Goal: Information Seeking & Learning: Compare options

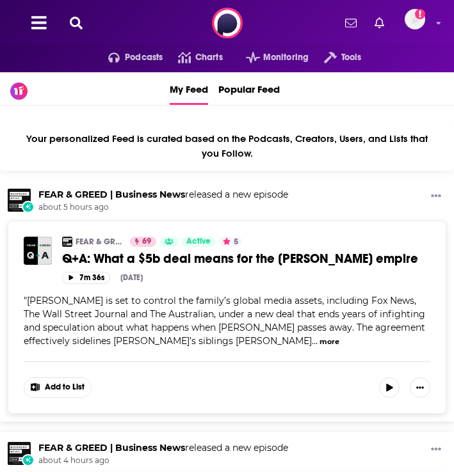
click at [77, 26] on icon at bounding box center [76, 23] width 13 height 13
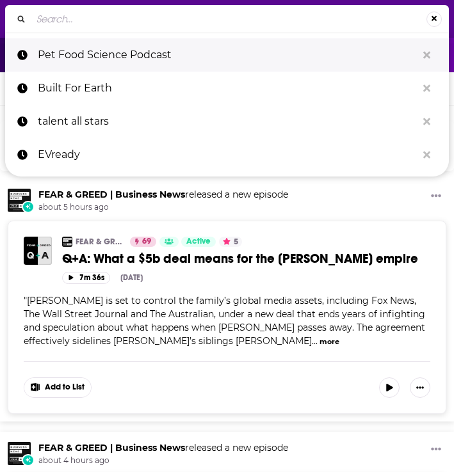
click at [106, 56] on p "Pet Food Science Podcast" at bounding box center [227, 54] width 379 height 33
type input "Pet Food Science Podcast"
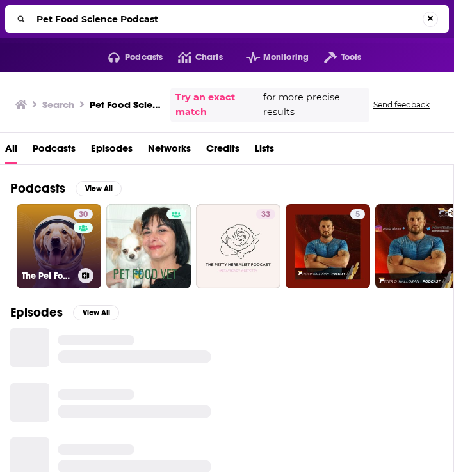
click at [56, 260] on link "30 The Pet Food Science Podcast Show" at bounding box center [59, 246] width 84 height 84
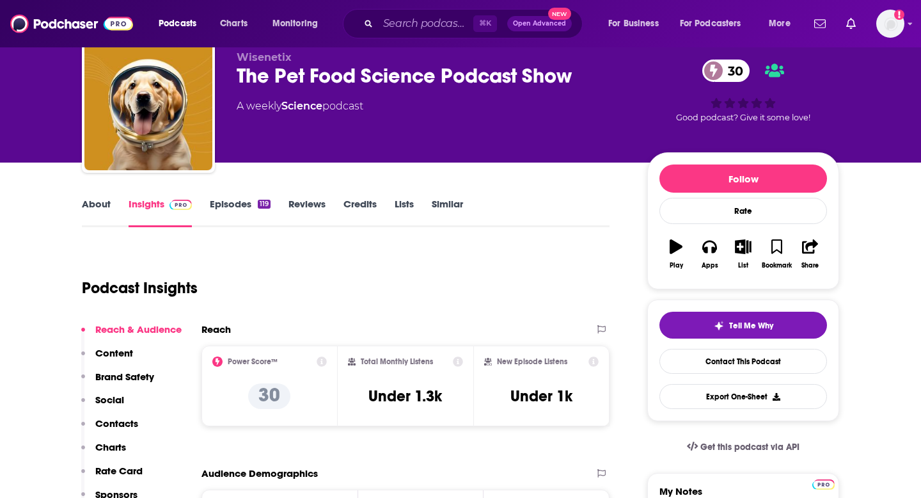
click at [125, 420] on p "Contacts" at bounding box center [116, 423] width 43 height 12
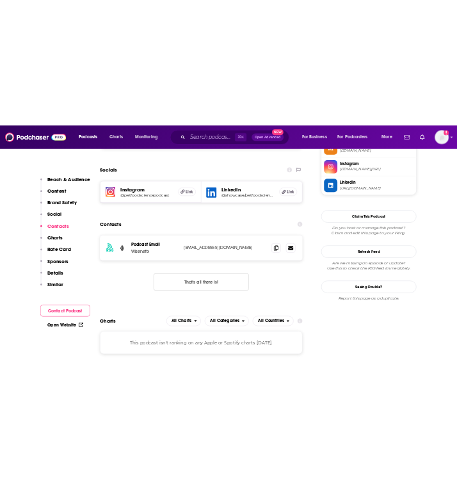
scroll to position [1005, 0]
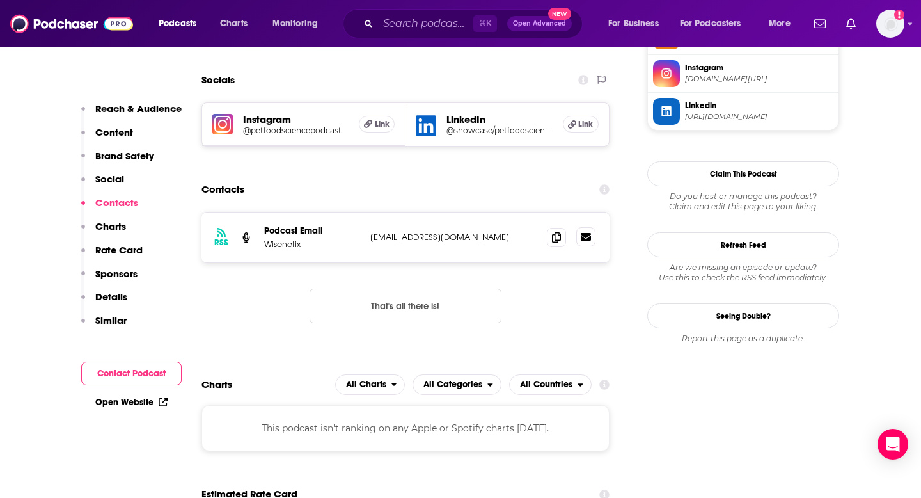
click at [453, 238] on icon at bounding box center [586, 237] width 10 height 8
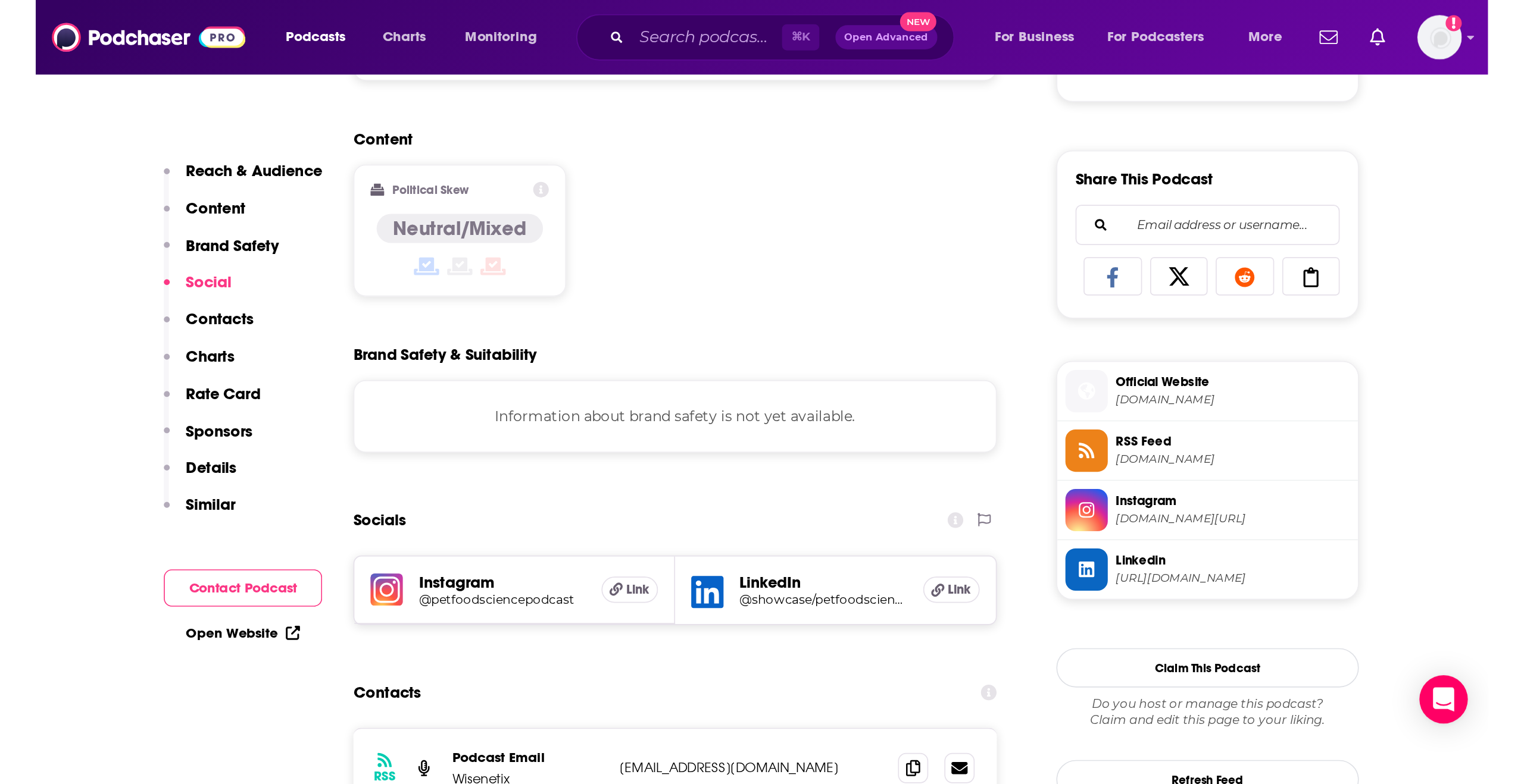
scroll to position [862, 0]
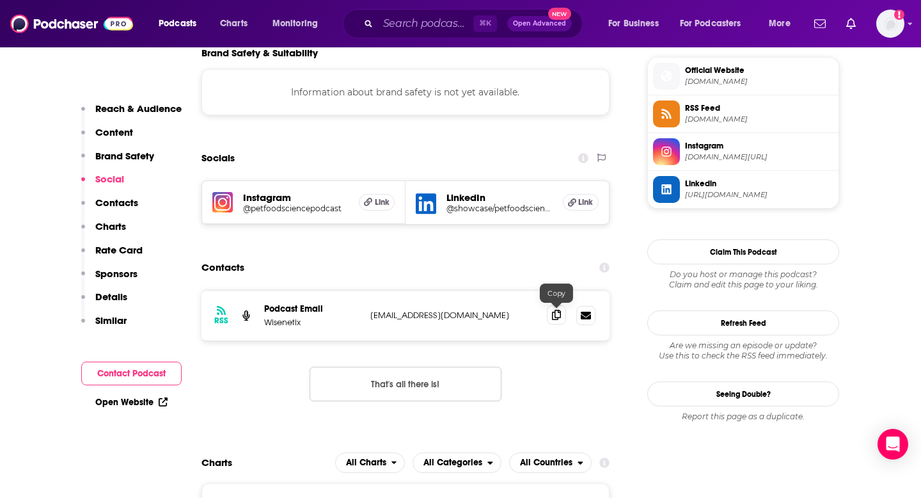
click at [453, 317] on icon at bounding box center [556, 315] width 9 height 10
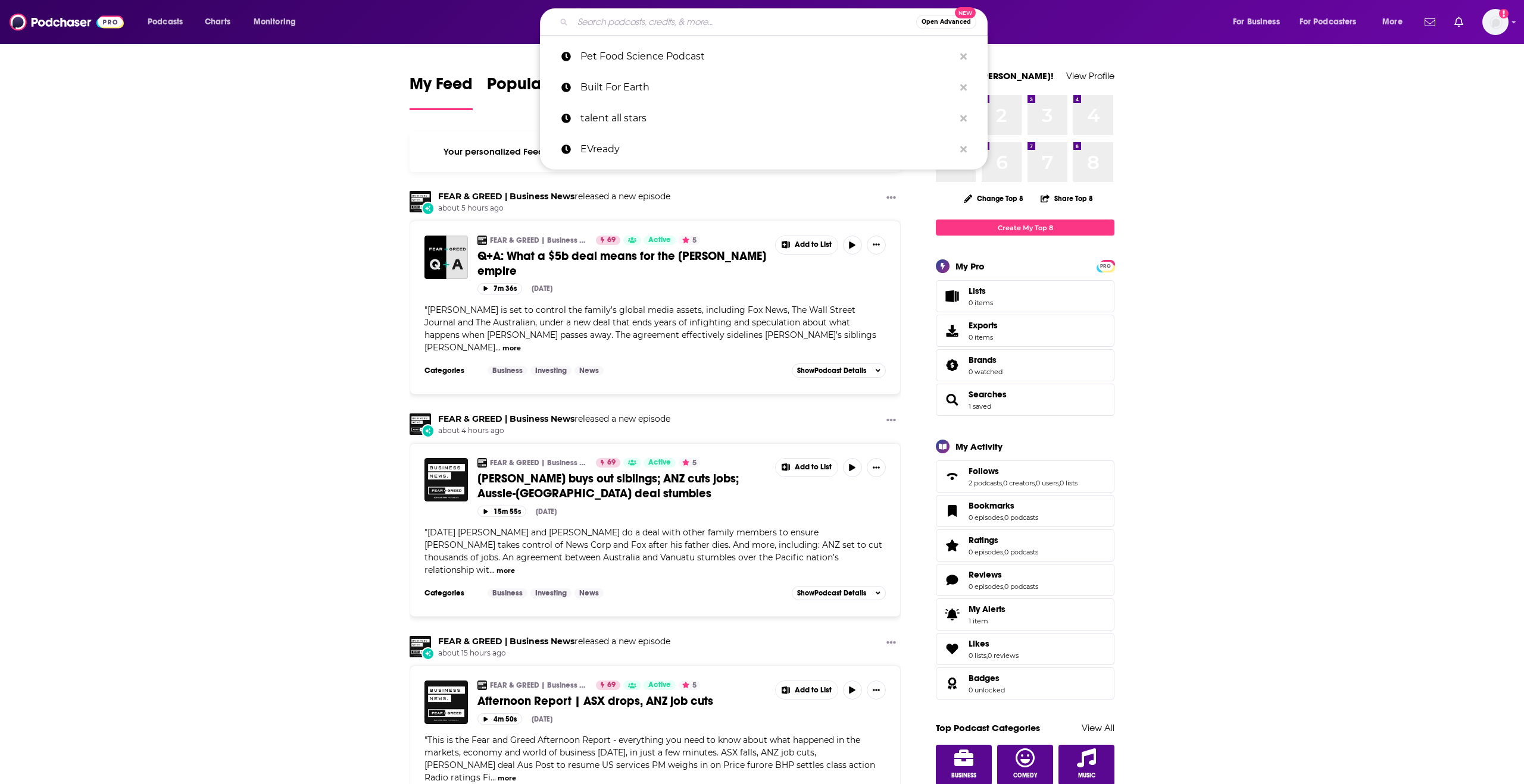
click at [653, 18] on input "Search podcasts, credits, & more..." at bounding box center [744, 21] width 343 height 19
click at [667, 59] on p "Pet Food Science Podcast" at bounding box center [768, 56] width 374 height 31
type input "Pet Food Science Podcast"
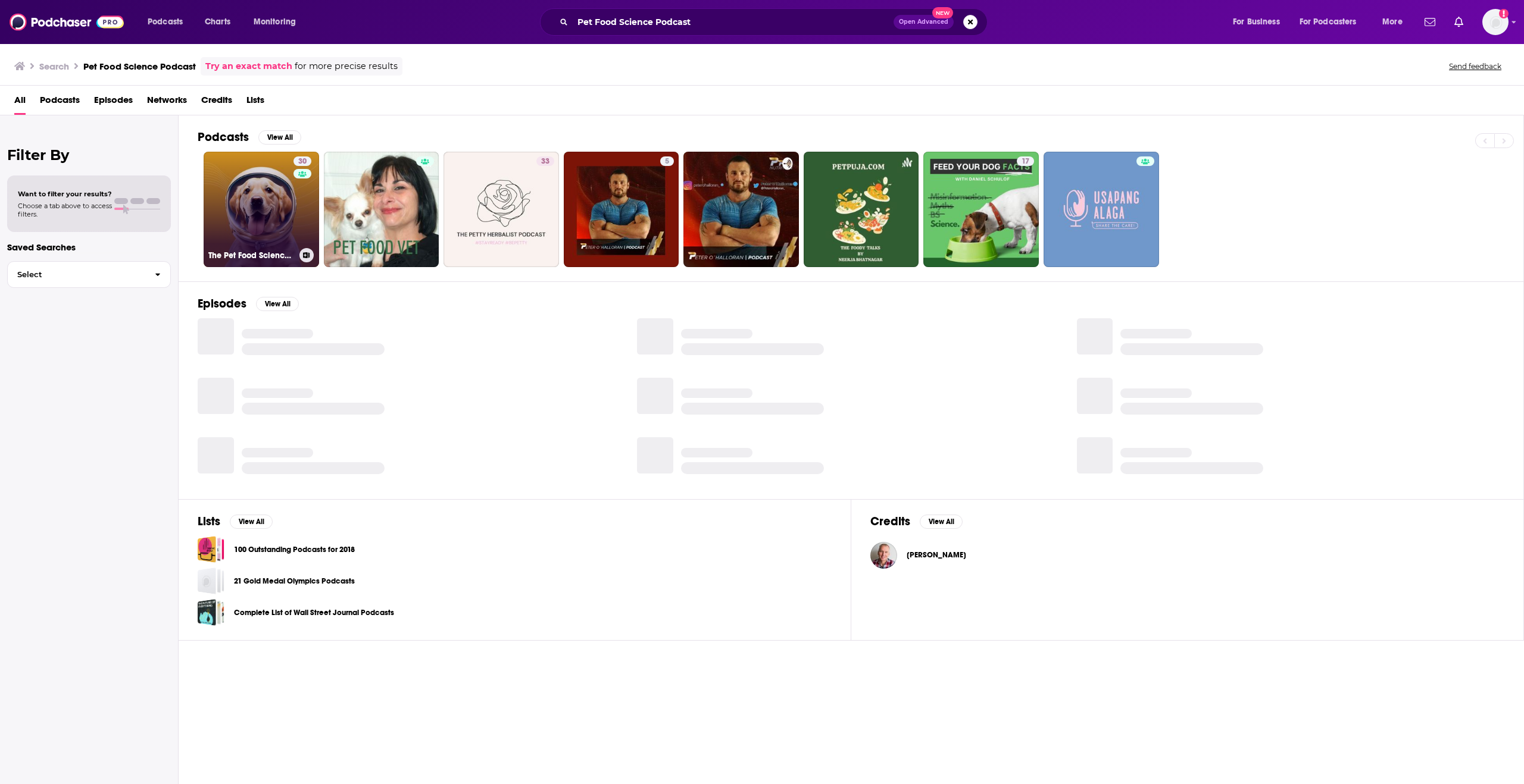
click at [265, 195] on link "30 The Pet Food Science Podcast Show" at bounding box center [261, 209] width 115 height 115
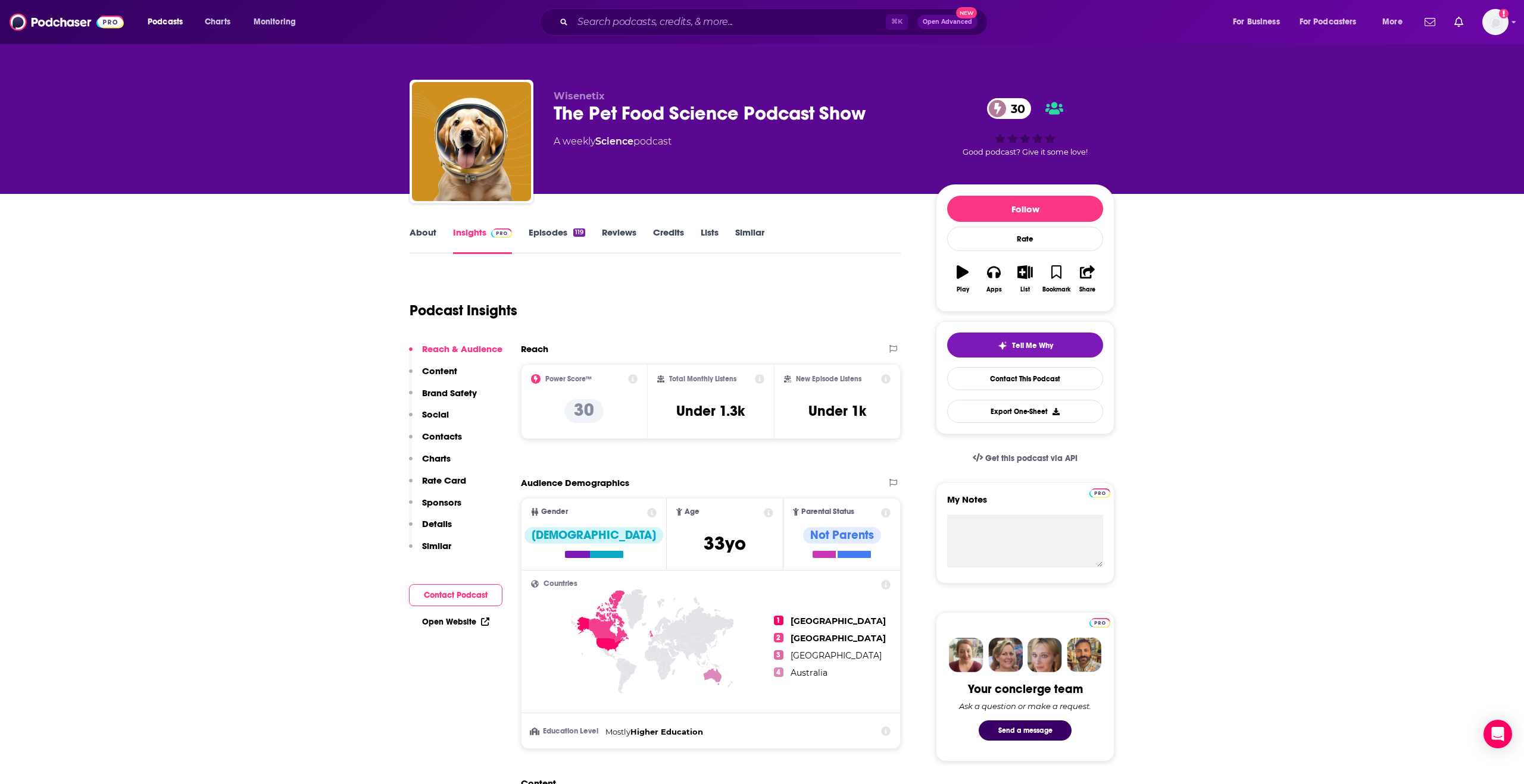
click at [652, 11] on div "⌘ K Open Advanced New" at bounding box center [763, 21] width 448 height 27
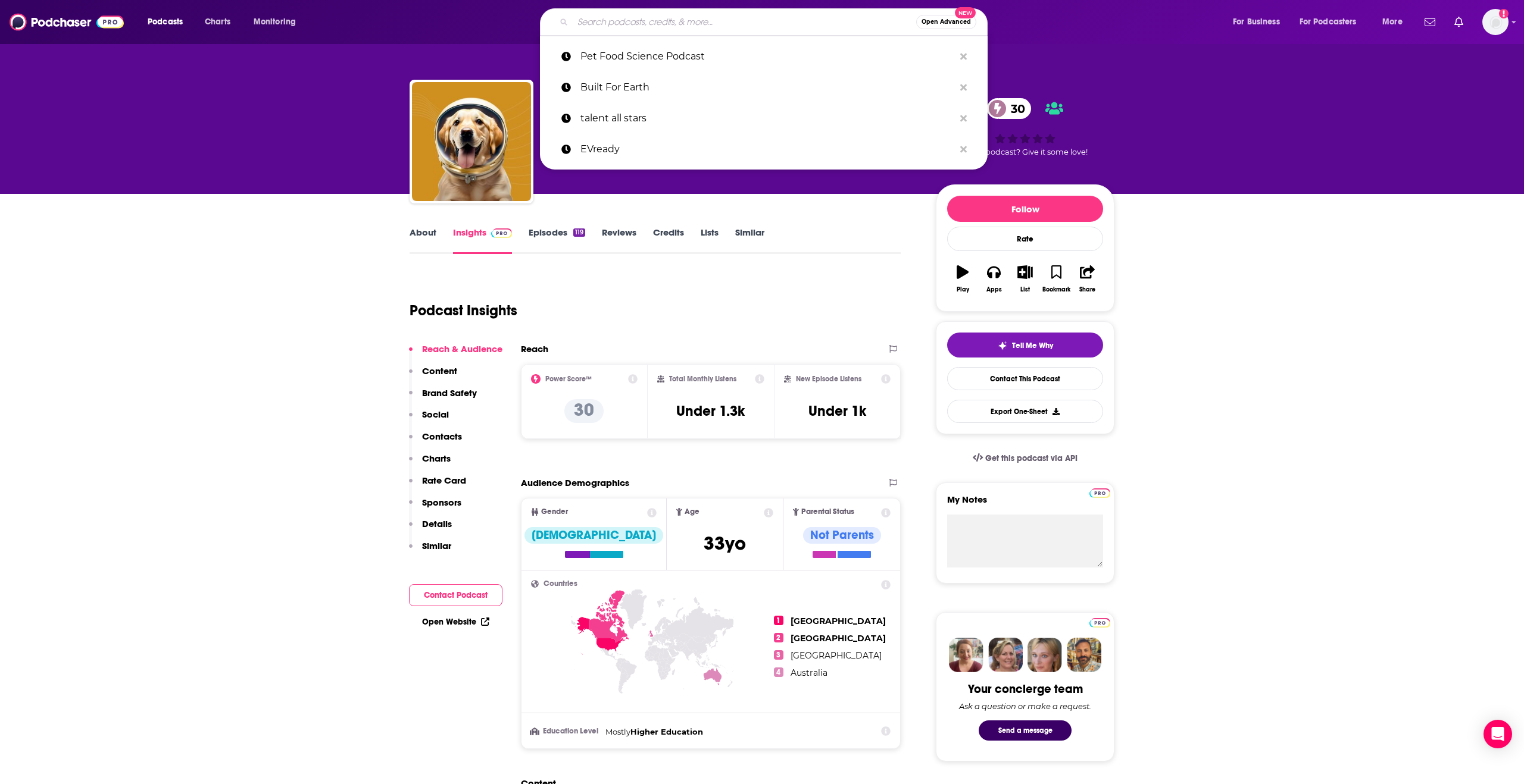
click at [650, 18] on input "Search podcasts, credits, & more..." at bounding box center [744, 21] width 343 height 19
paste input "Pet Food Podcast"
type input "Pet Food Podcast"
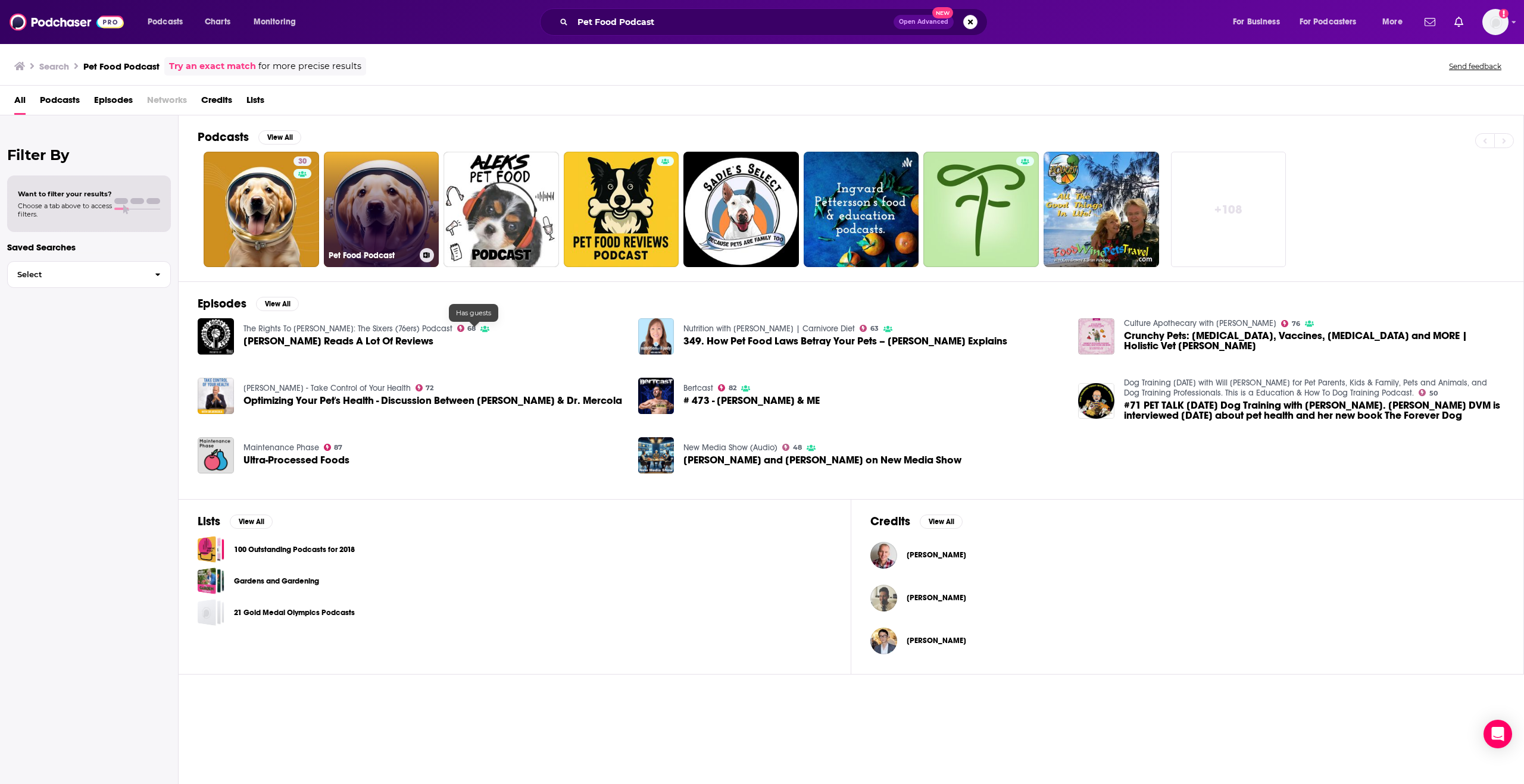
click at [388, 238] on link "Pet Food Podcast" at bounding box center [381, 209] width 115 height 115
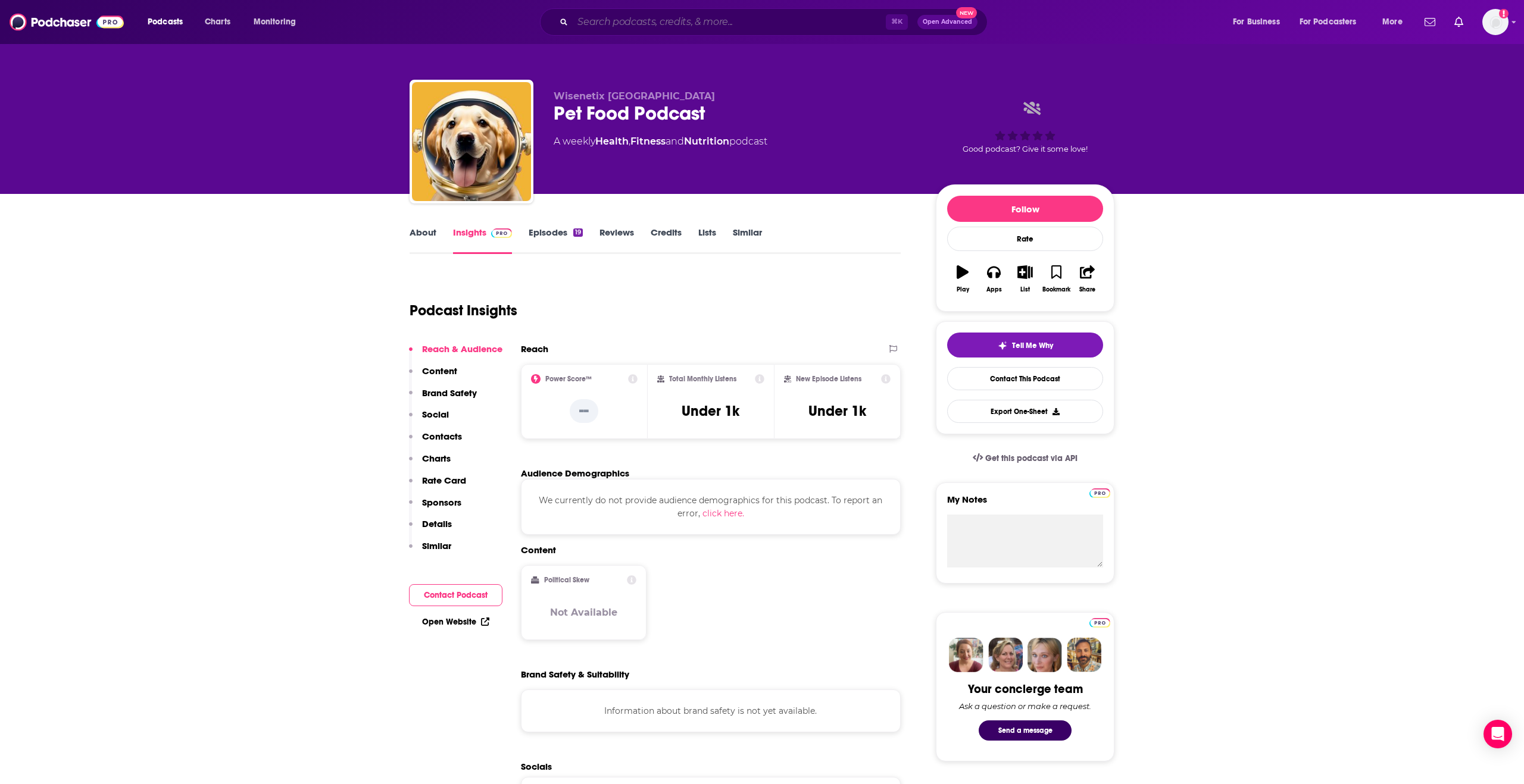
click at [668, 19] on input "Search podcasts, credits, & more..." at bounding box center [729, 21] width 314 height 19
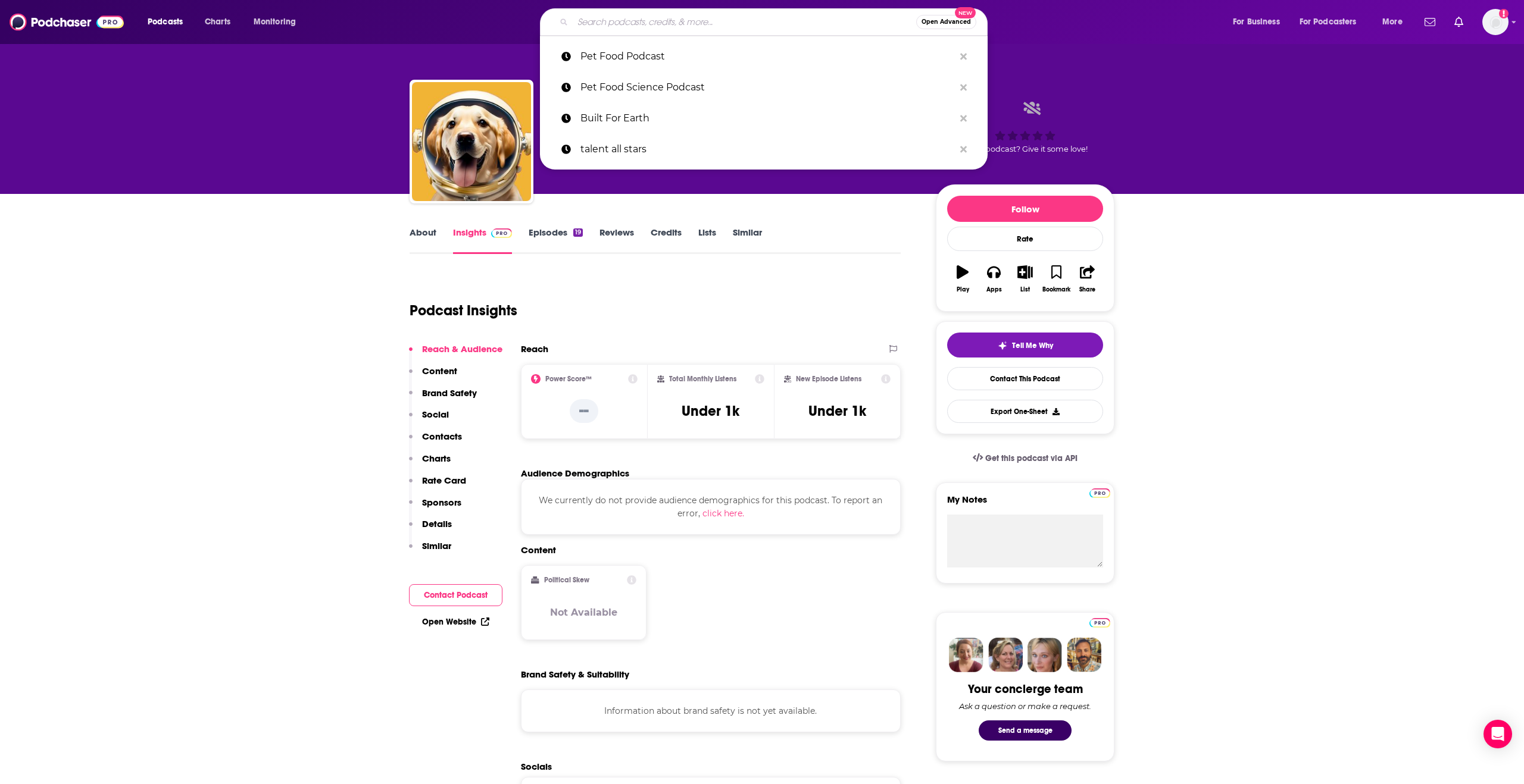
paste input "Trending: Pet Food"
type input "Trending: Pet Food"
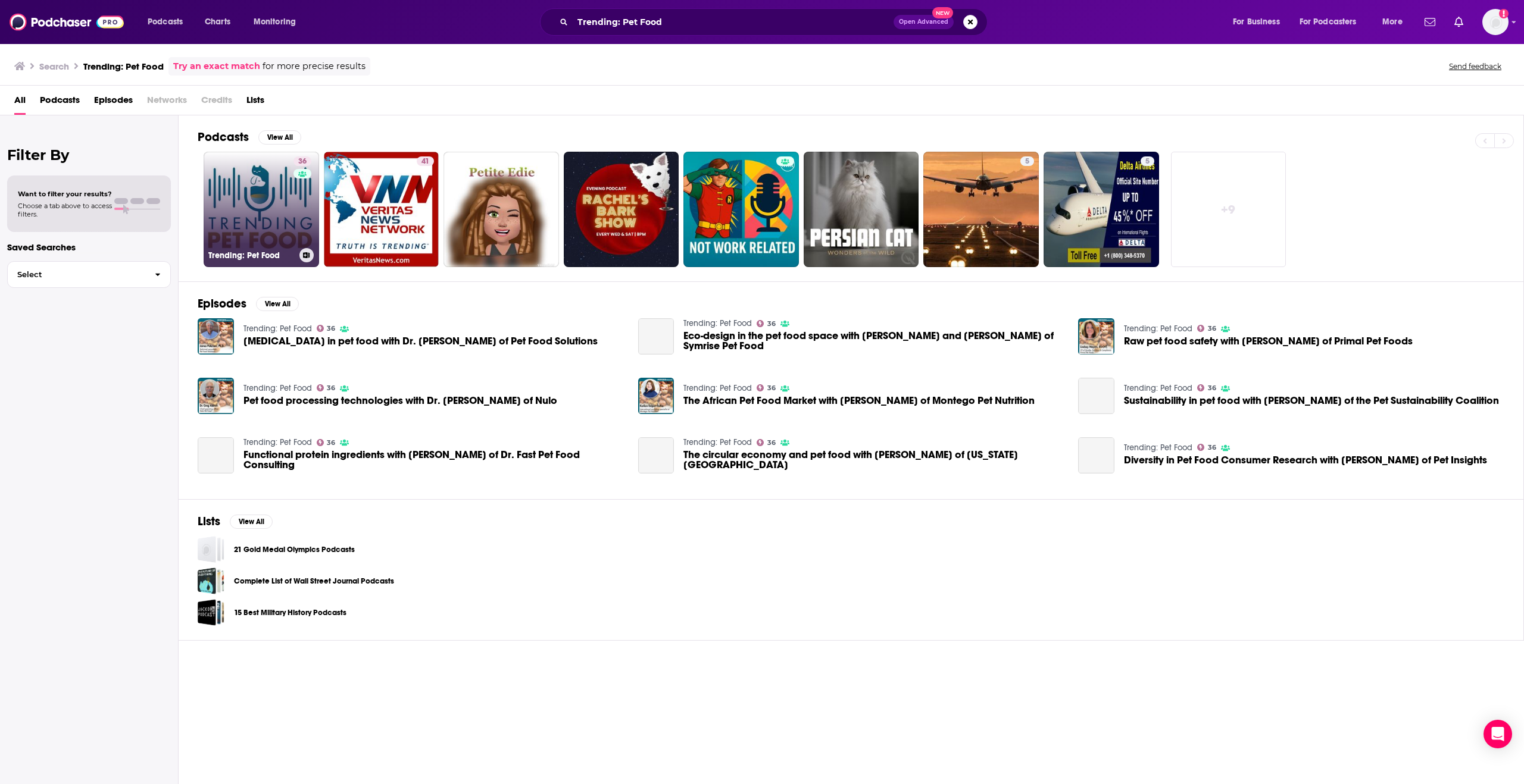
click at [244, 200] on link "36 Trending: Pet Food" at bounding box center [261, 209] width 115 height 115
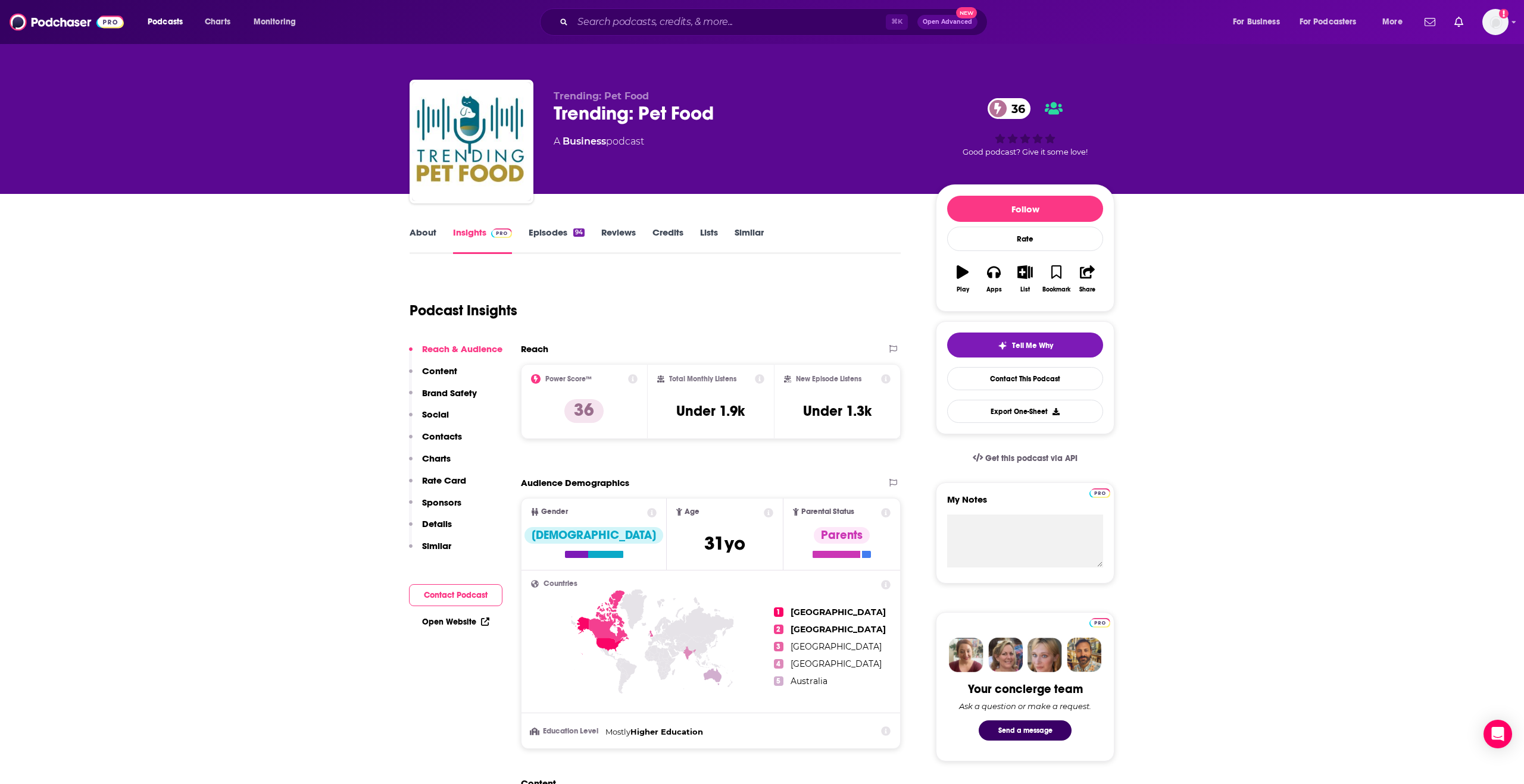
click at [554, 235] on link "Episodes 94" at bounding box center [556, 240] width 56 height 27
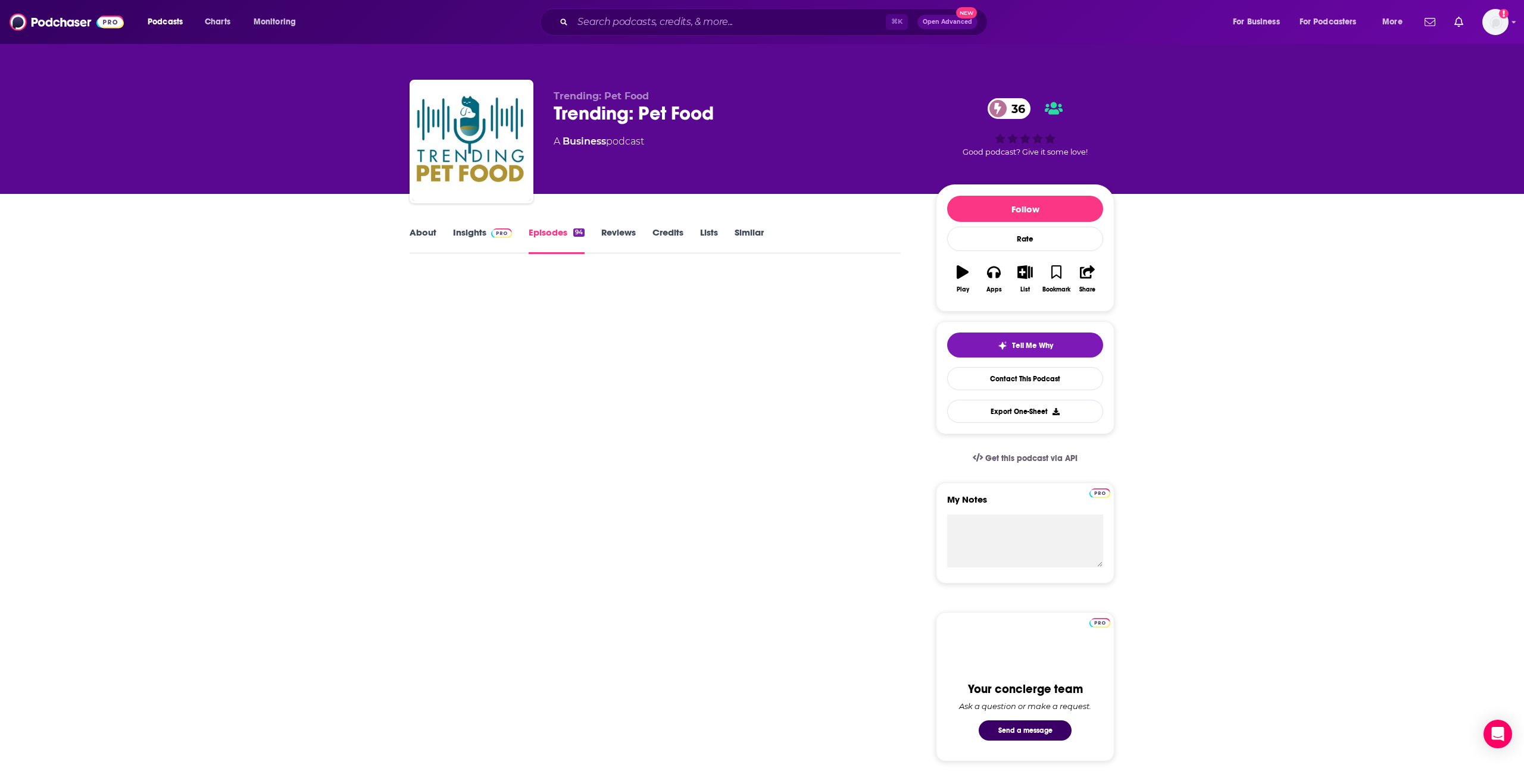
scroll to position [1, 0]
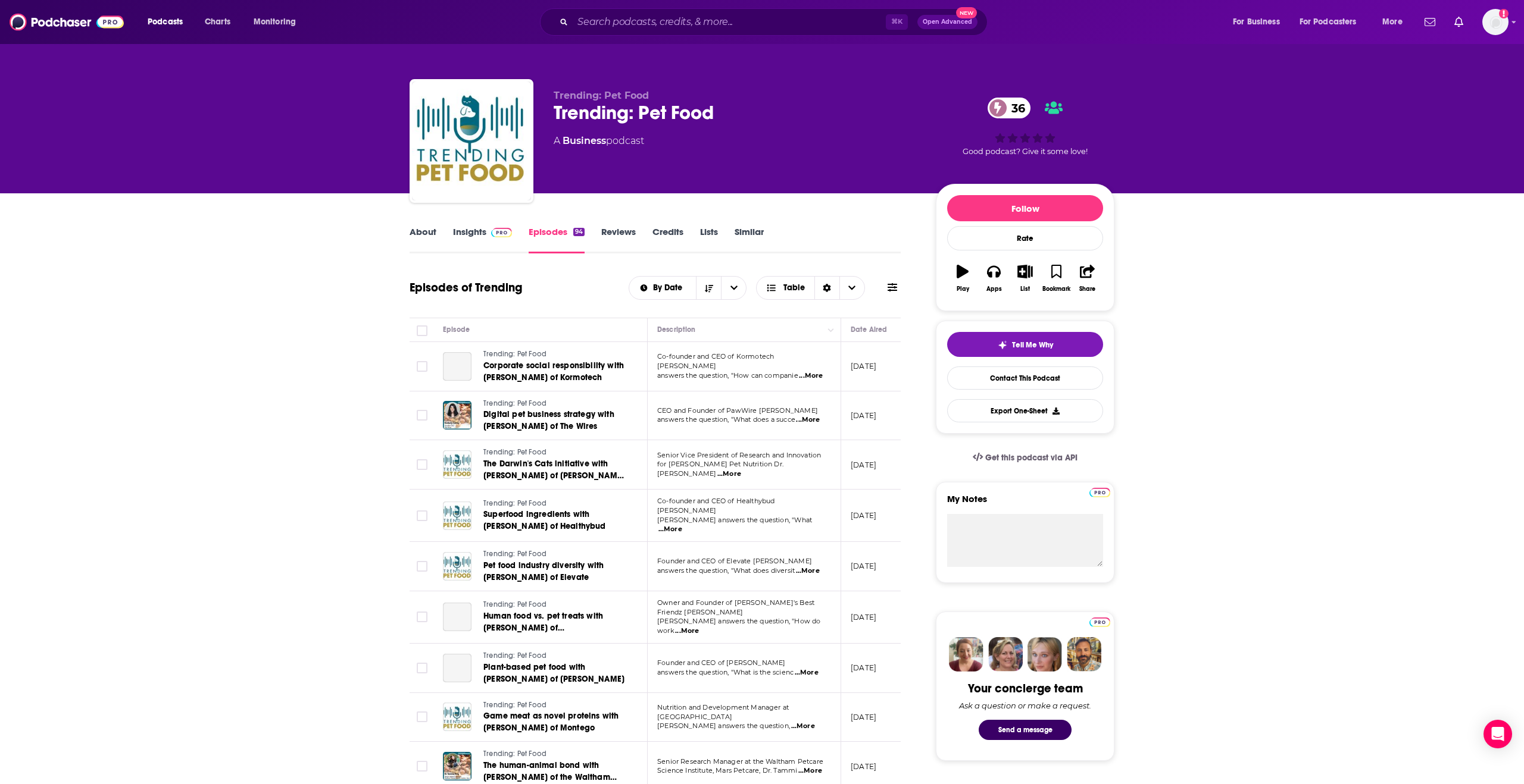
click at [898, 288] on button at bounding box center [892, 287] width 17 height 12
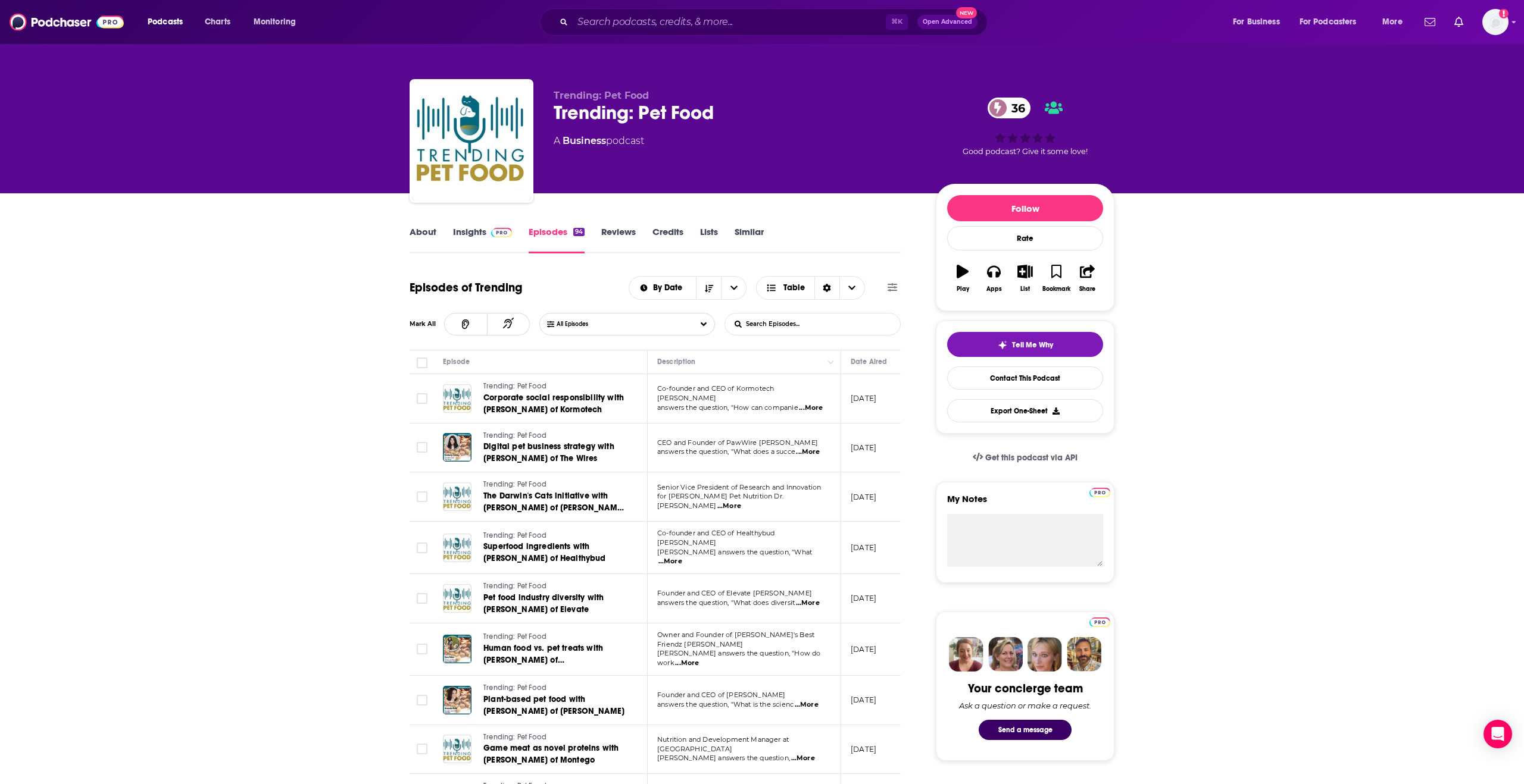
click at [774, 331] on input "List Search Input" at bounding box center [787, 324] width 125 height 21
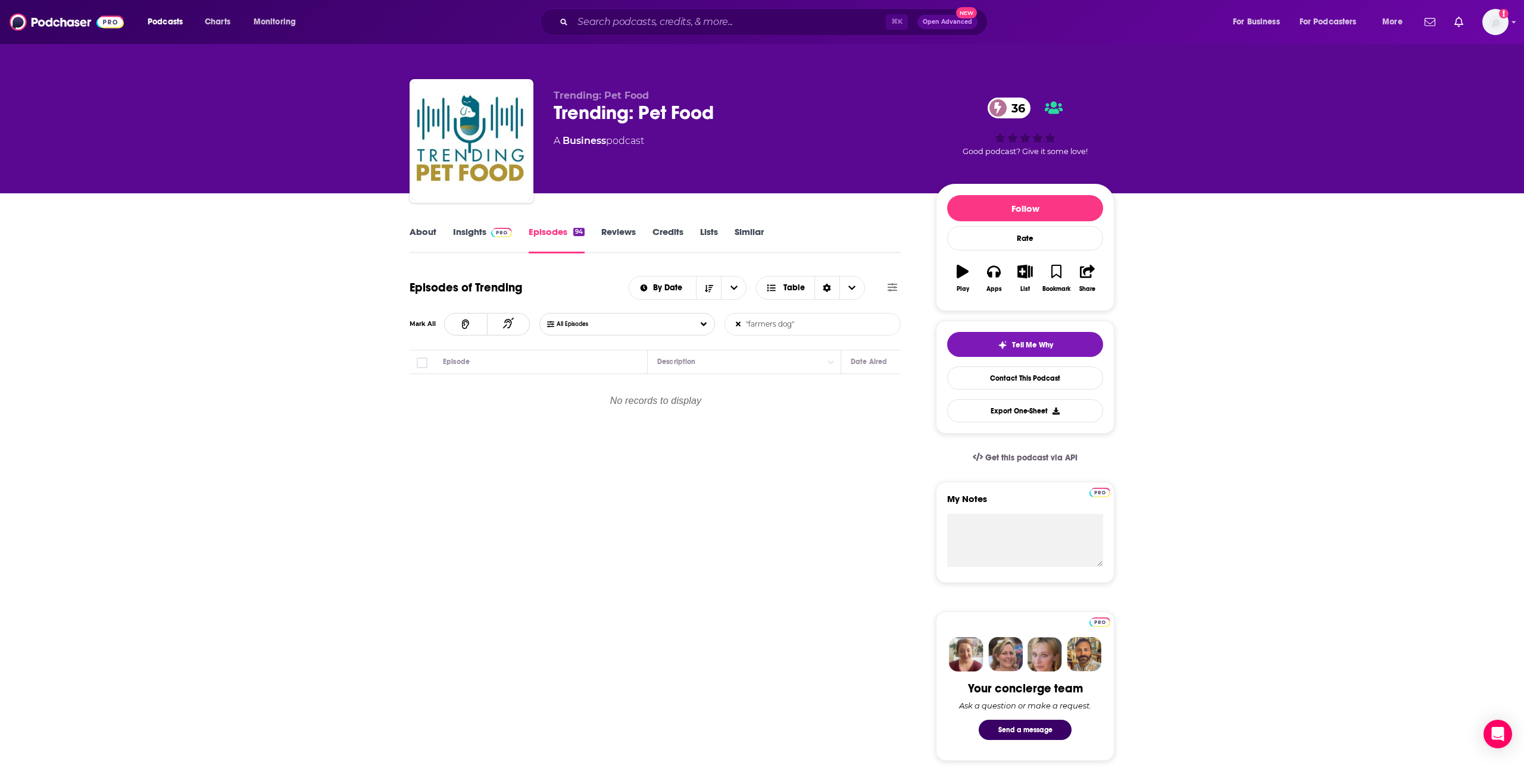
click at [773, 325] on input ""farmers dog"" at bounding box center [787, 324] width 125 height 21
type input ""farmer's dog""
click at [426, 237] on link "About" at bounding box center [422, 239] width 27 height 27
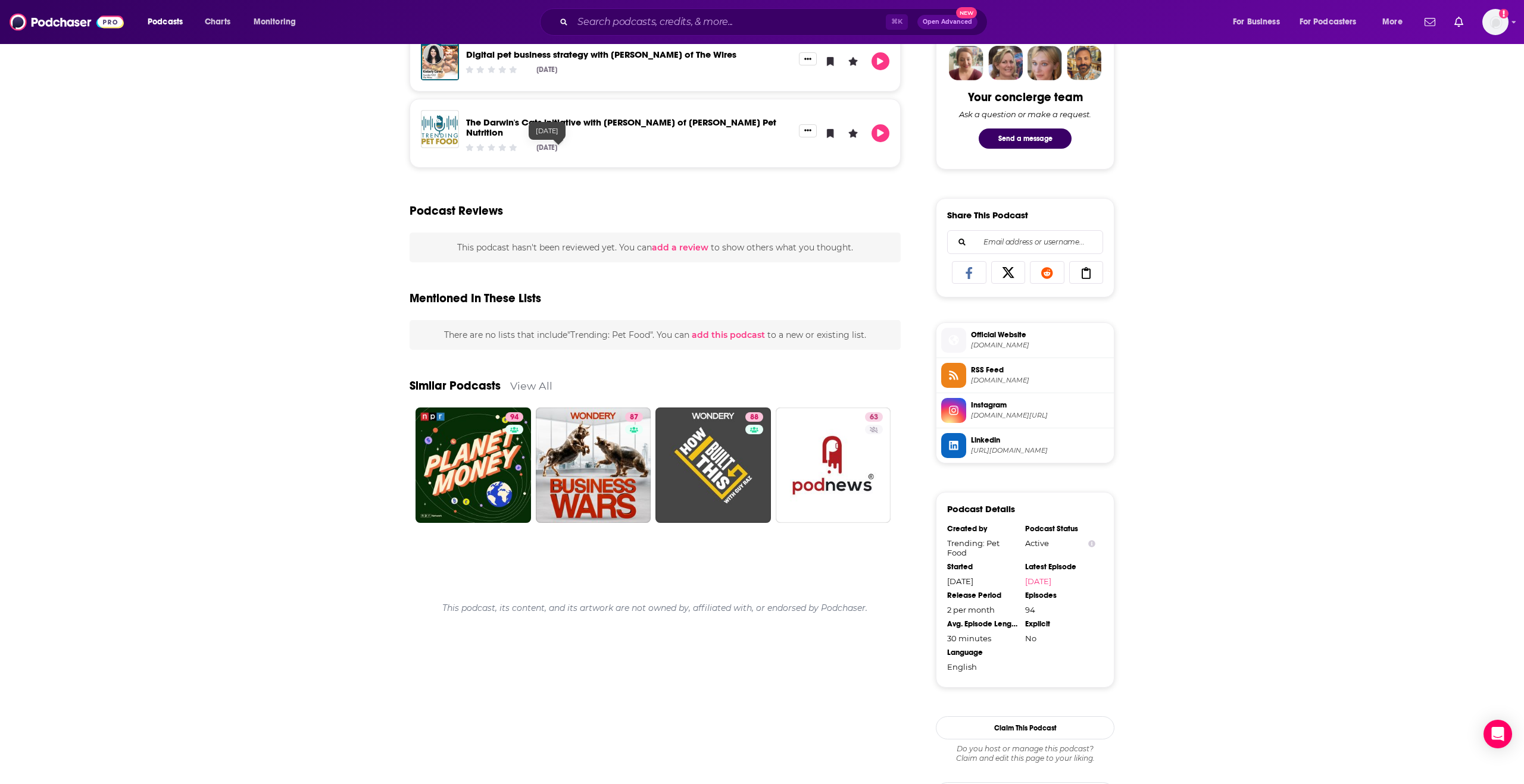
scroll to position [703, 0]
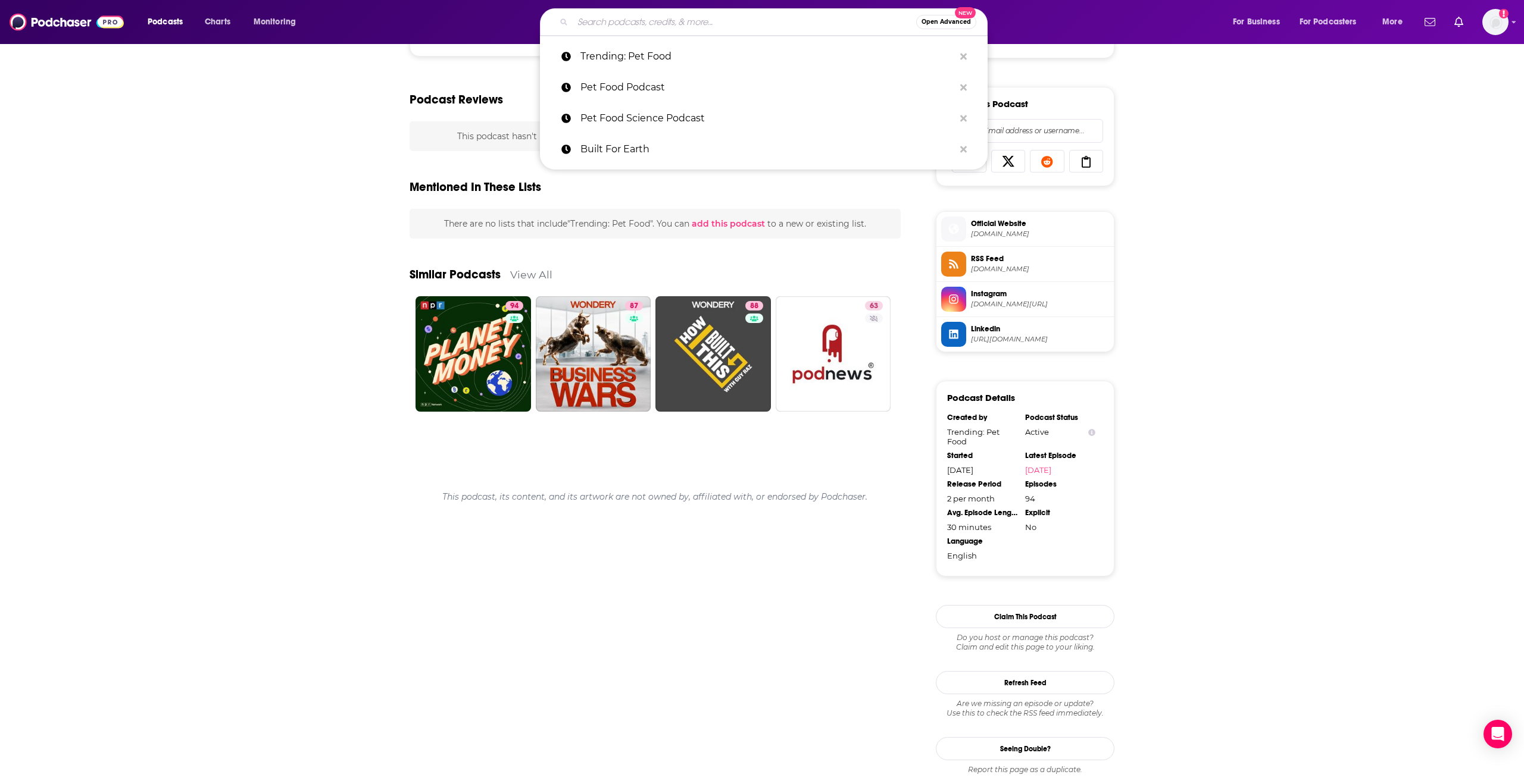
click at [677, 15] on input "Search podcasts, credits, & more..." at bounding box center [744, 21] width 343 height 19
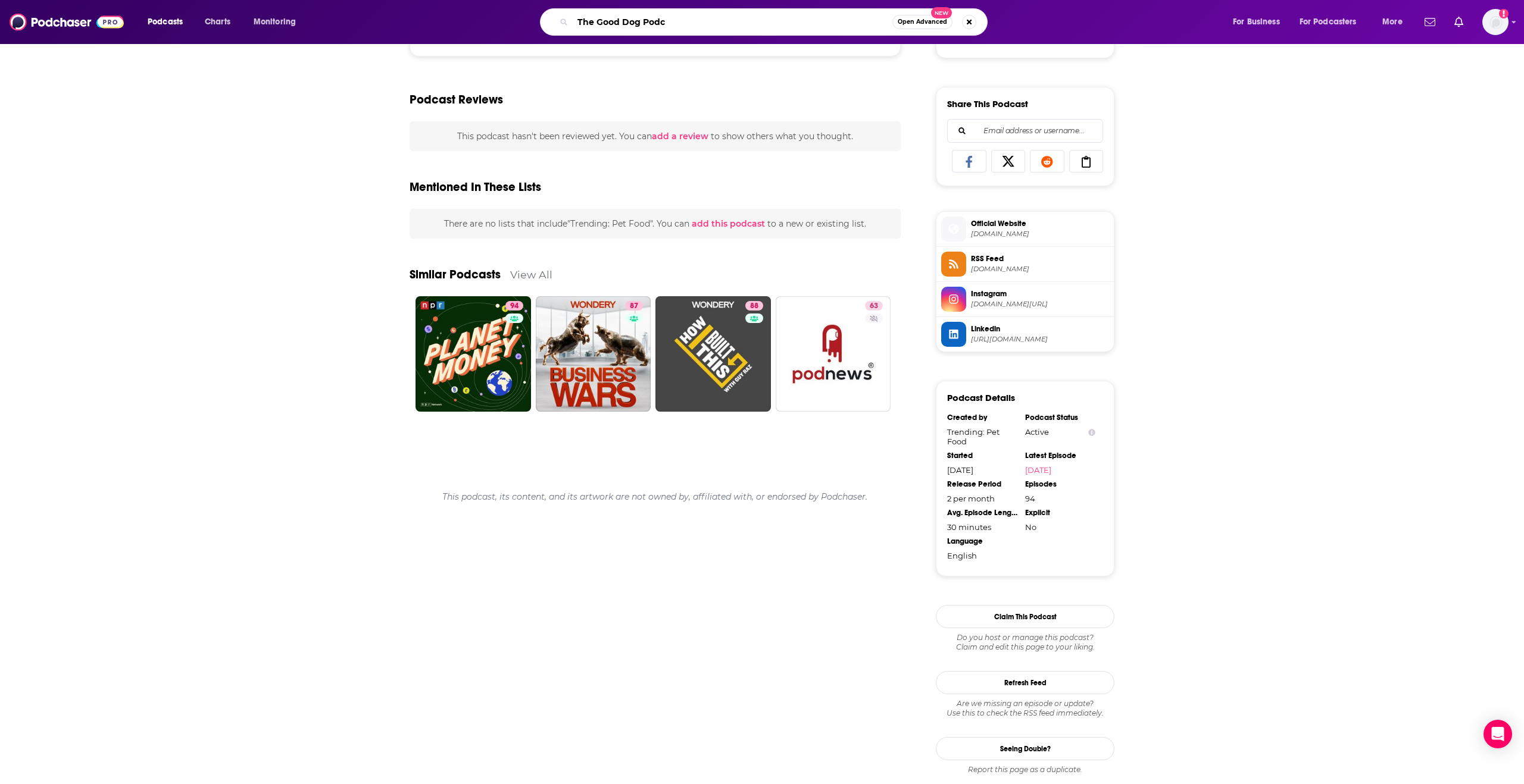
type input "The Good Dog Pod"
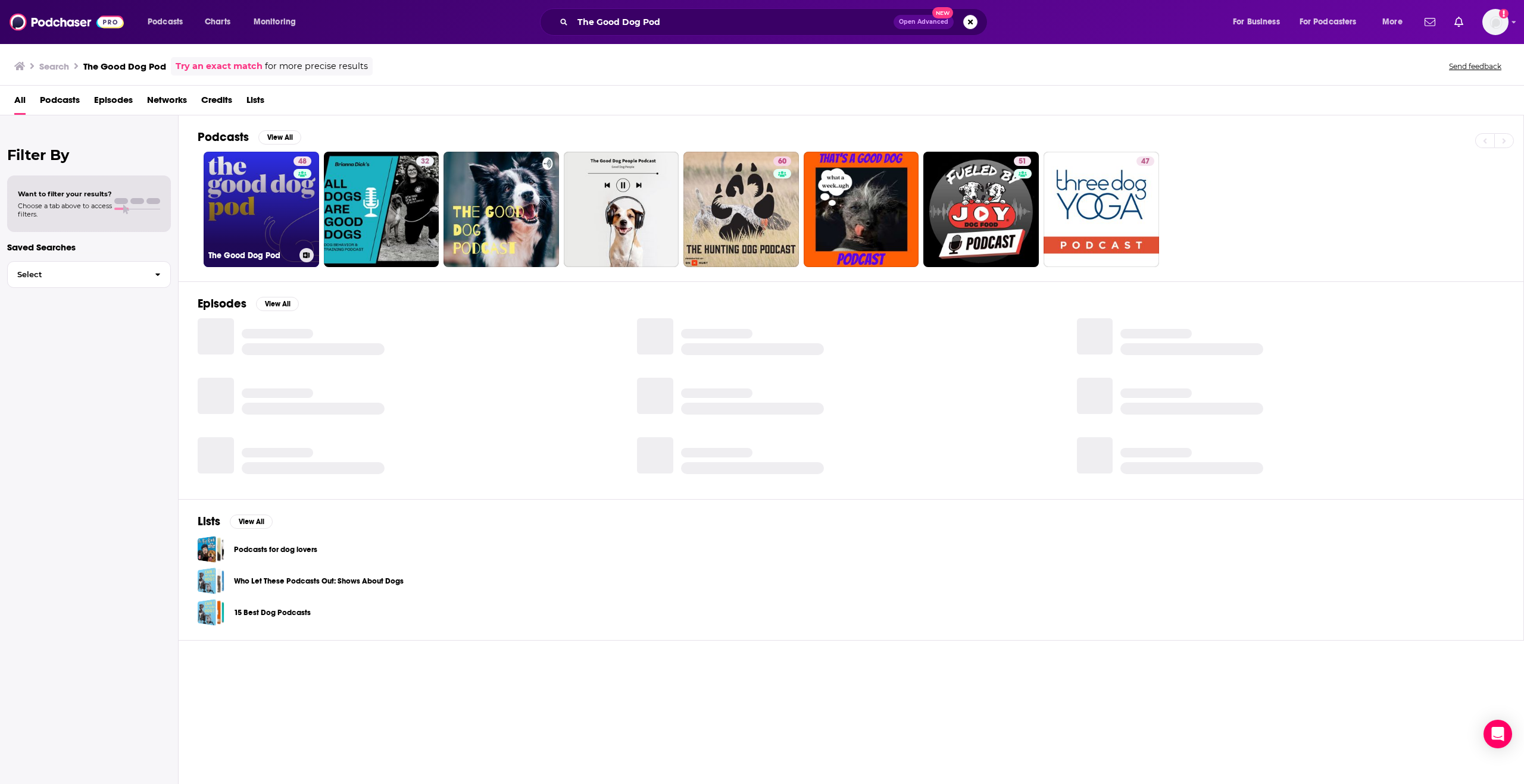
click at [255, 228] on link "48 The Good Dog Pod" at bounding box center [261, 209] width 115 height 115
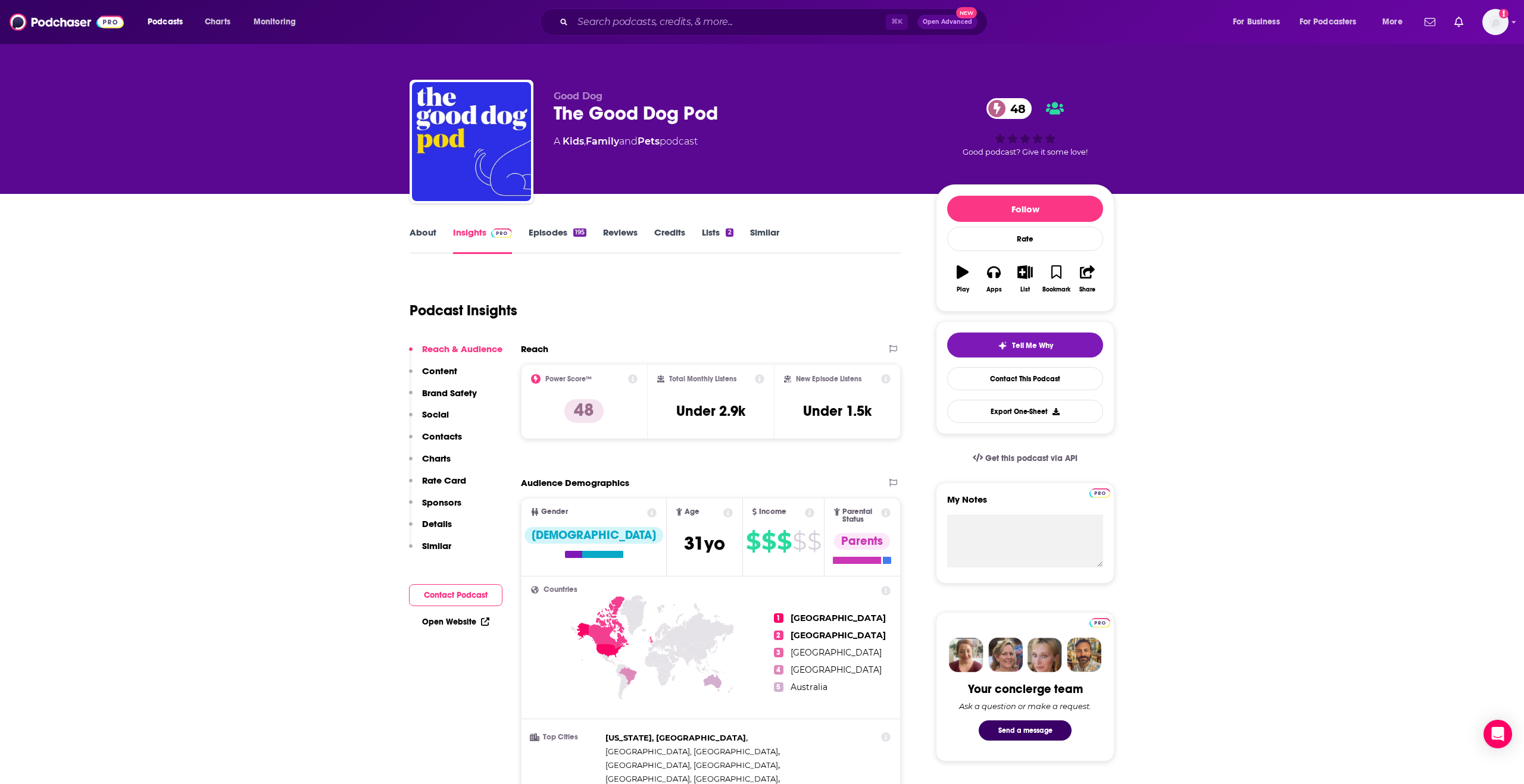
click at [446, 437] on p "Contacts" at bounding box center [442, 436] width 40 height 11
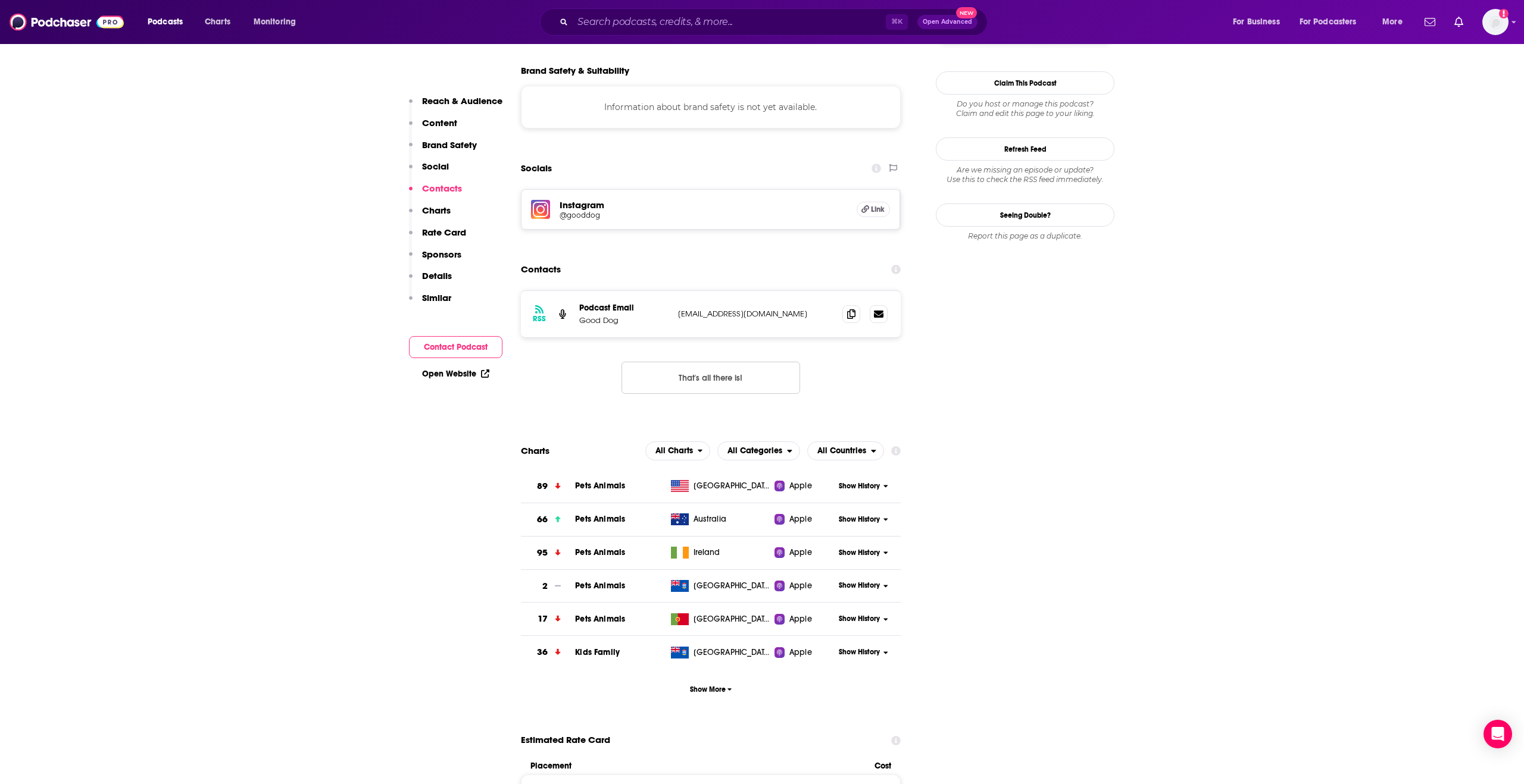
scroll to position [1092, 0]
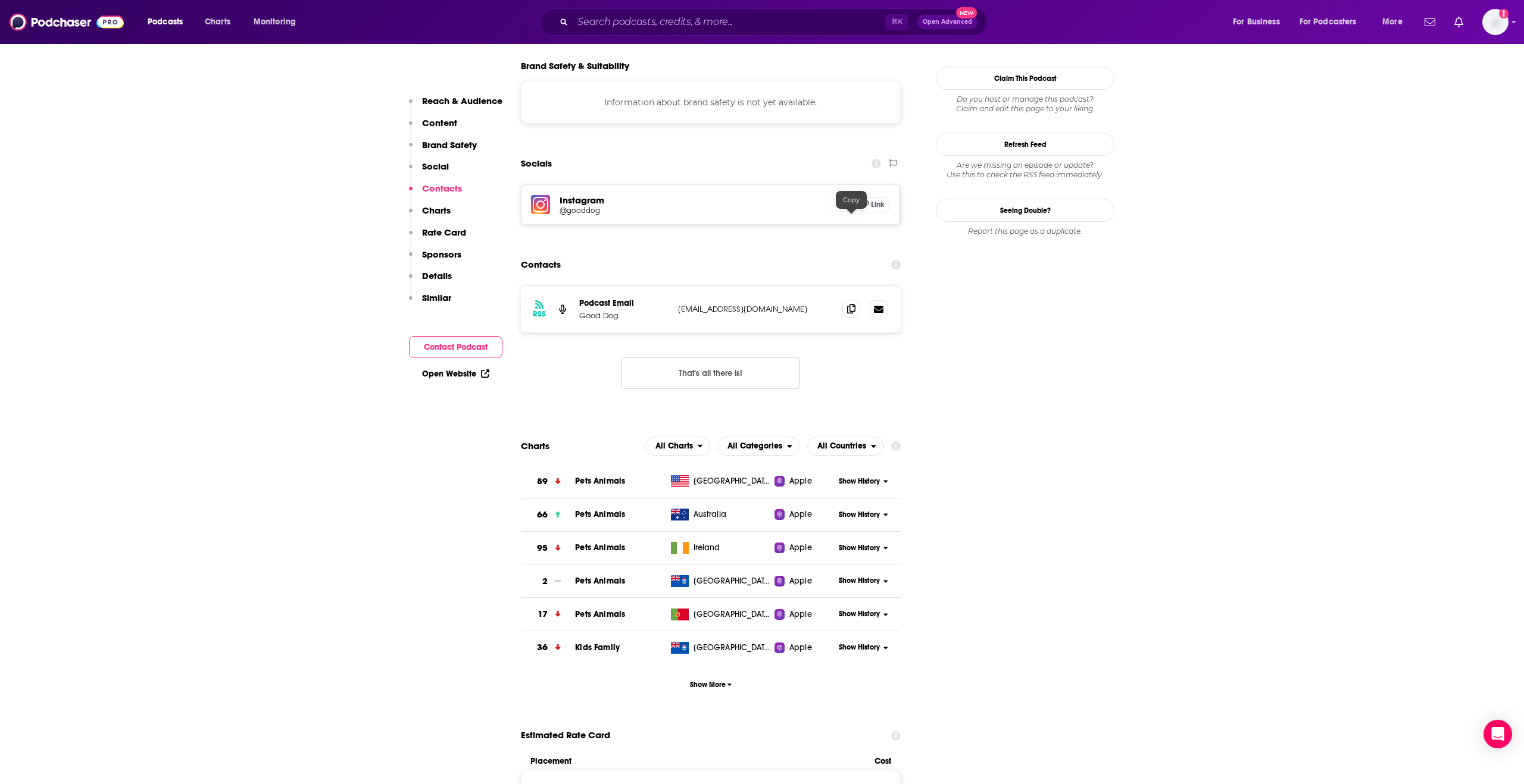
click at [851, 304] on icon at bounding box center [851, 309] width 8 height 9
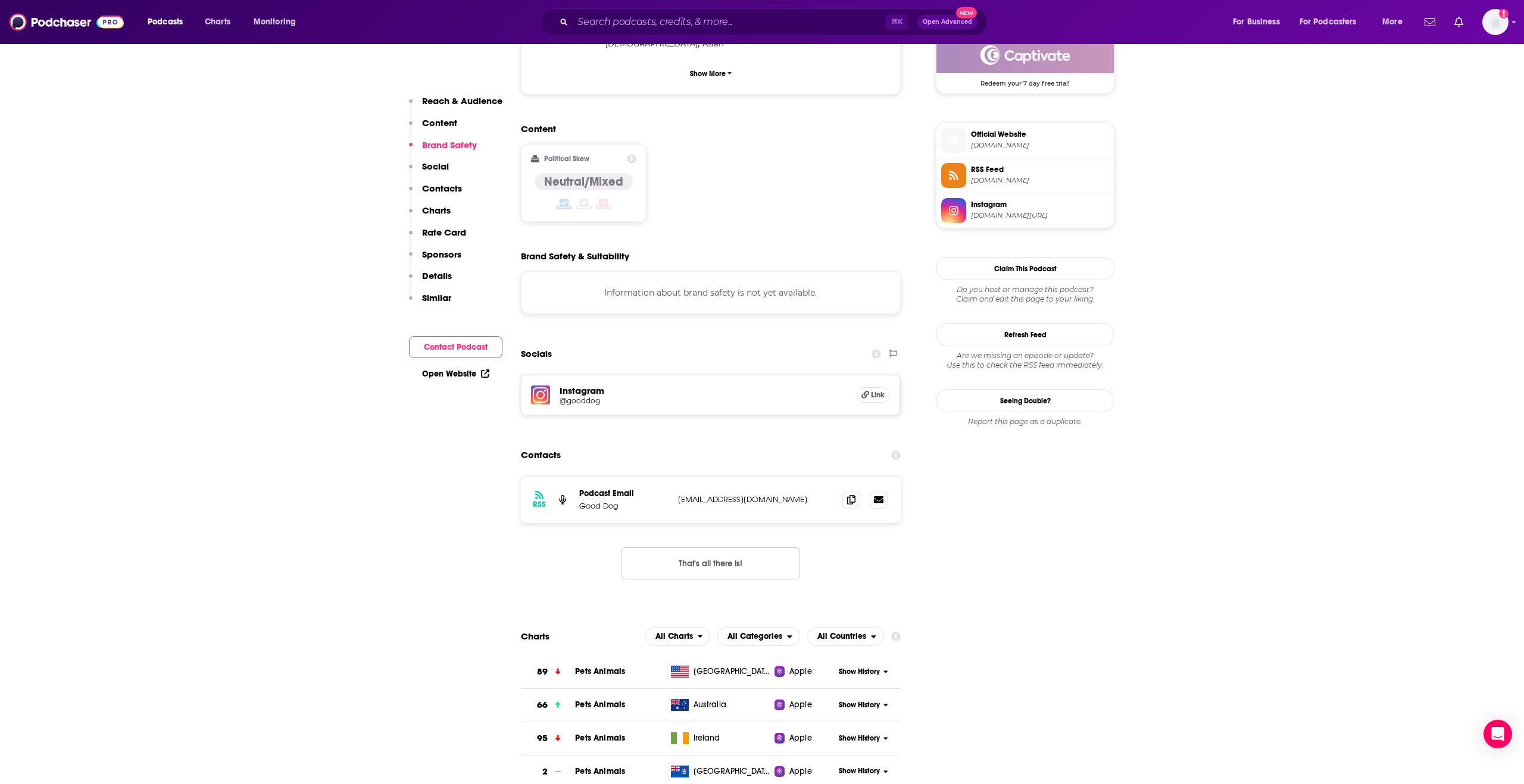
scroll to position [894, 0]
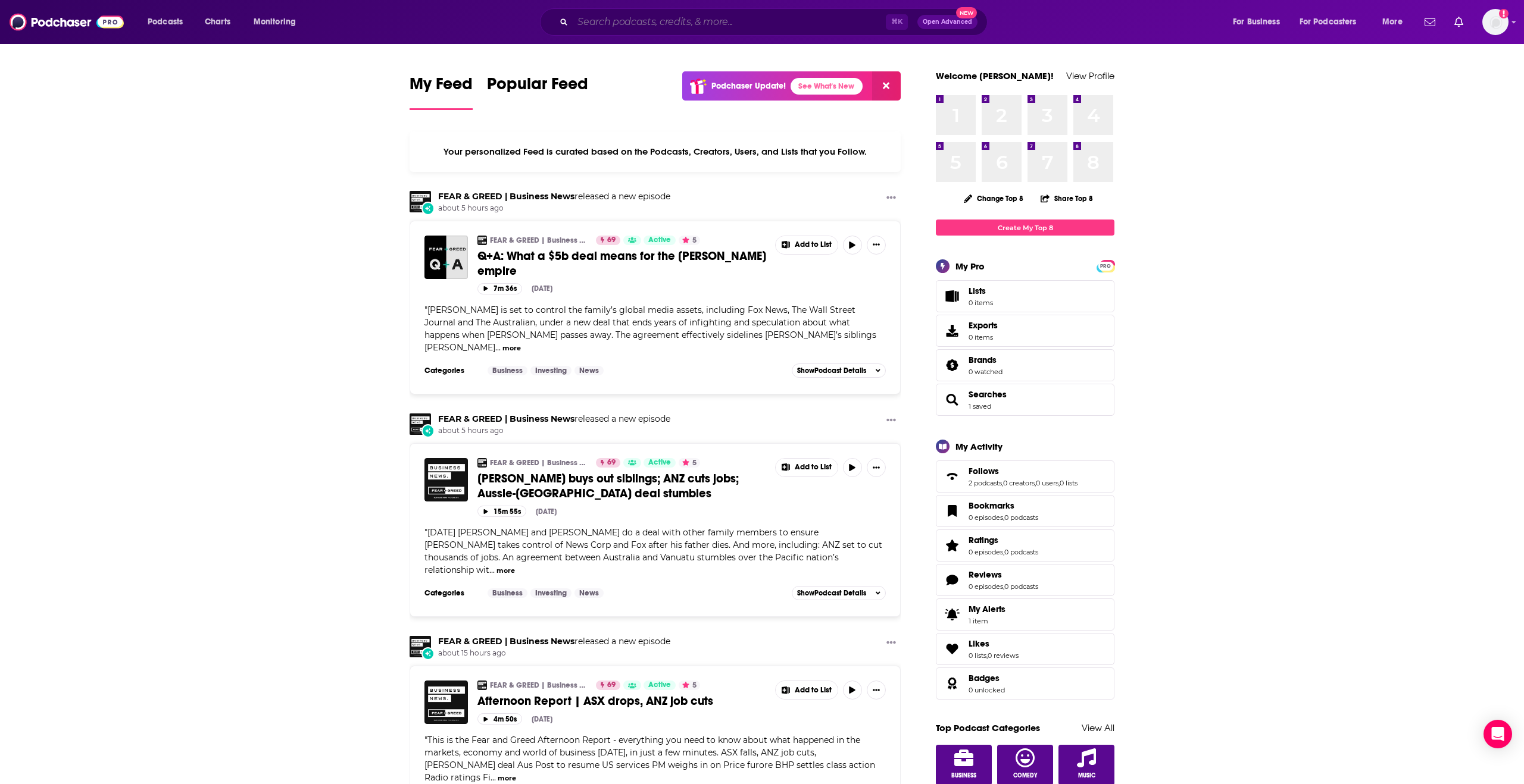
click at [630, 30] on input "Search podcasts, credits, & more..." at bounding box center [729, 21] width 314 height 19
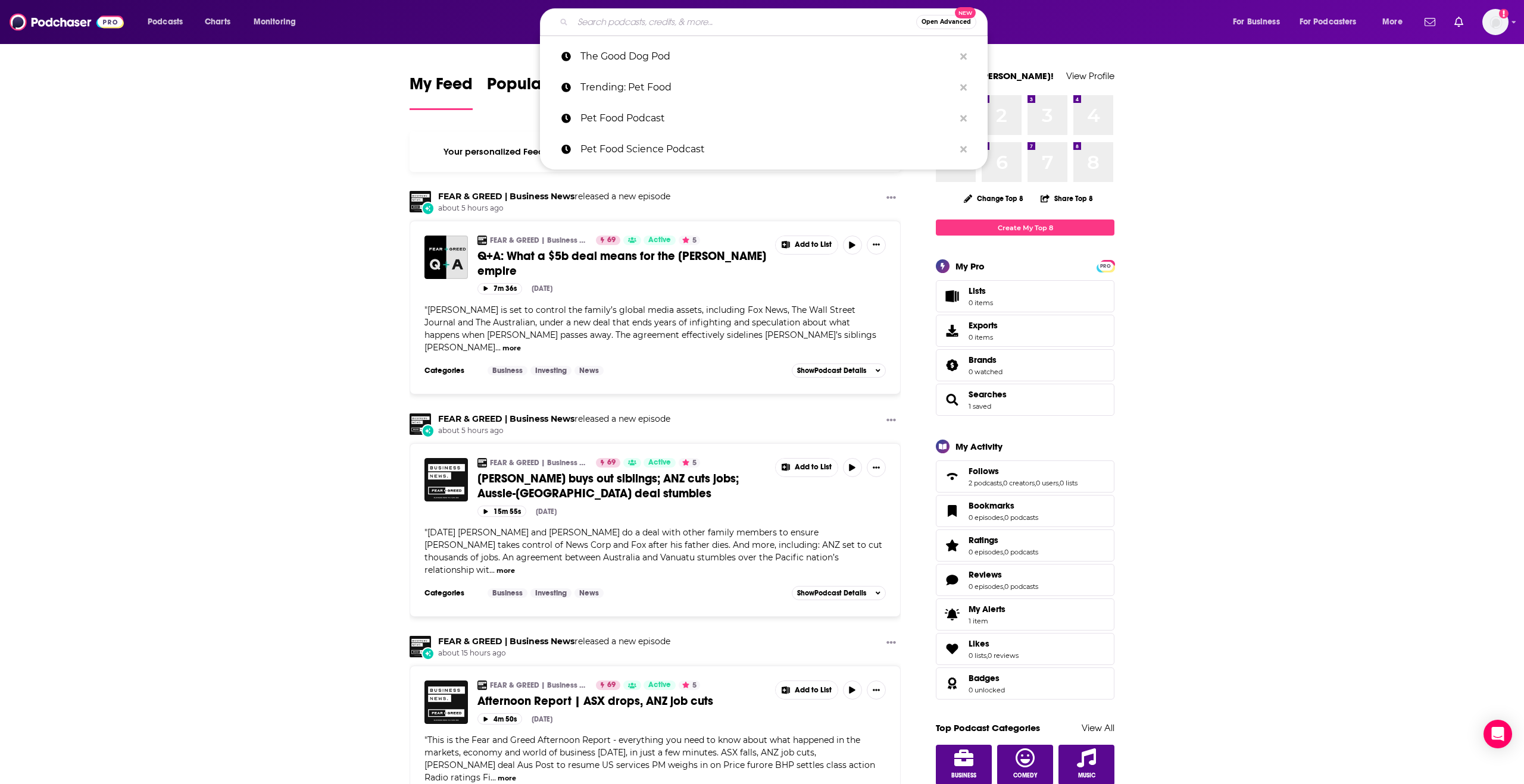
paste input "Your Vet Wants You to Know"
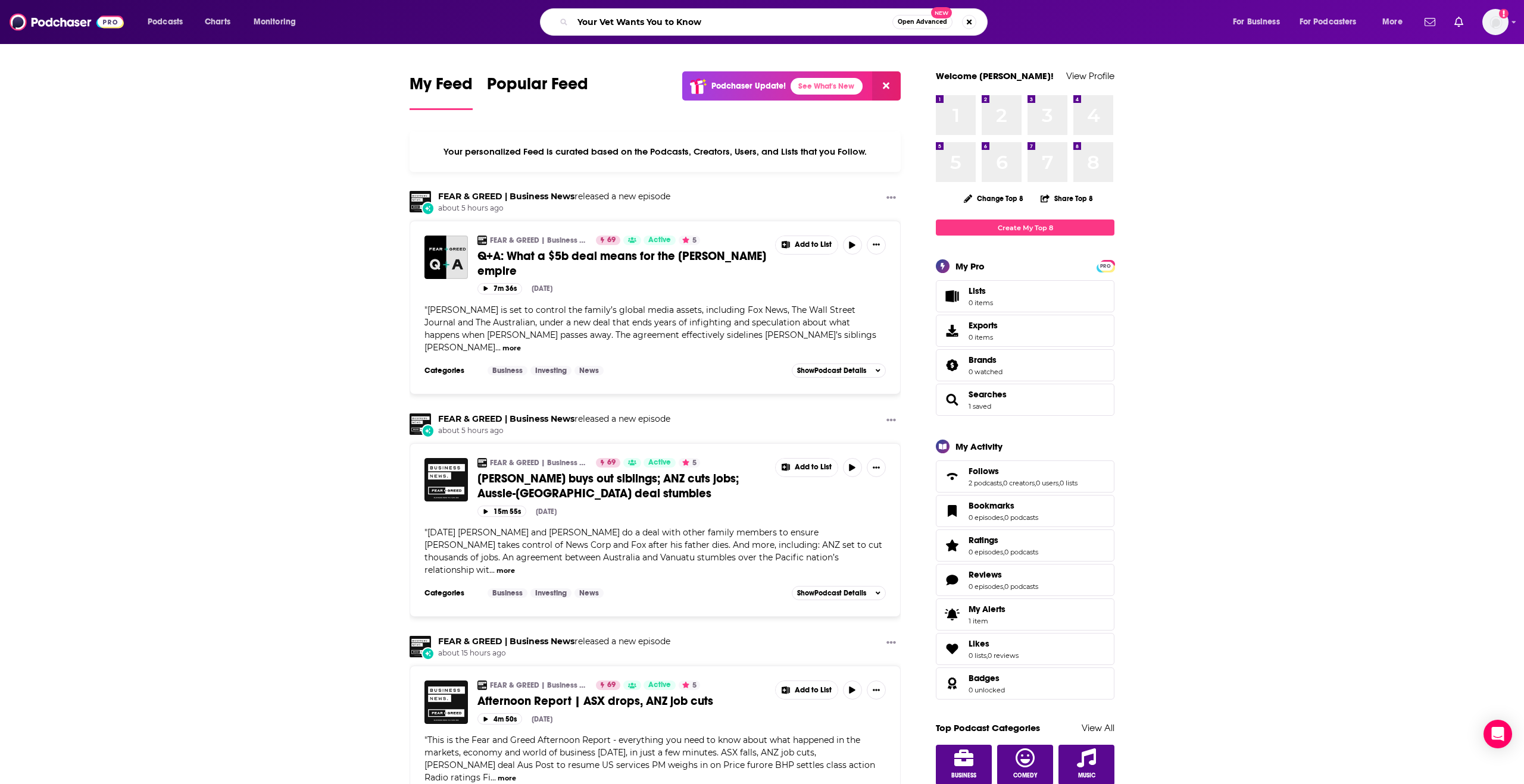
type input "Your Vet Wants You to Know"
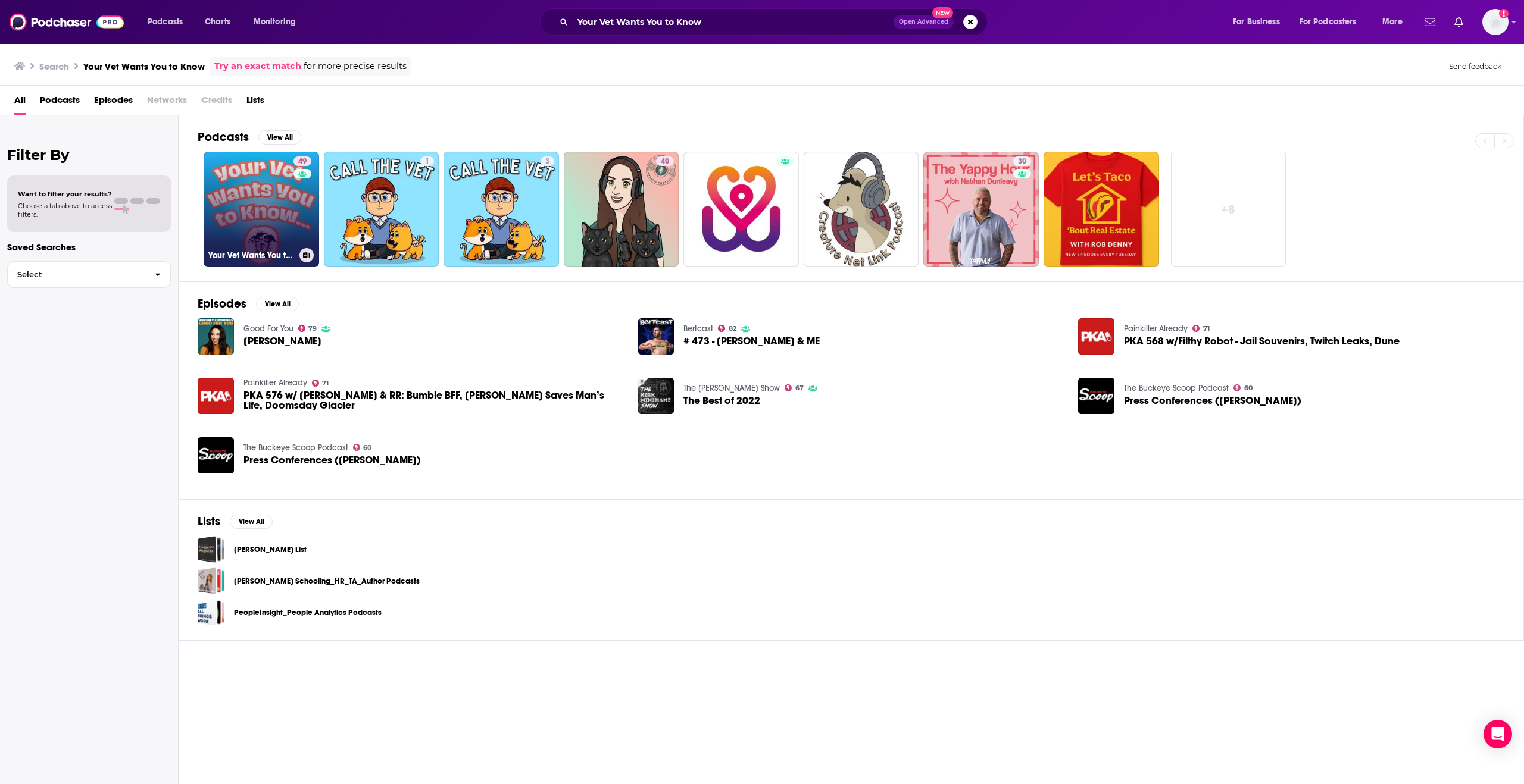
click at [267, 193] on link "49 Your Vet Wants You to Know" at bounding box center [261, 209] width 115 height 115
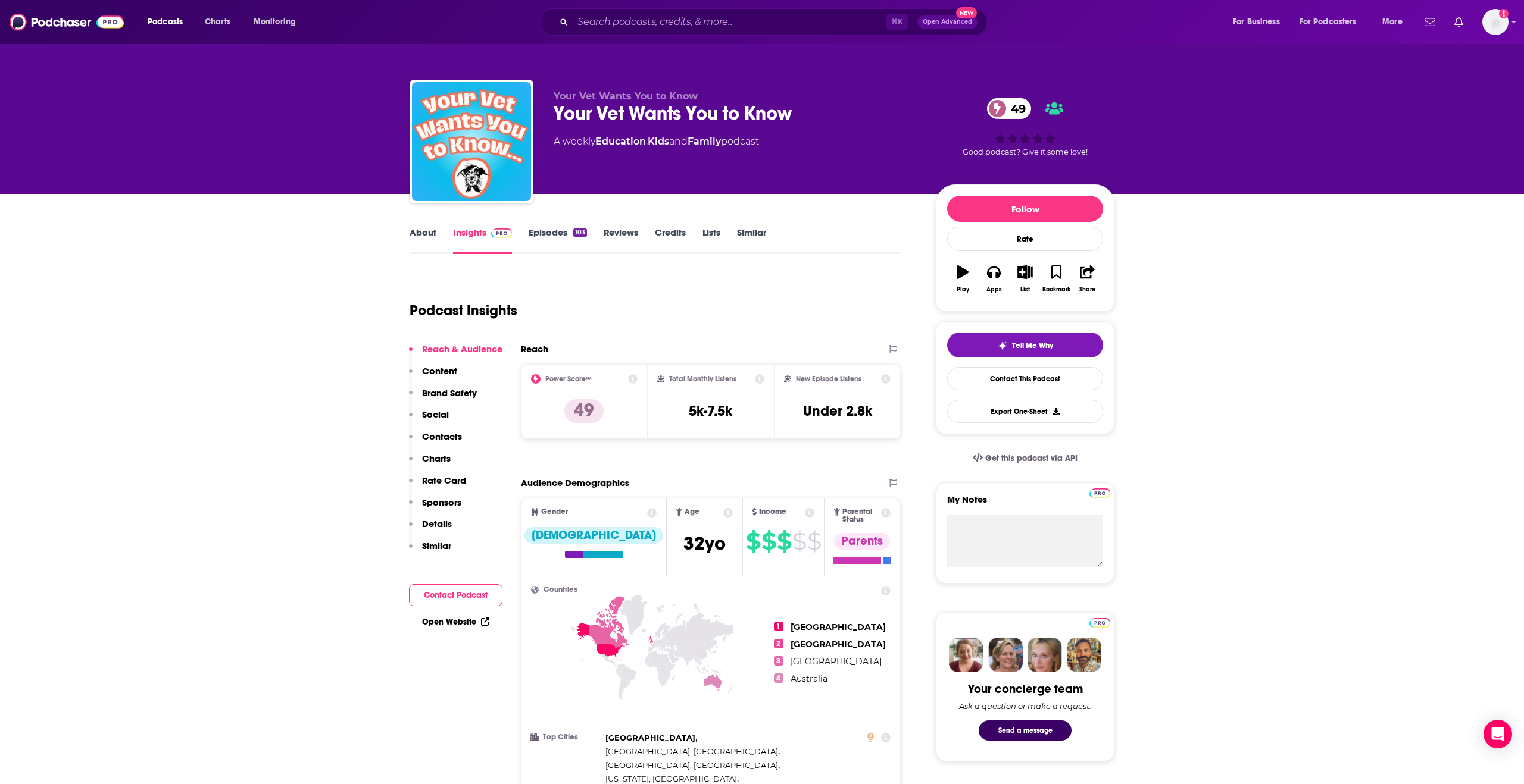
click at [414, 232] on link "About" at bounding box center [422, 240] width 27 height 27
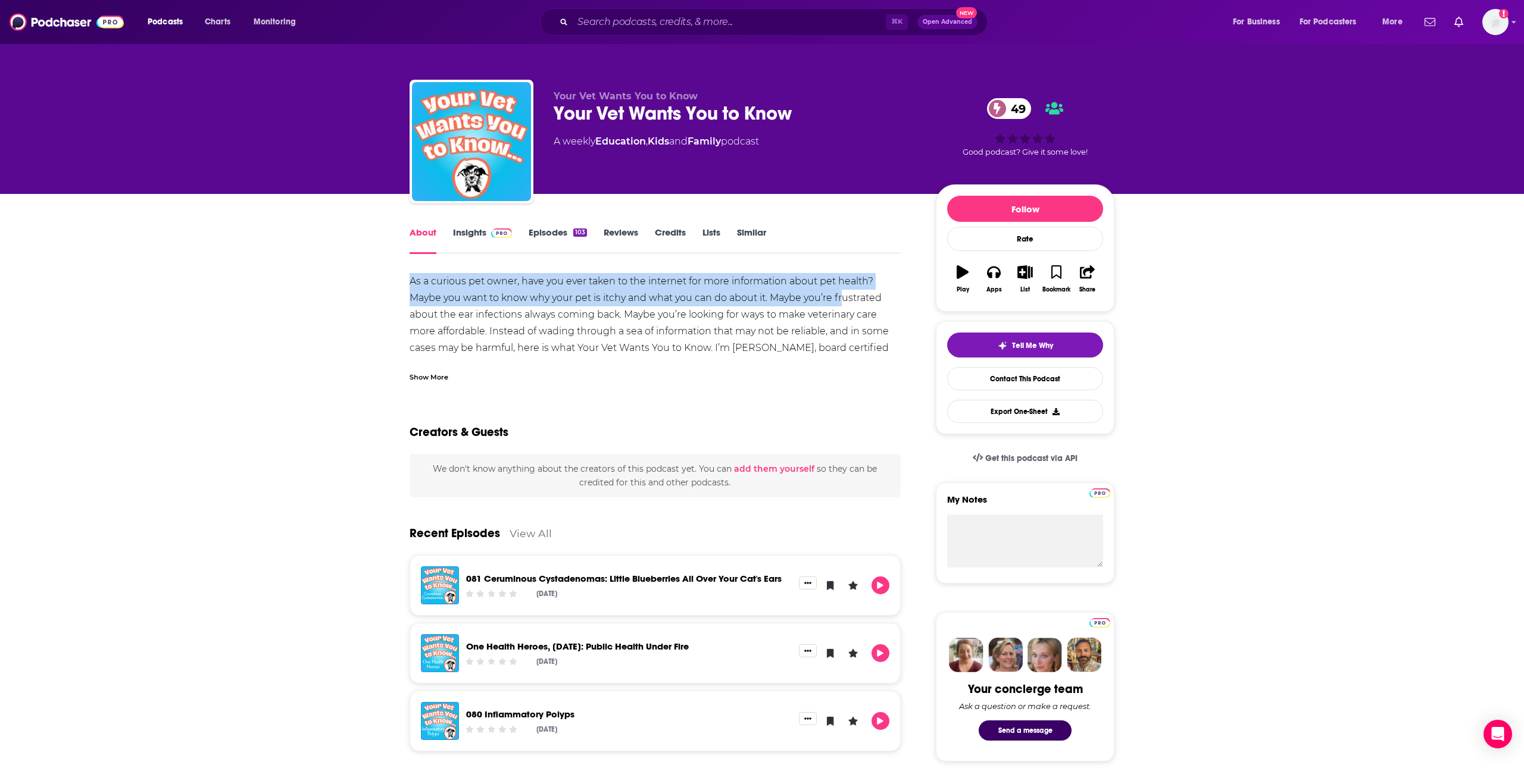
drag, startPoint x: 409, startPoint y: 278, endPoint x: 839, endPoint y: 298, distance: 430.5
click at [846, 301] on div "As a curious pet owner, have you ever taken to the internet for more informatio…" at bounding box center [655, 339] width 491 height 133
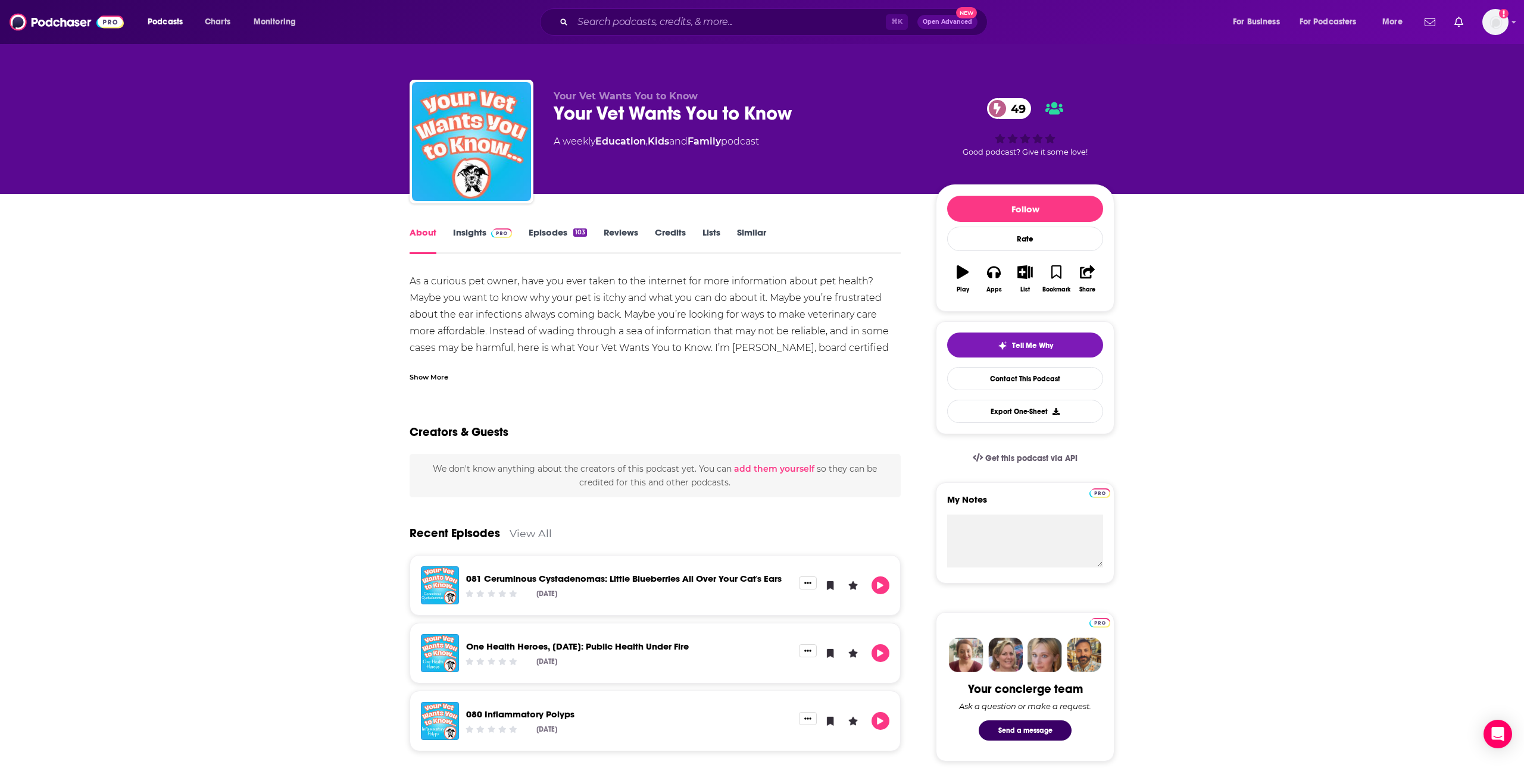
click at [793, 321] on div "As a curious pet owner, have you ever taken to the internet for more informatio…" at bounding box center [655, 339] width 491 height 133
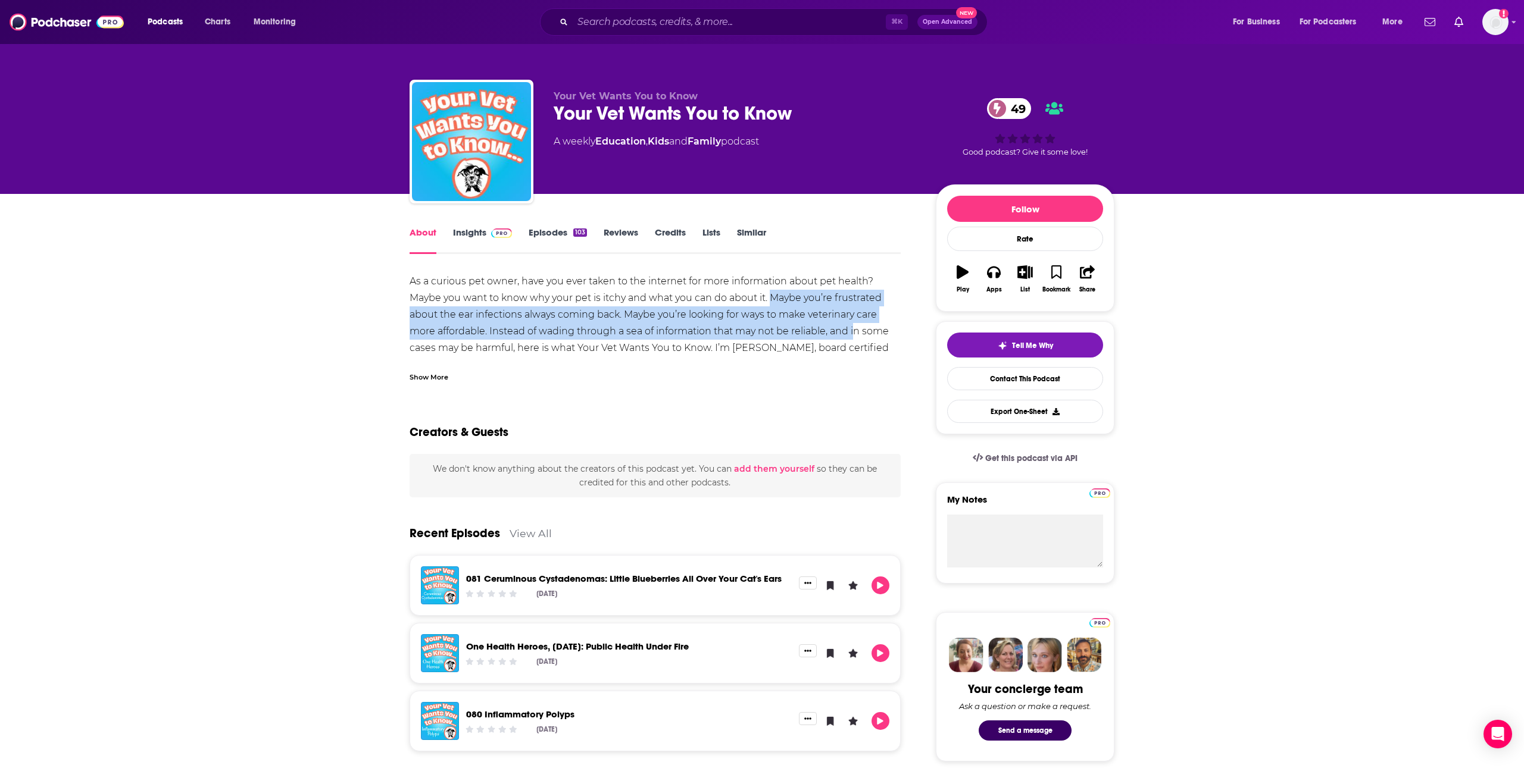
drag, startPoint x: 809, startPoint y: 303, endPoint x: 857, endPoint y: 324, distance: 52.4
click at [857, 324] on div "As a curious pet owner, have you ever taken to the internet for more informatio…" at bounding box center [655, 339] width 491 height 133
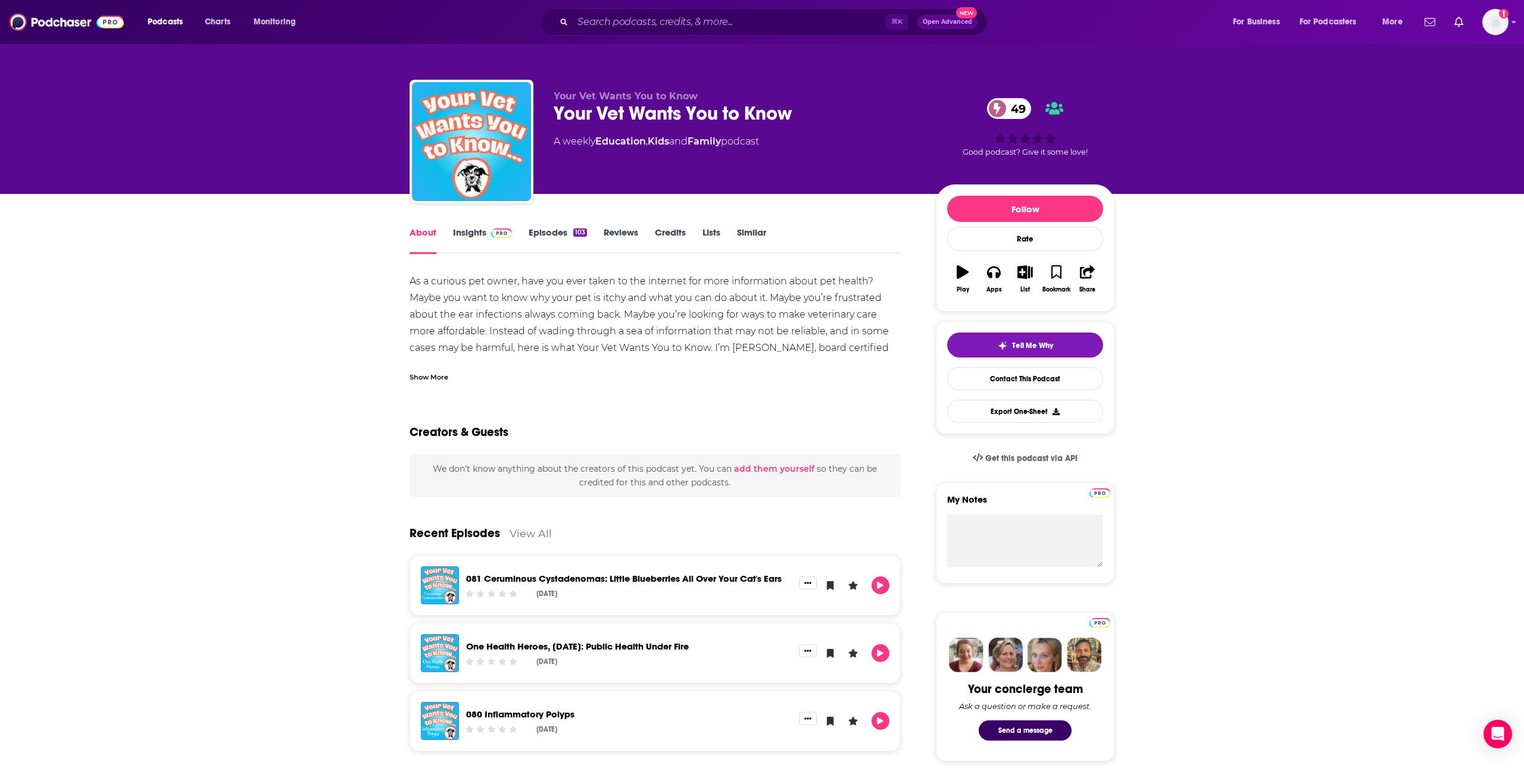
click at [810, 348] on div "As a curious pet owner, have you ever taken to the internet for more informatio…" at bounding box center [655, 339] width 491 height 133
drag, startPoint x: 735, startPoint y: 348, endPoint x: 837, endPoint y: 352, distance: 102.1
click at [837, 352] on div "As a curious pet owner, have you ever taken to the internet for more informatio…" at bounding box center [655, 339] width 491 height 133
copy div "Dr. Brittany Lancellotti"
click at [424, 238] on link "About" at bounding box center [422, 240] width 27 height 27
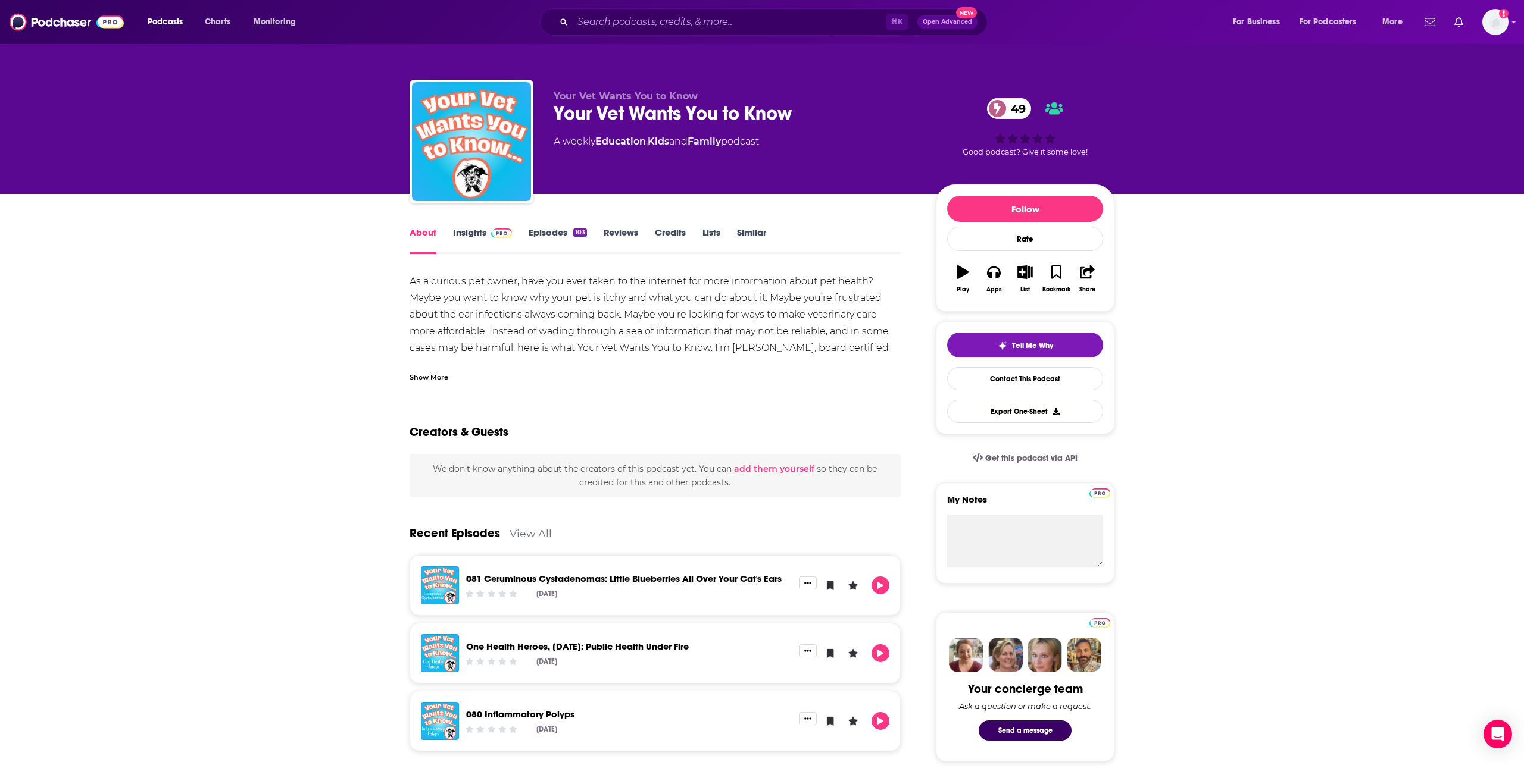
click at [609, 99] on span "Your Vet Wants You to Know" at bounding box center [625, 96] width 144 height 11
click at [608, 116] on div "Your Vet Wants You to Know 49" at bounding box center [735, 113] width 363 height 23
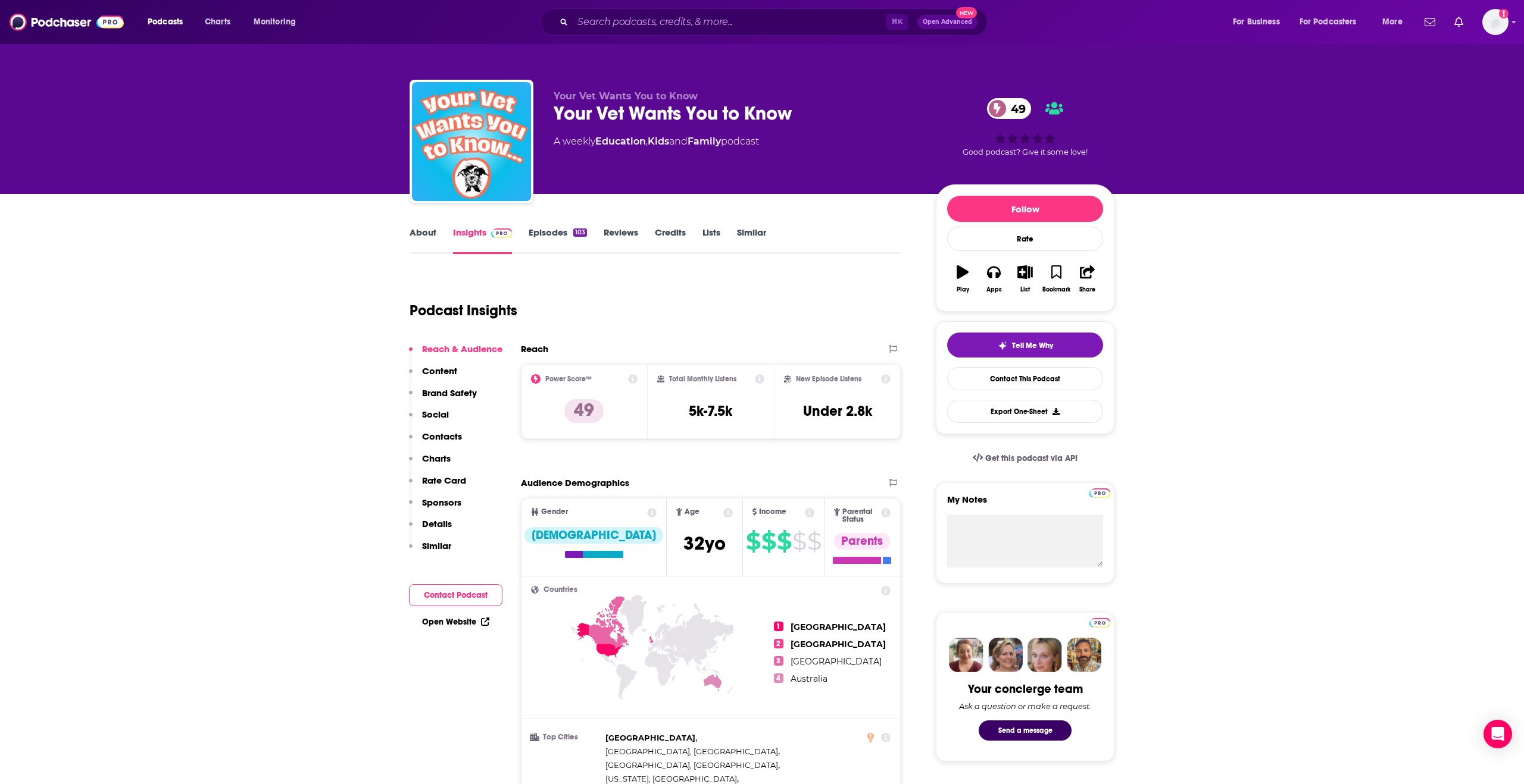
click at [438, 437] on p "Contacts" at bounding box center [442, 436] width 40 height 11
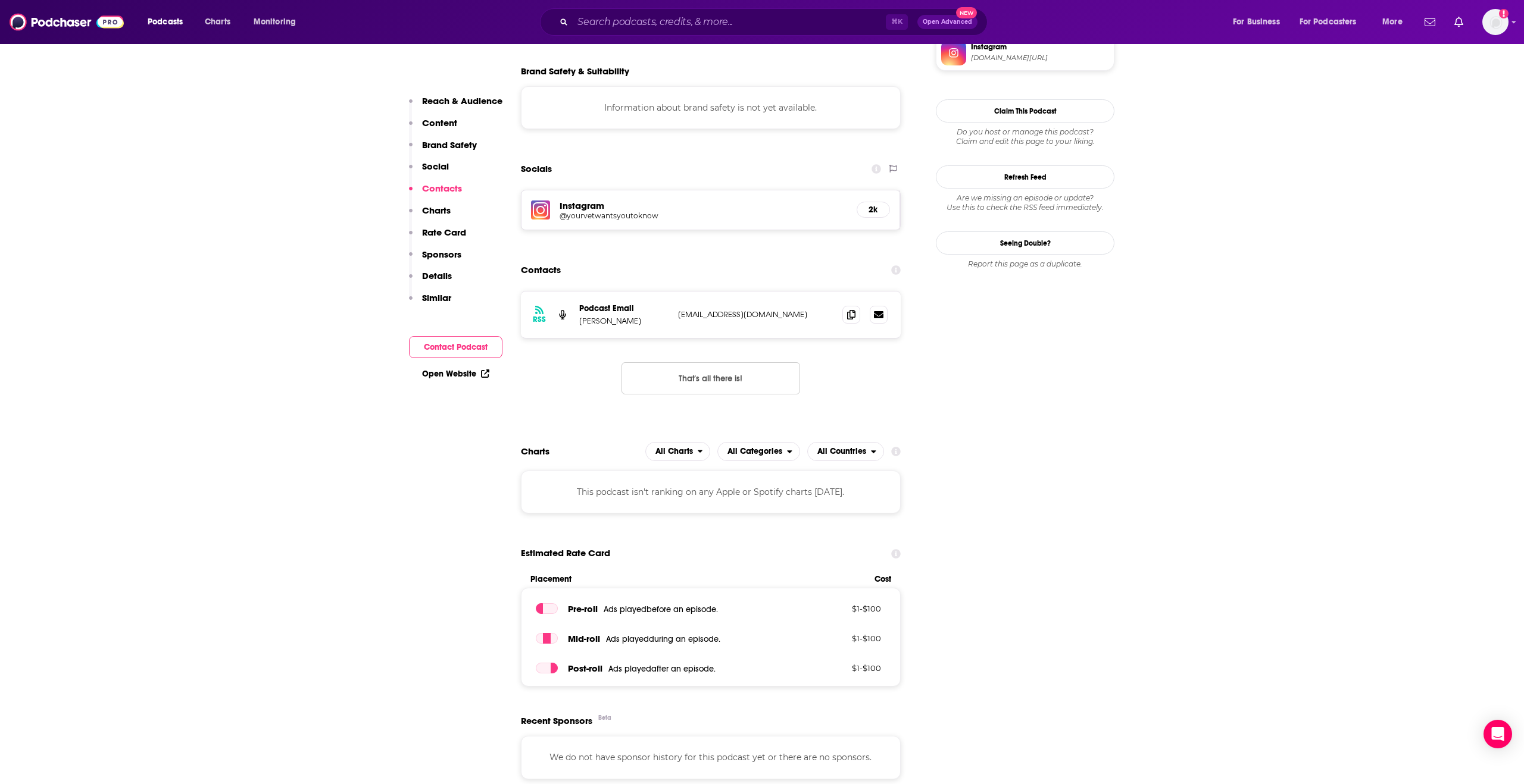
scroll to position [1078, 0]
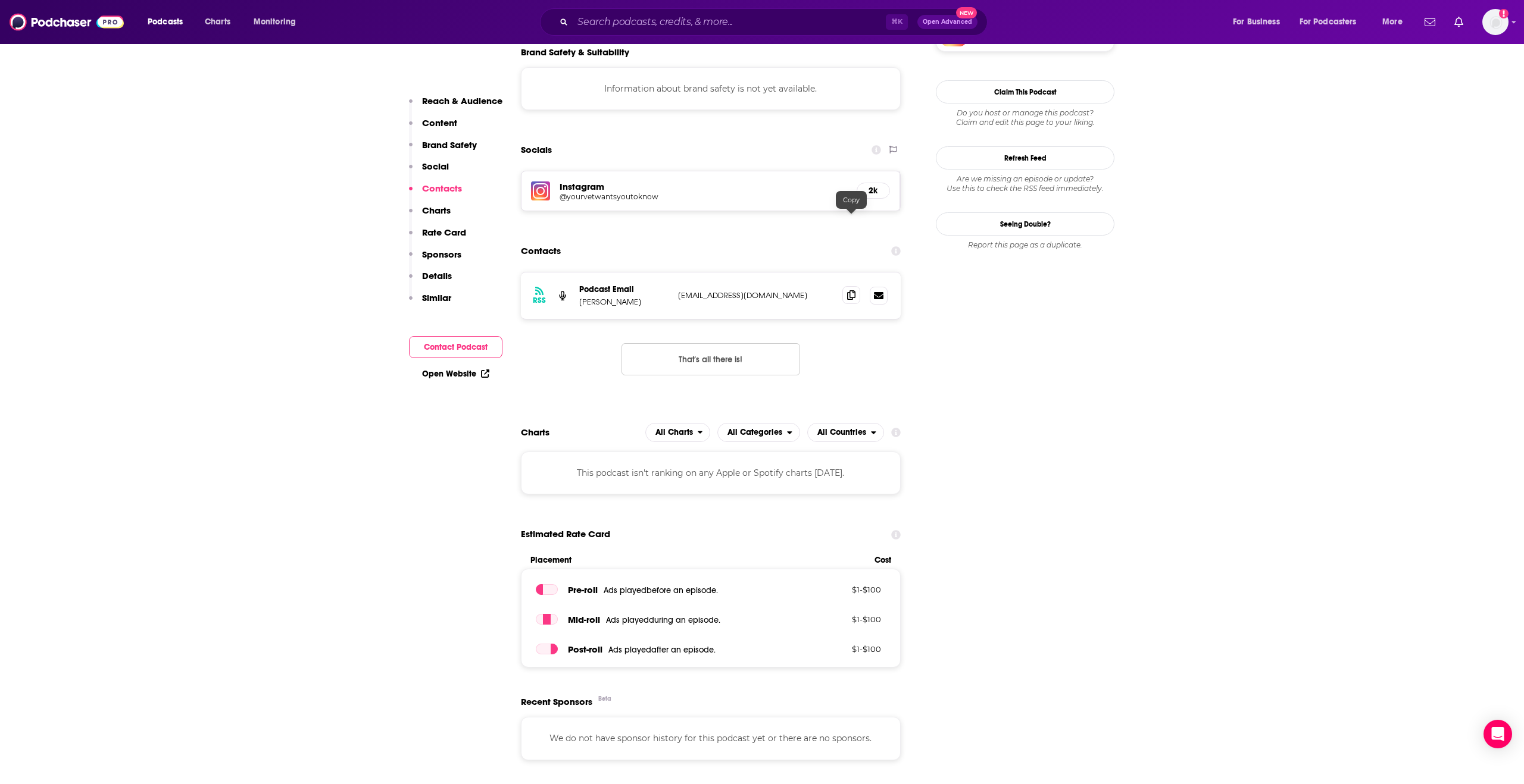
click at [853, 290] on icon at bounding box center [851, 295] width 8 height 9
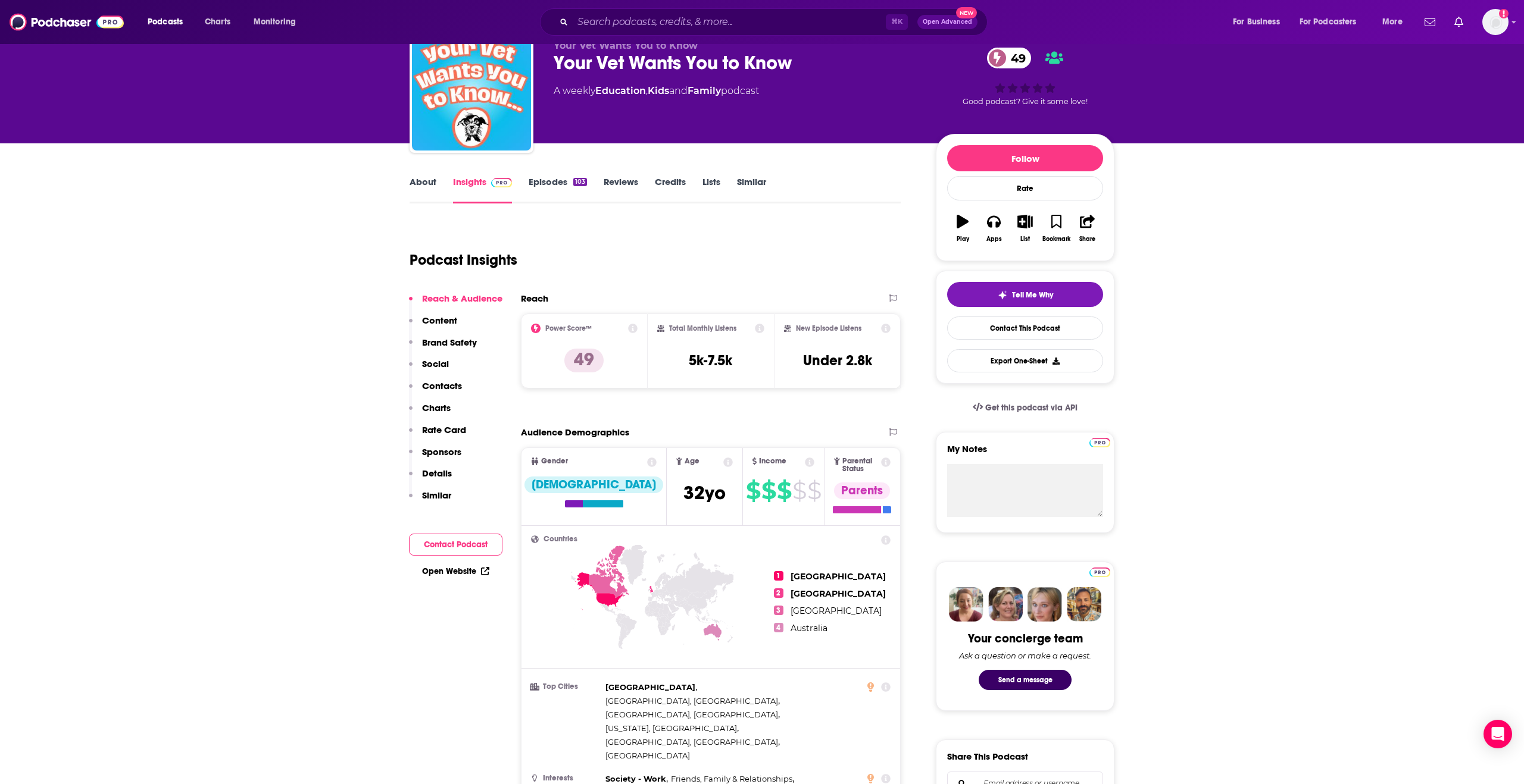
scroll to position [50, 0]
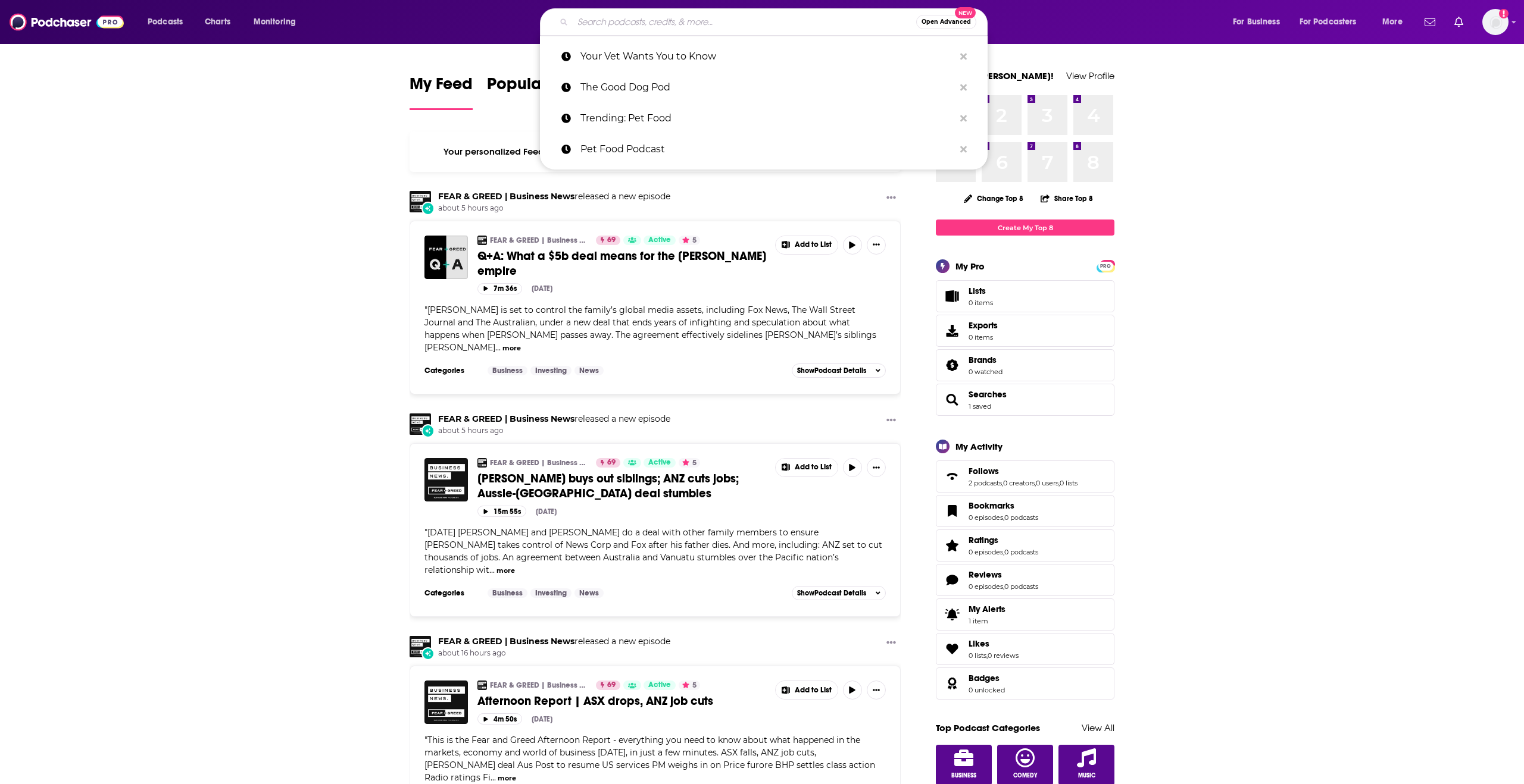
click at [686, 26] on input "Search podcasts, credits, & more..." at bounding box center [744, 21] width 343 height 19
paste input "The Good Dog"
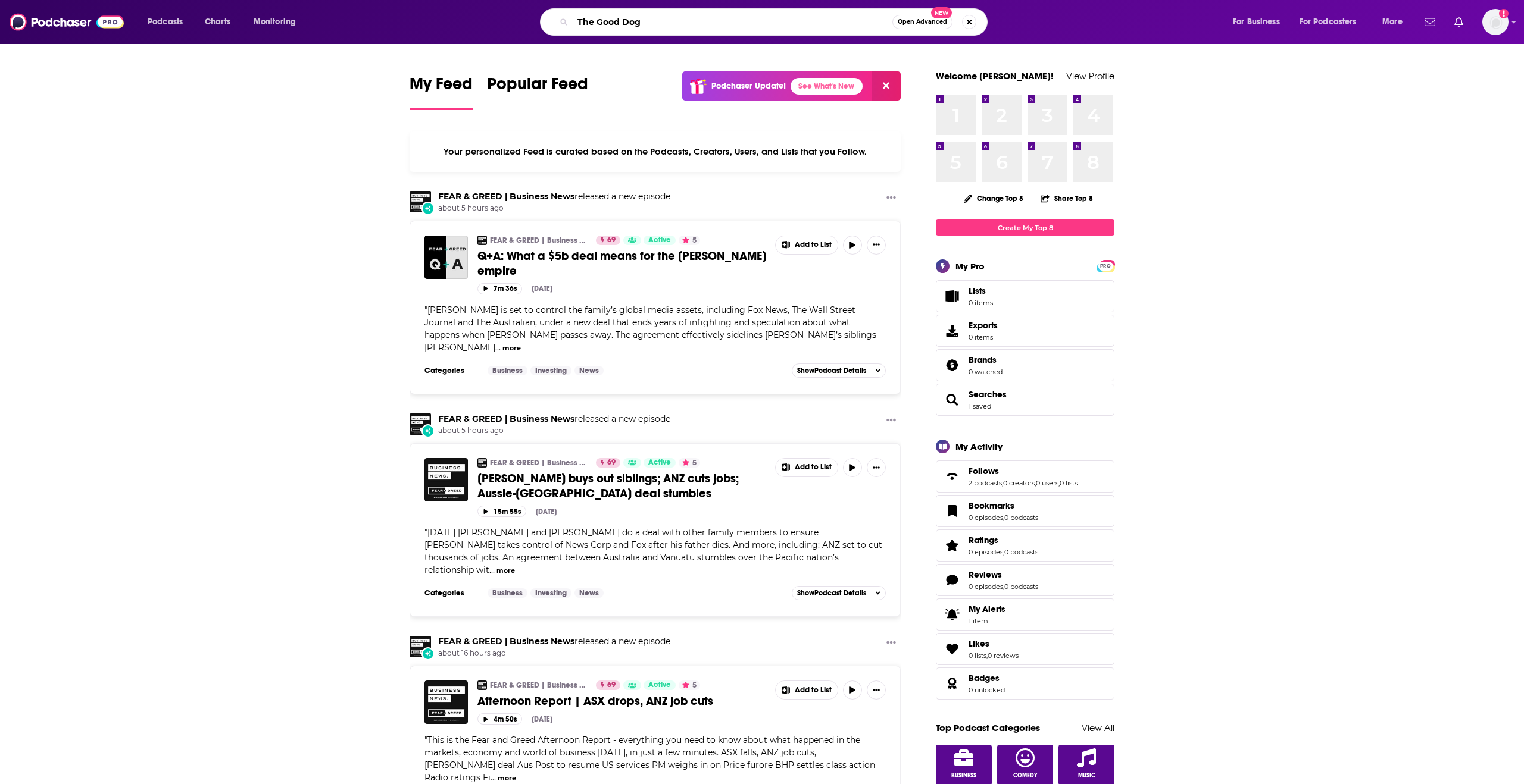
type input "The Good Dog"
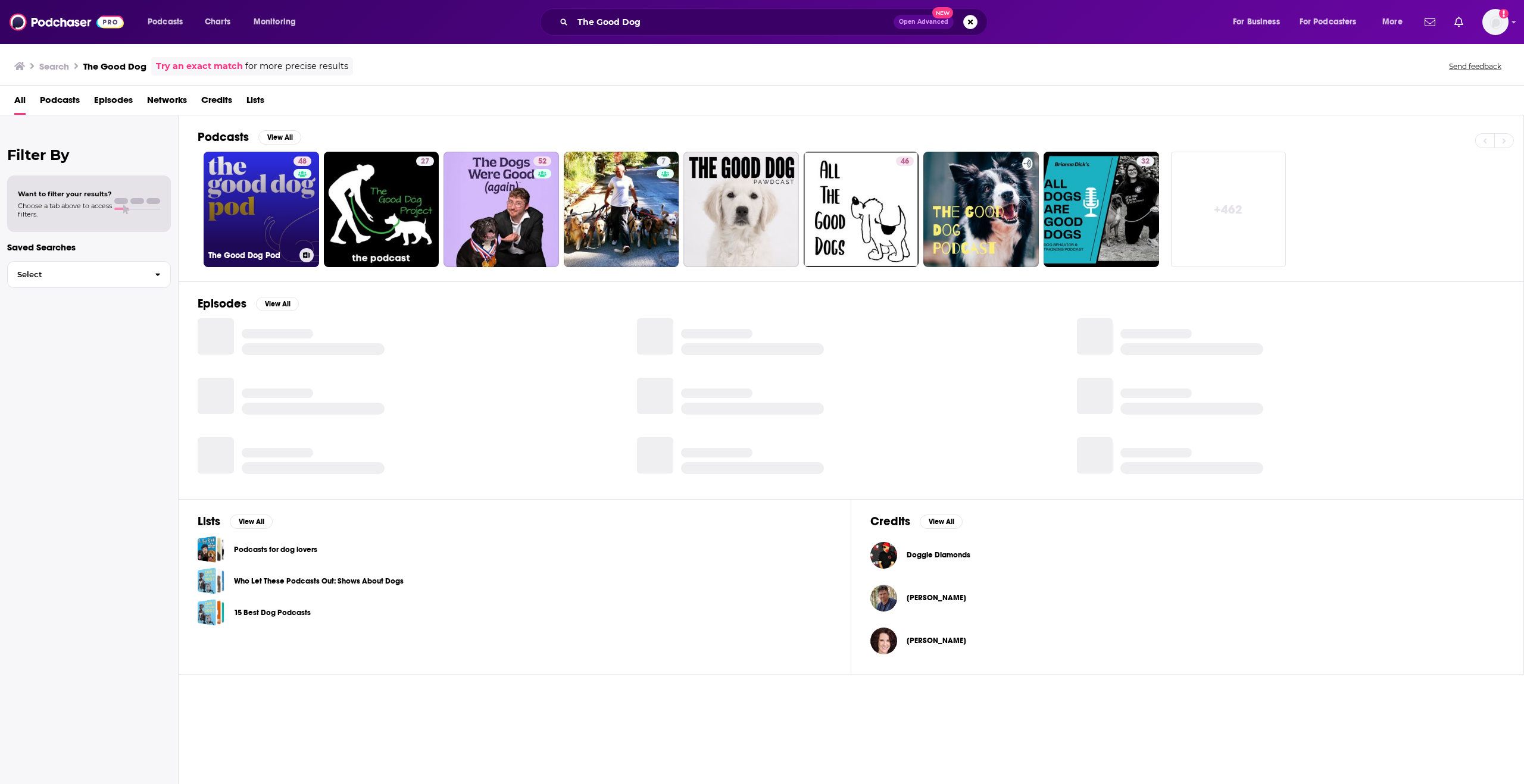
click at [284, 211] on link "48 The Good Dog Pod" at bounding box center [261, 209] width 115 height 115
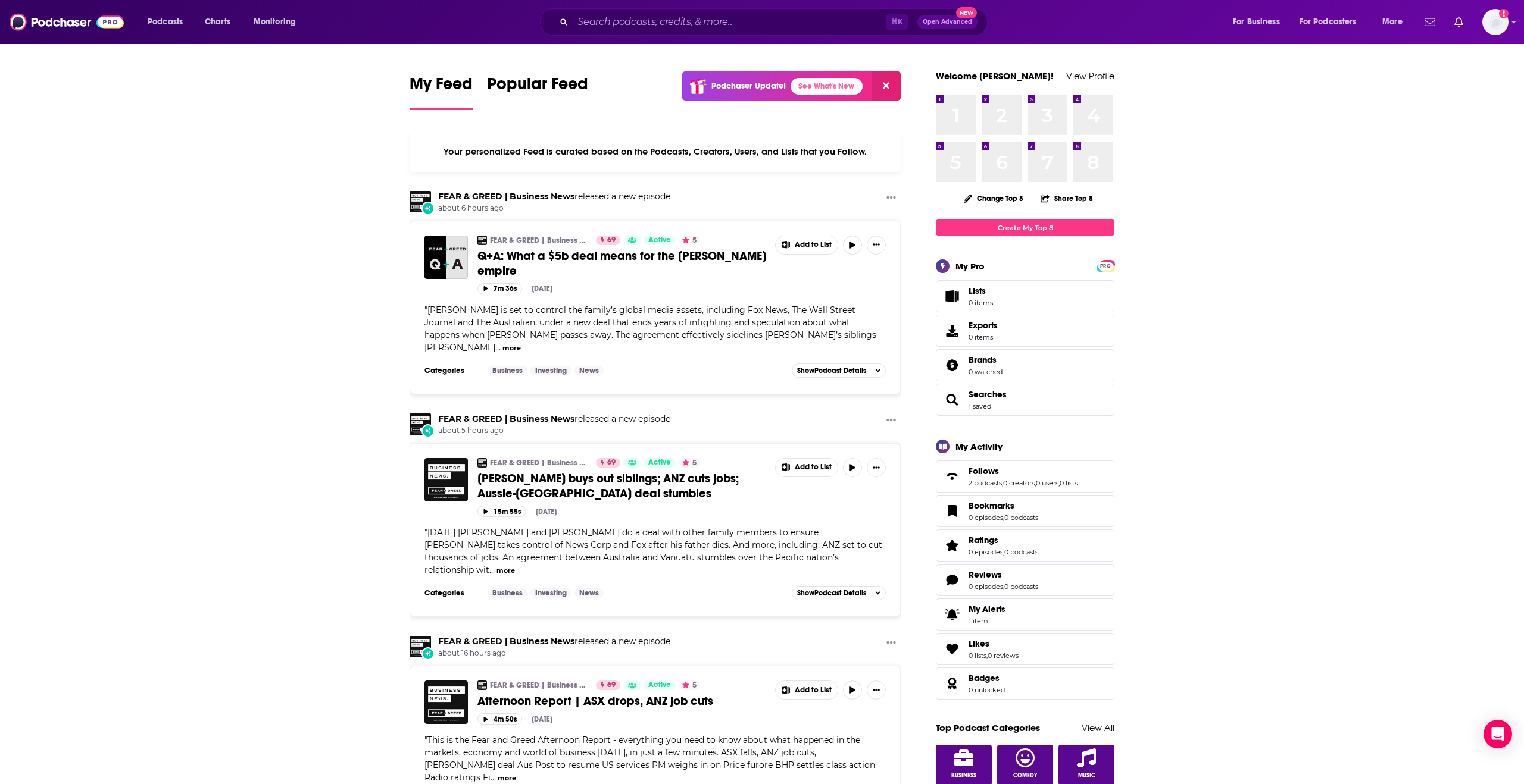
drag, startPoint x: 587, startPoint y: 9, endPoint x: 588, endPoint y: 17, distance: 8.1
click at [587, 9] on div "⌘ K Open Advanced New" at bounding box center [763, 21] width 448 height 27
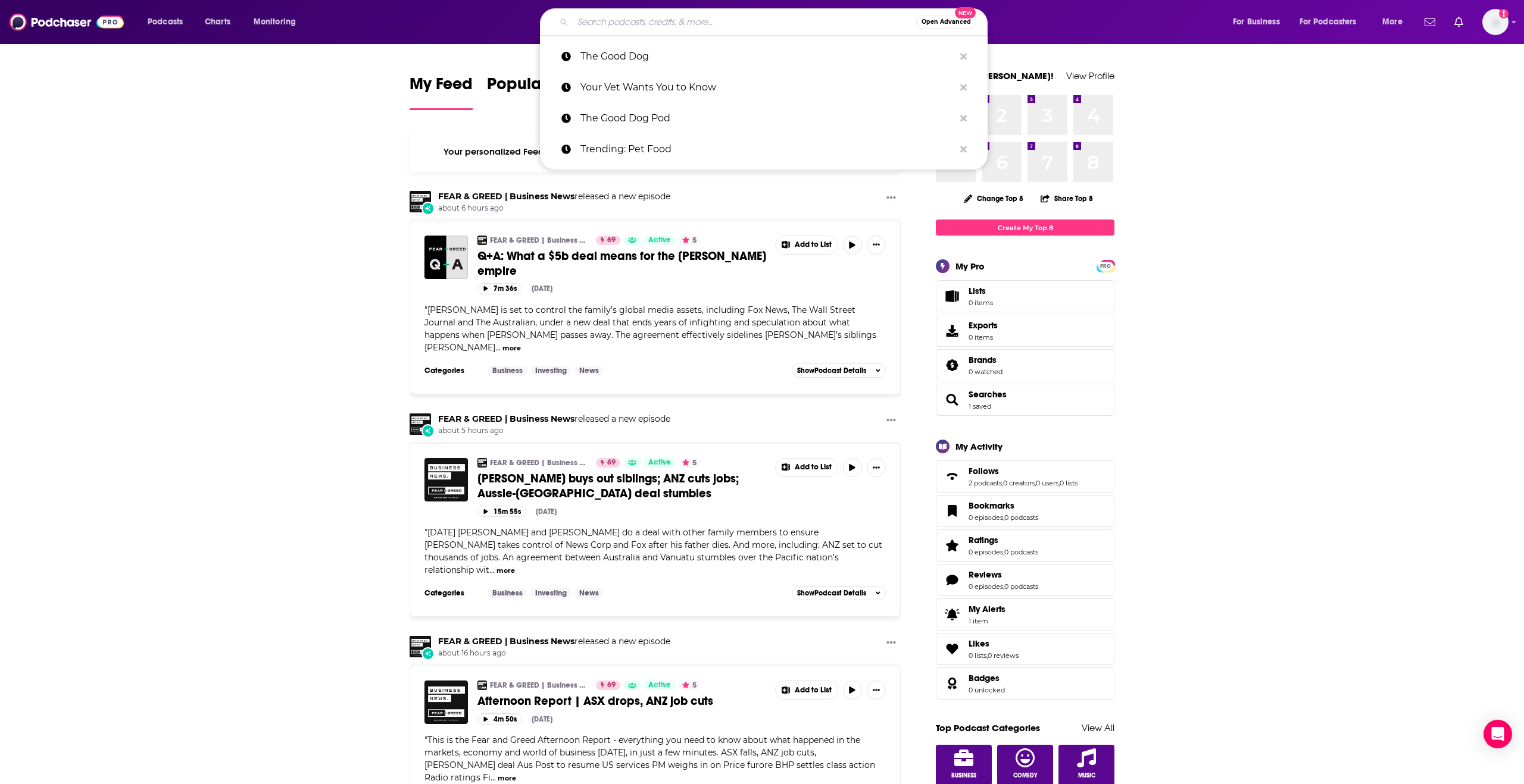
click at [608, 26] on input "Search podcasts, credits, & more..." at bounding box center [744, 21] width 343 height 19
paste input "The Doctor's Kitchen Podcast"
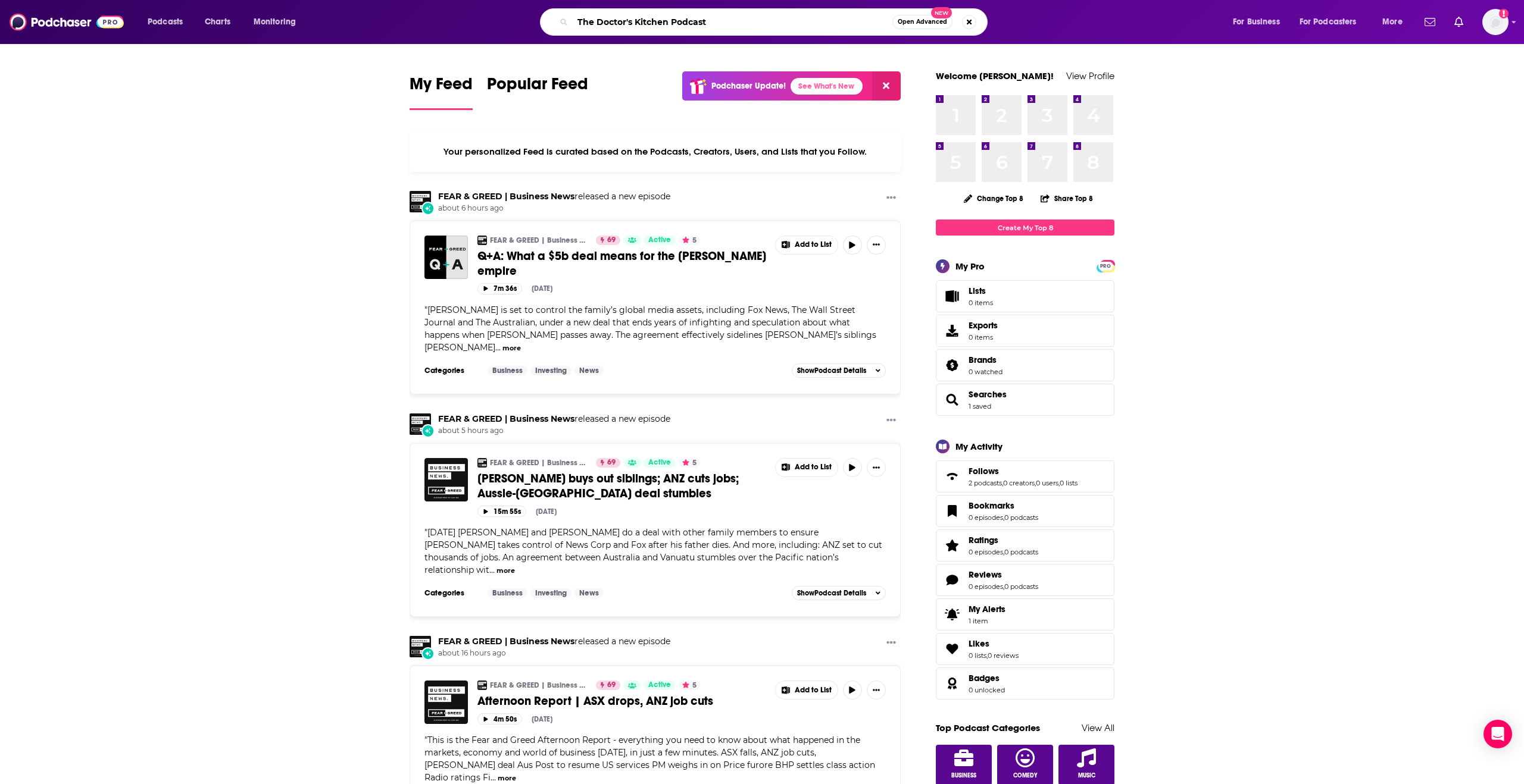
type input "The Doctor's Kitchen Podcast"
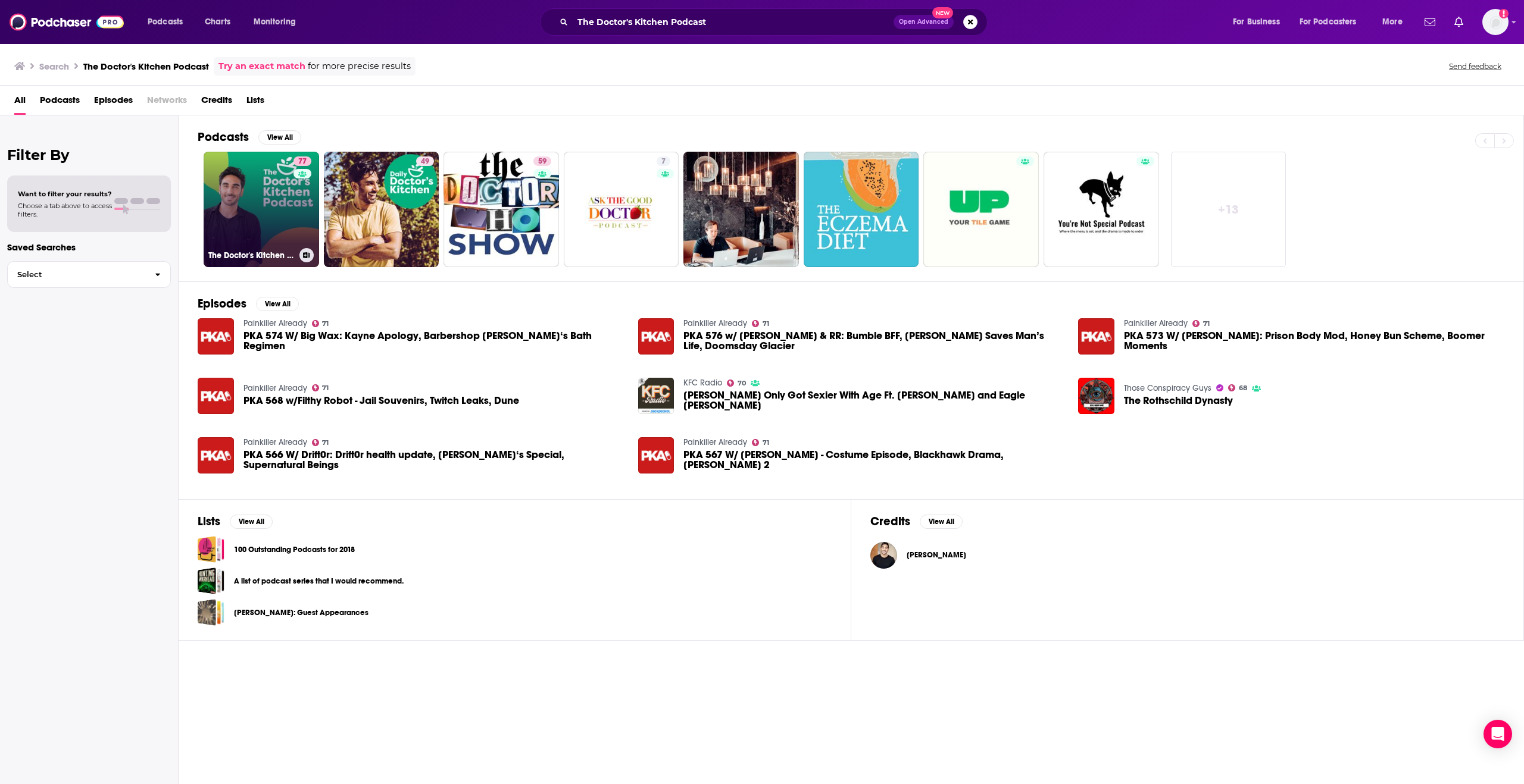
click at [281, 201] on link "77 The Doctor's Kitchen Podcast" at bounding box center [261, 209] width 115 height 115
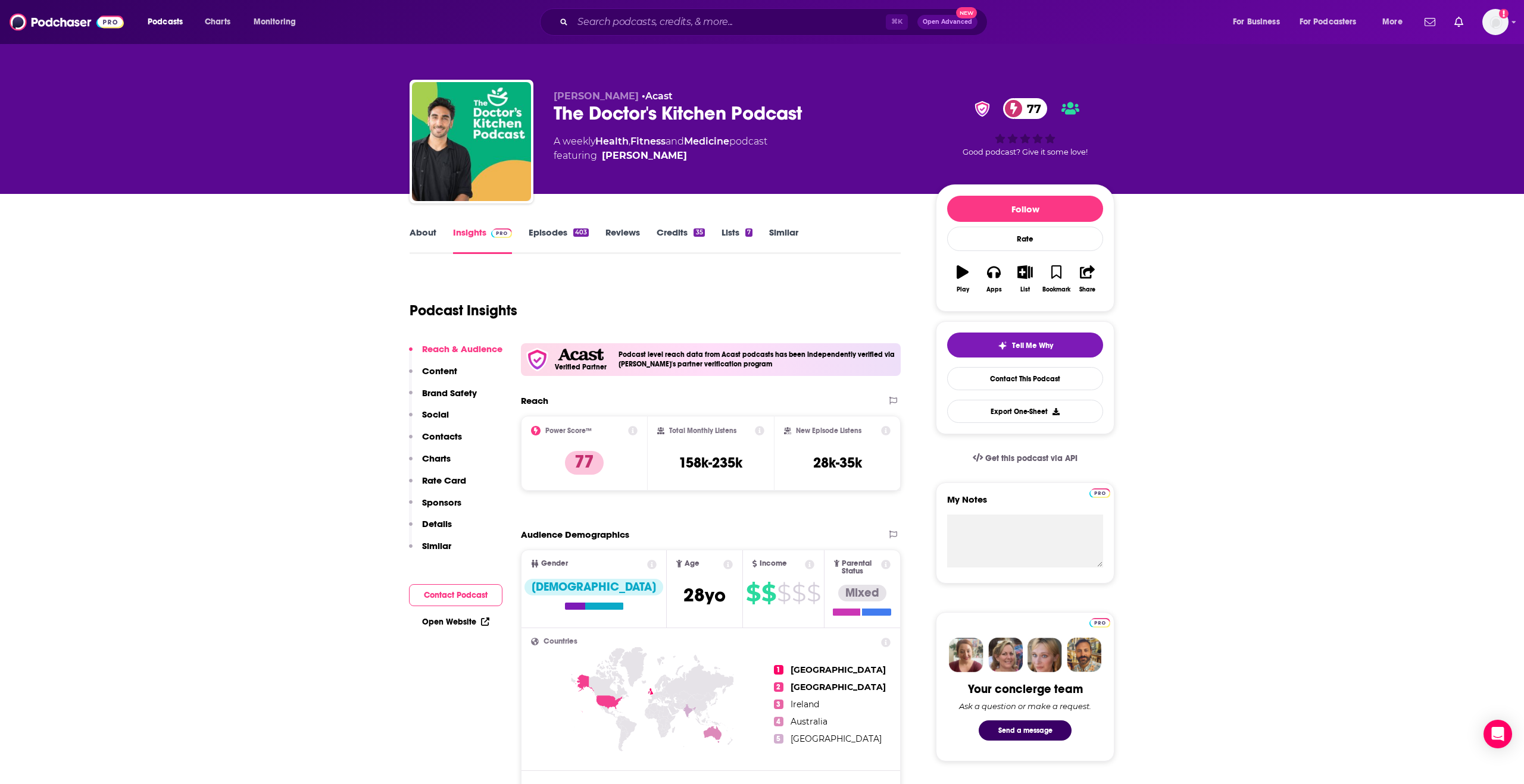
click at [446, 412] on p "Social" at bounding box center [435, 415] width 27 height 11
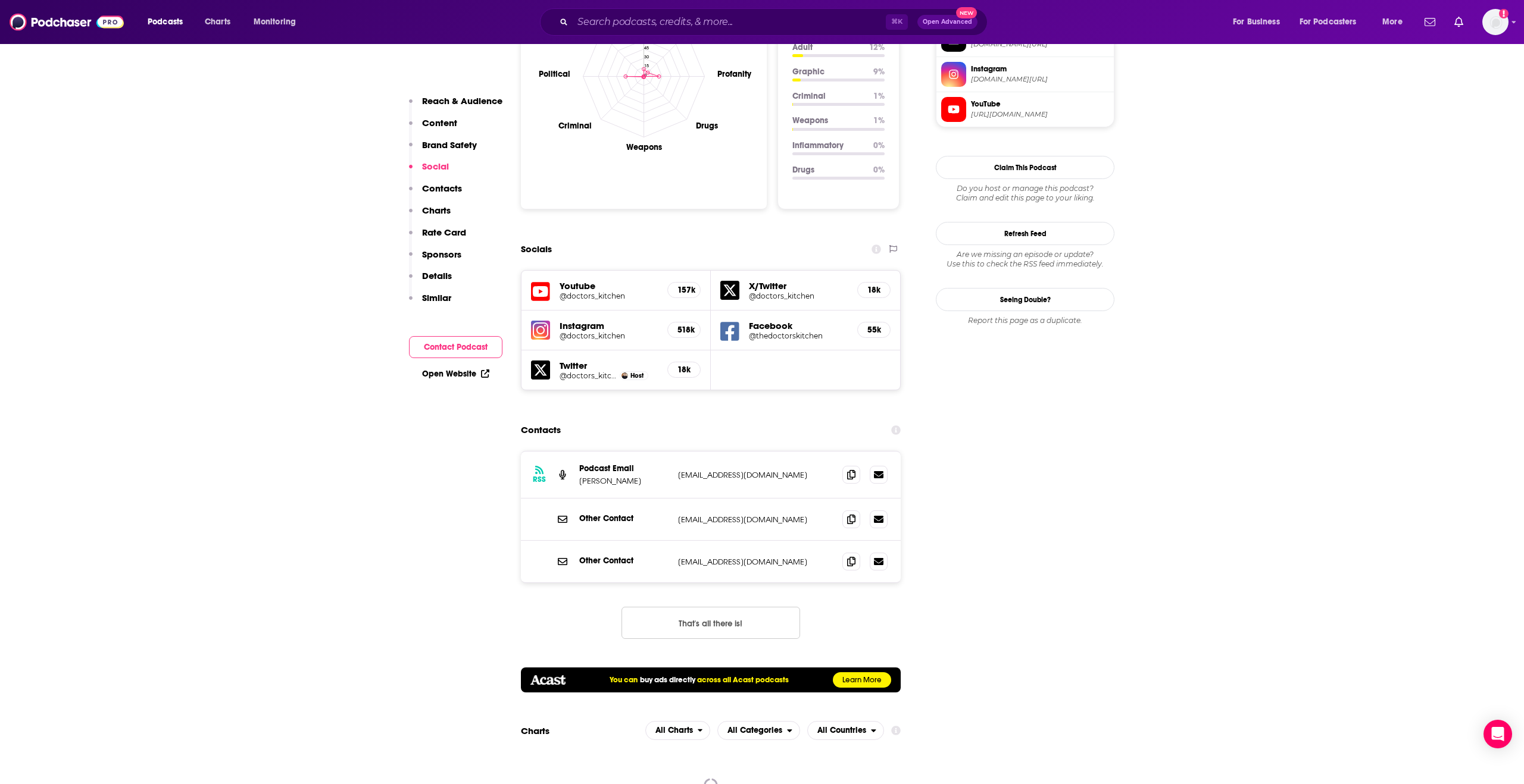
scroll to position [1215, 0]
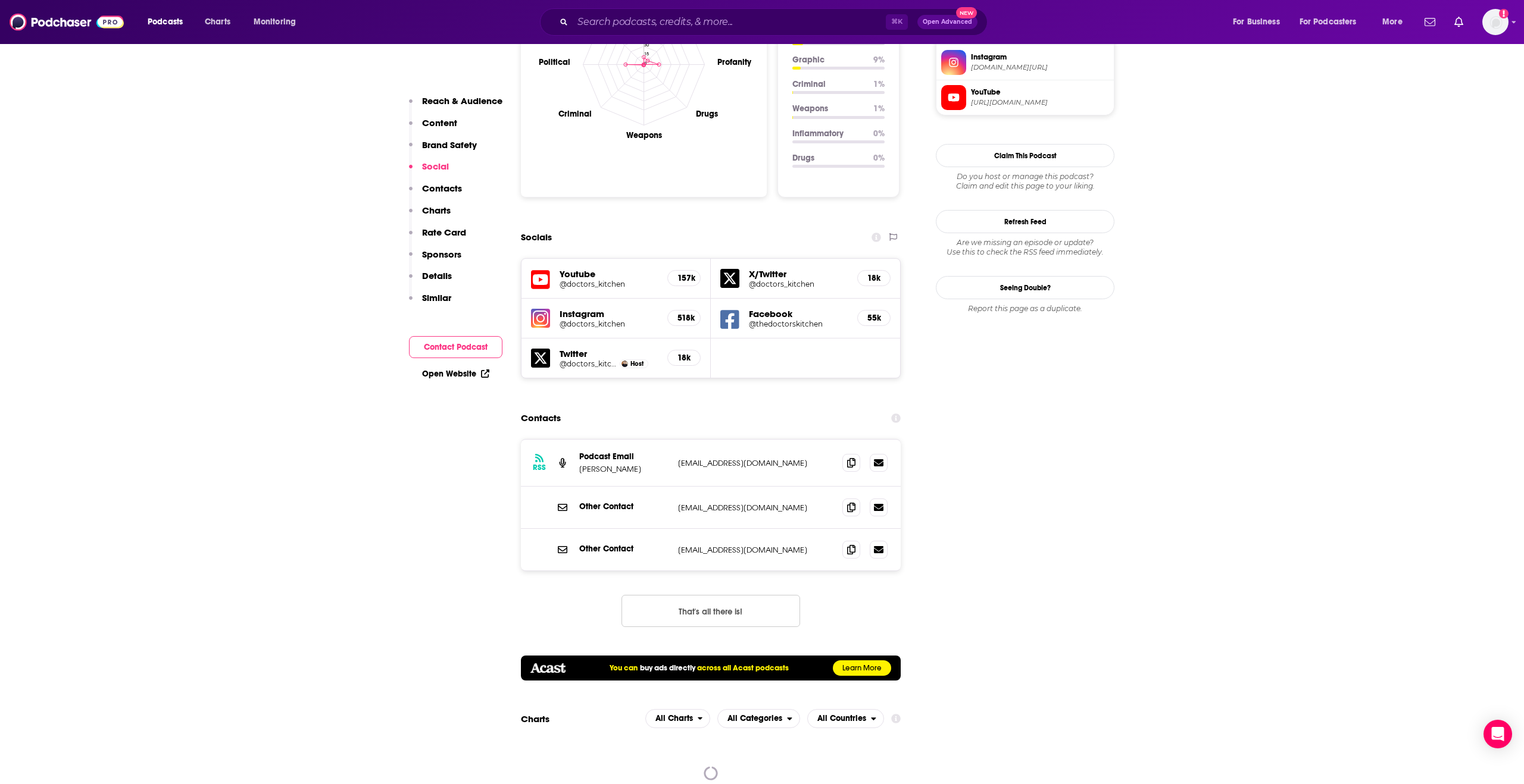
click at [568, 269] on h5 "Youtube" at bounding box center [609, 274] width 99 height 11
click at [545, 269] on icon at bounding box center [541, 280] width 19 height 22
click at [540, 309] on img at bounding box center [541, 318] width 19 height 19
click at [446, 186] on p "Contacts" at bounding box center [442, 188] width 40 height 11
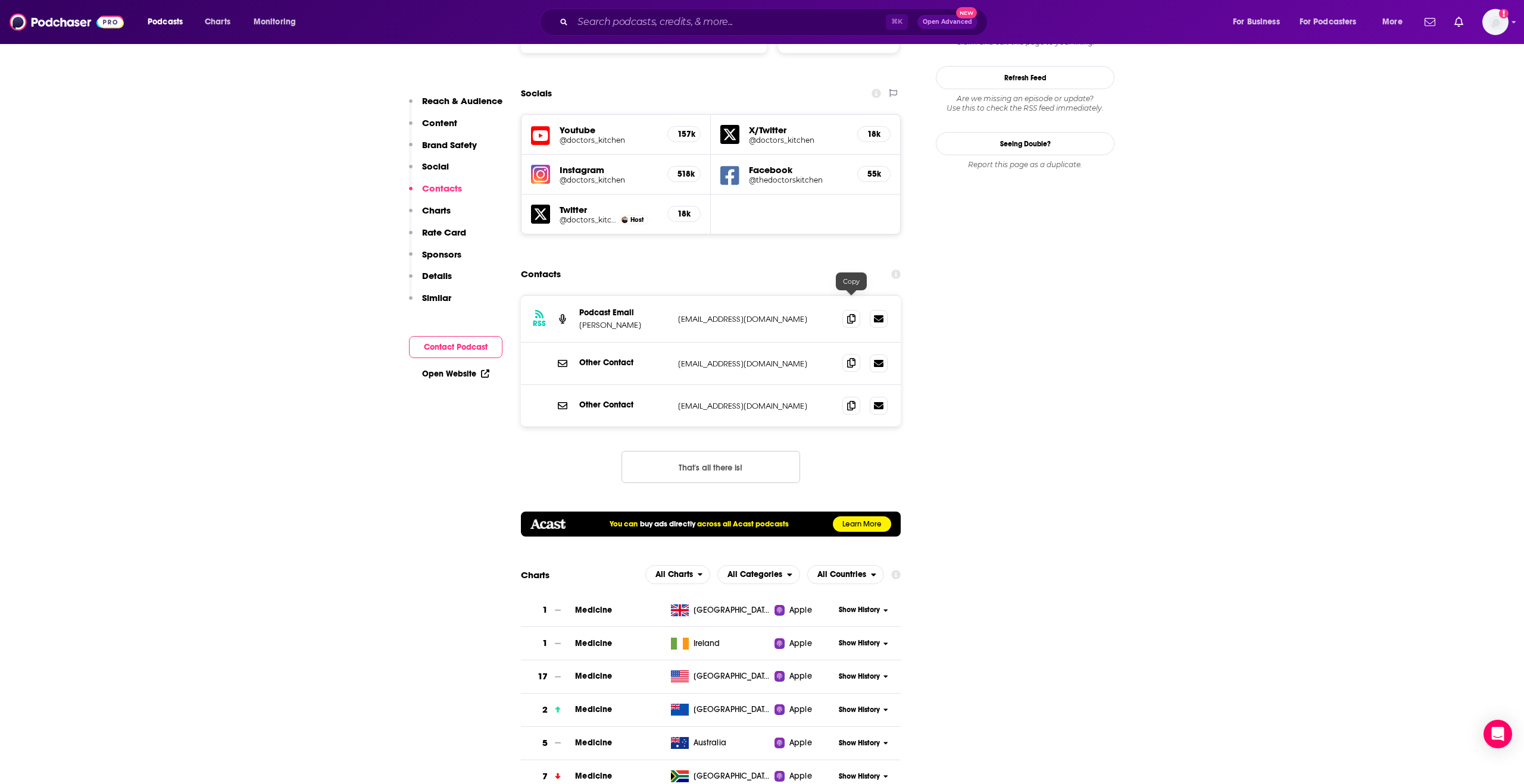
scroll to position [1358, 0]
drag, startPoint x: 852, startPoint y: 307, endPoint x: 842, endPoint y: 312, distance: 11.2
click at [850, 355] on span at bounding box center [850, 364] width 18 height 18
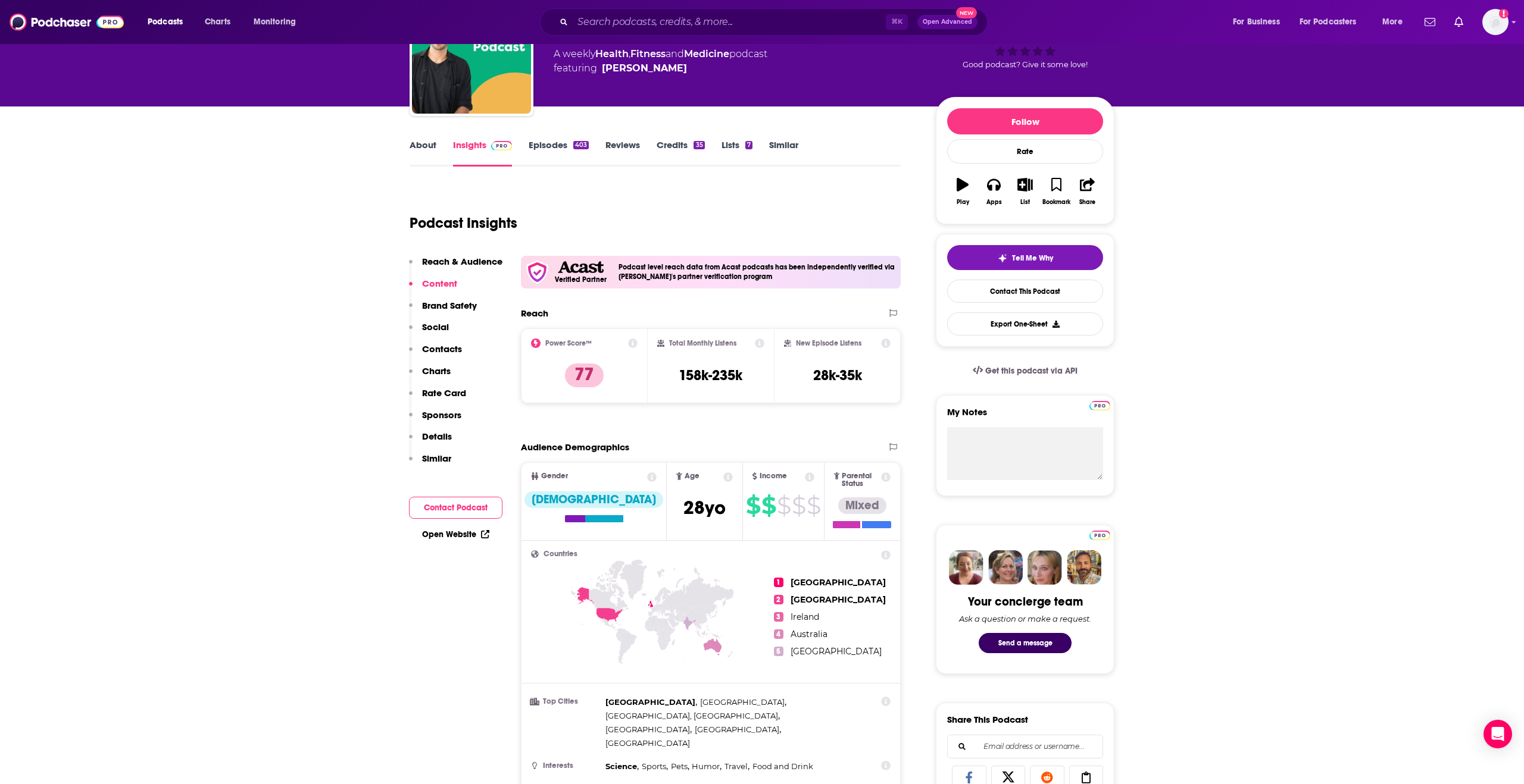
scroll to position [0, 0]
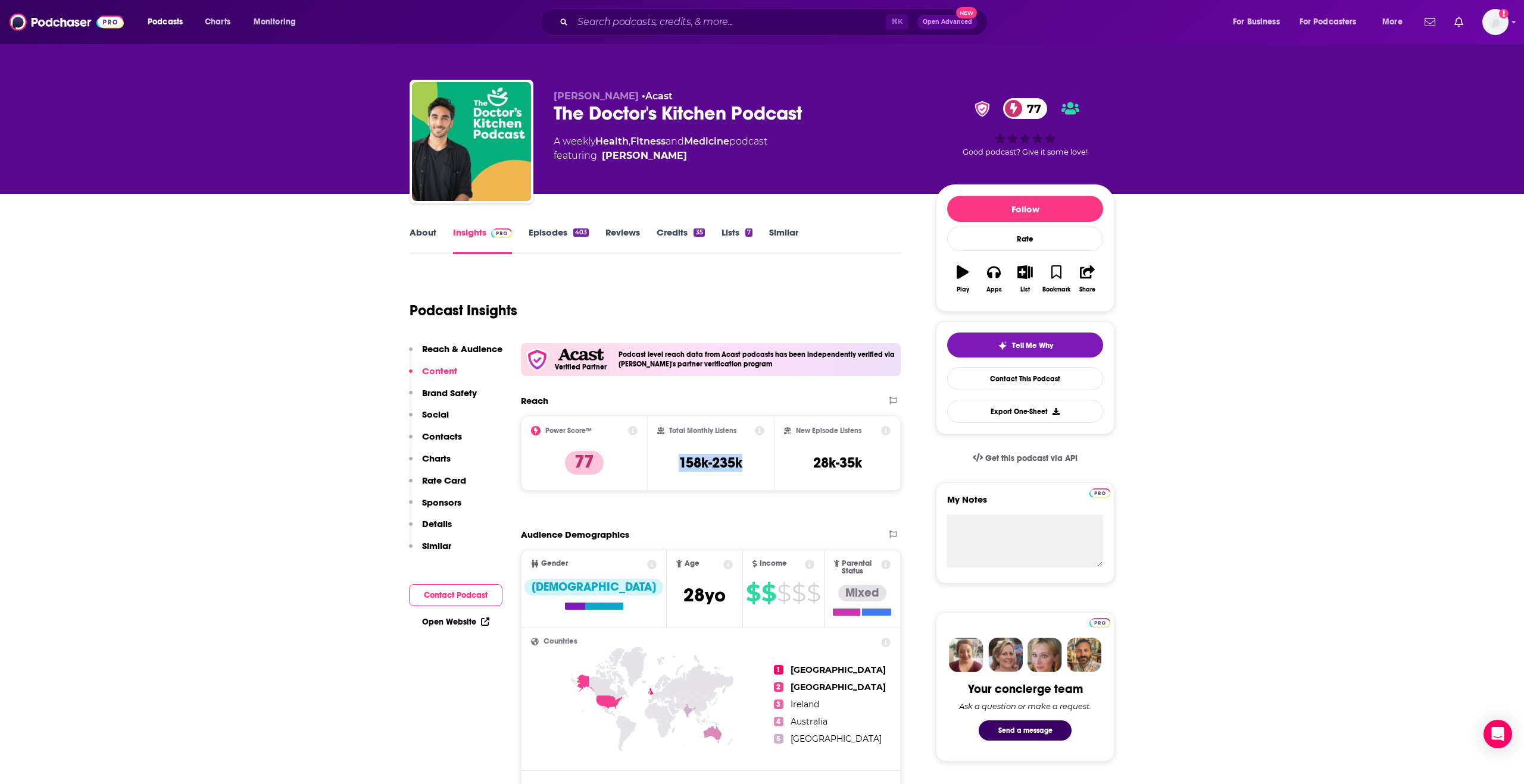
drag, startPoint x: 678, startPoint y: 463, endPoint x: 745, endPoint y: 465, distance: 67.0
click at [745, 465] on div "Total Monthly Listens 158k-235k" at bounding box center [711, 453] width 108 height 55
copy h3 "158k-235k"
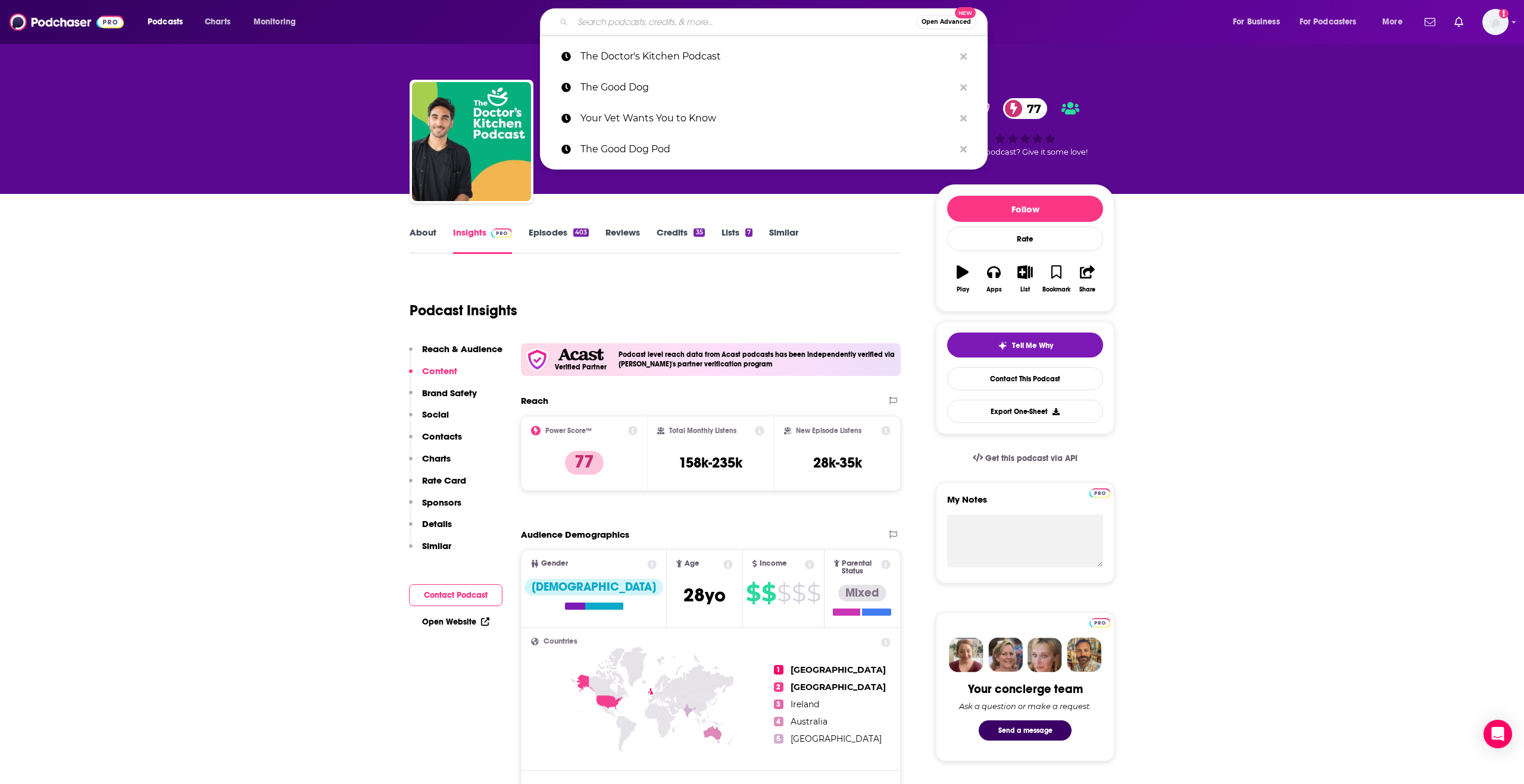
click at [661, 25] on input "Search podcasts, credits, & more..." at bounding box center [744, 21] width 343 height 19
paste input "Can I Pet Your Dog?"
type input "Can I Pet Your Dog?"
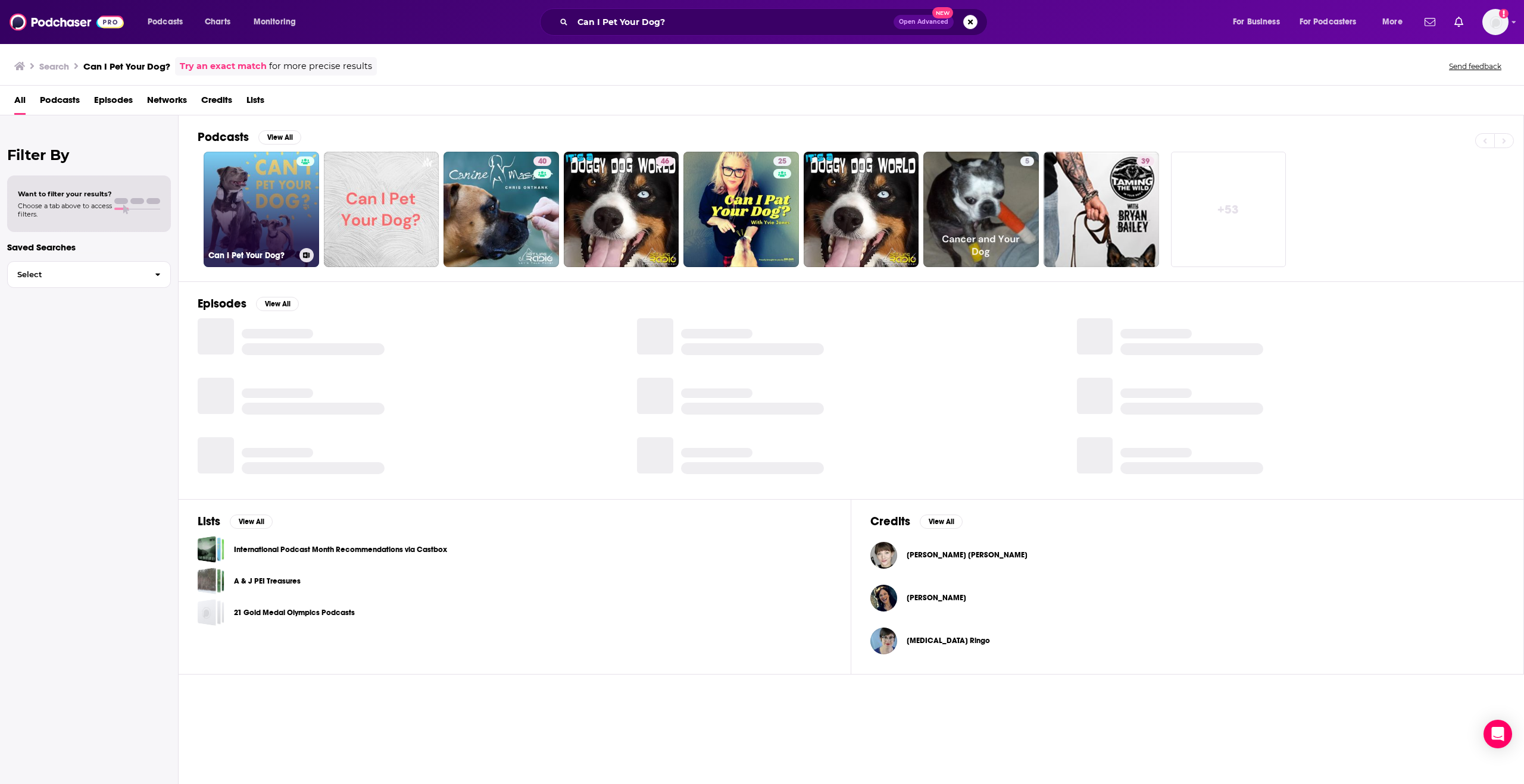
click at [235, 206] on link "Can I Pet Your Dog?" at bounding box center [261, 209] width 115 height 115
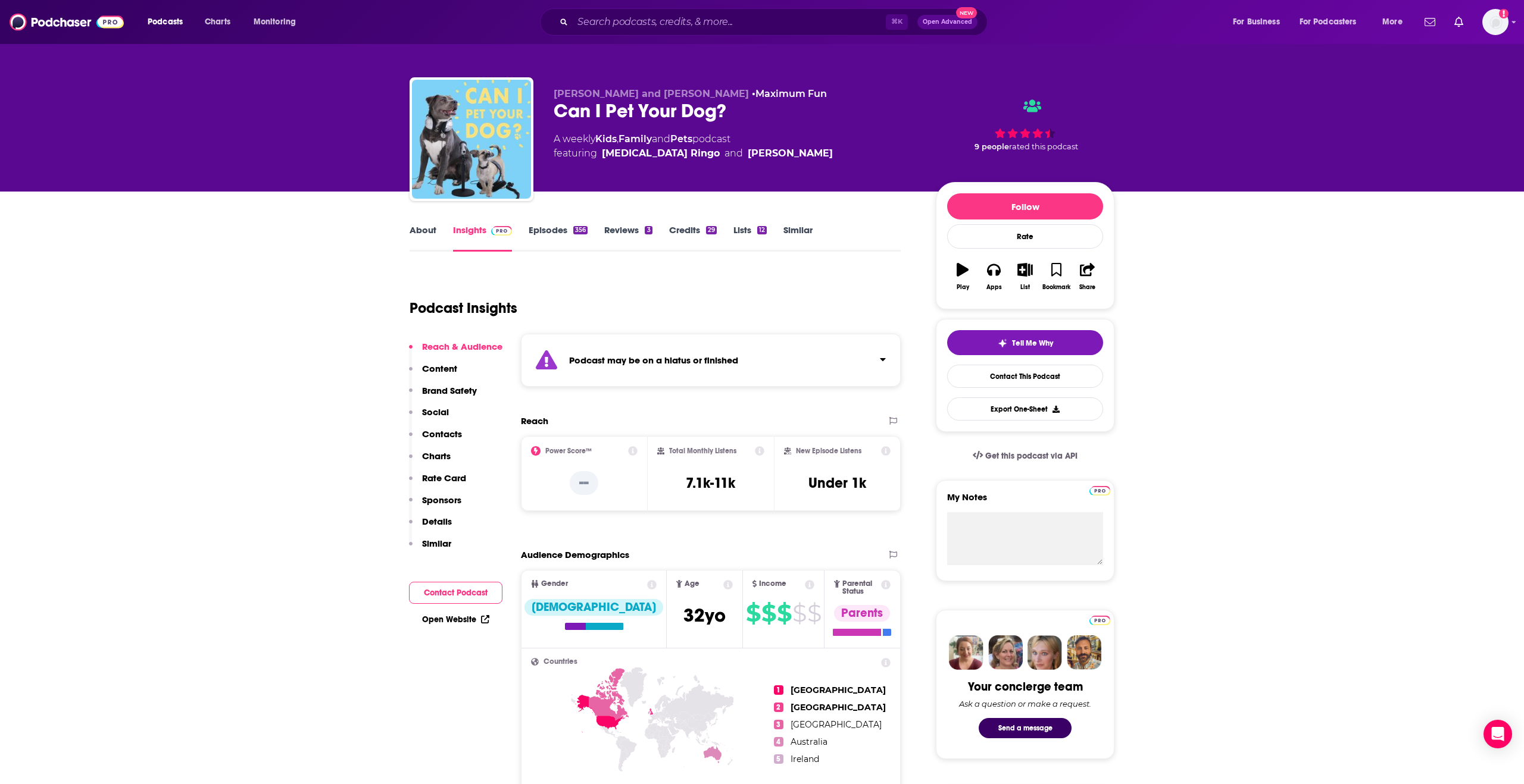
scroll to position [3, 0]
drag, startPoint x: 735, startPoint y: 107, endPoint x: 555, endPoint y: 110, distance: 180.0
click at [555, 110] on div "Can I Pet Your Dog?" at bounding box center [735, 110] width 363 height 23
copy h2 "Can I Pet Your Dog?"
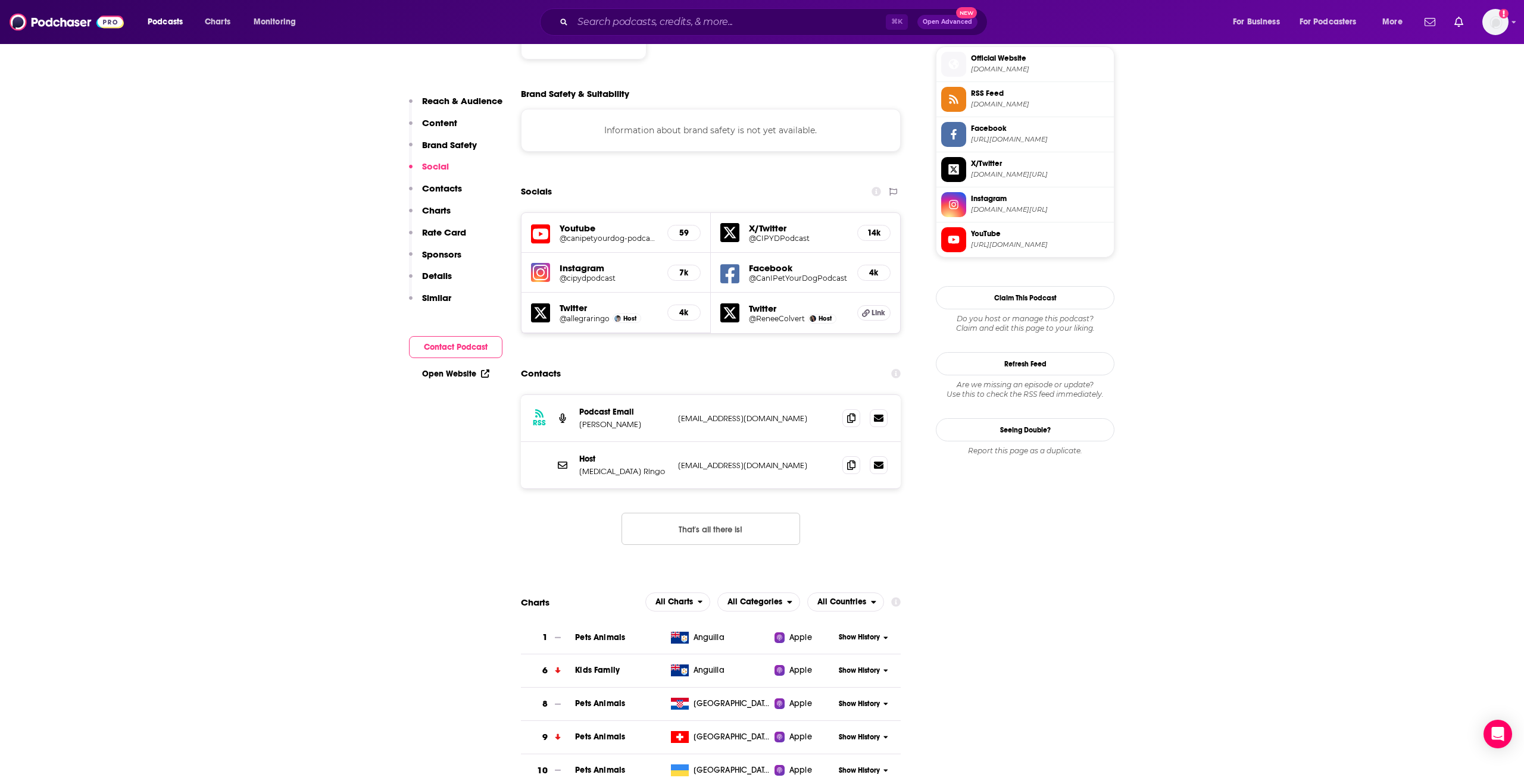
scroll to position [1084, 0]
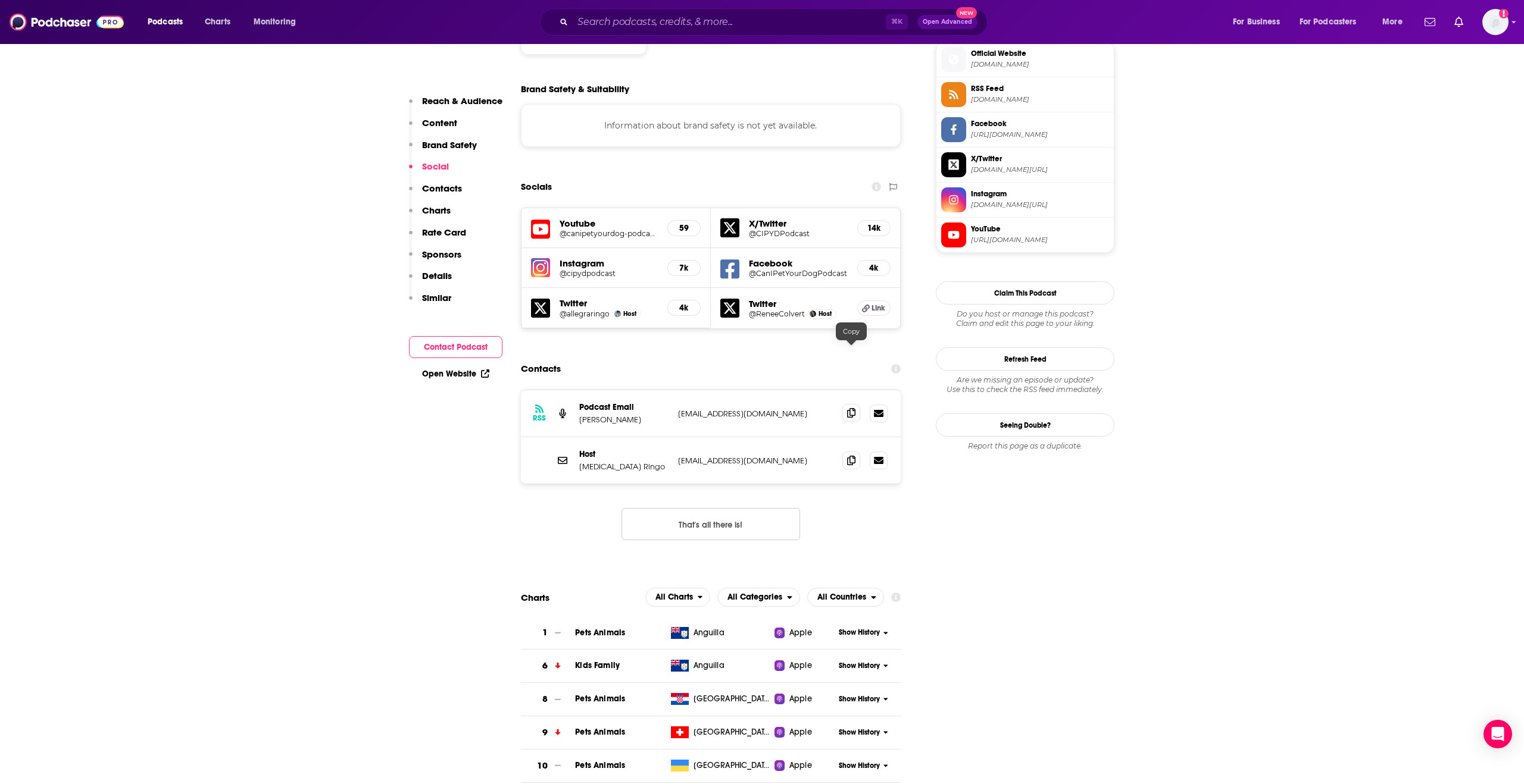
click at [854, 404] on span at bounding box center [850, 412] width 18 height 18
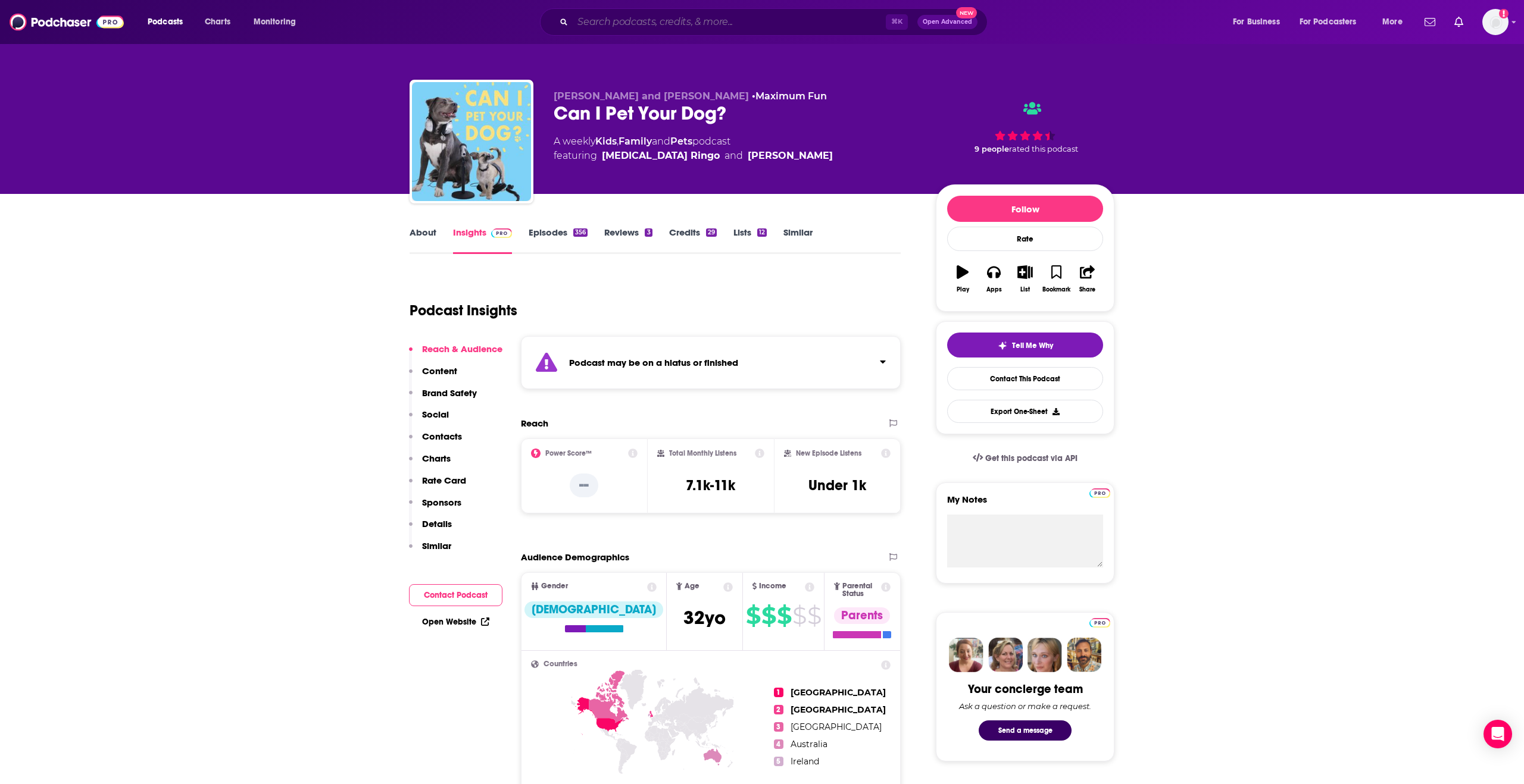
click at [621, 20] on input "Search podcasts, credits, & more..." at bounding box center [729, 21] width 314 height 19
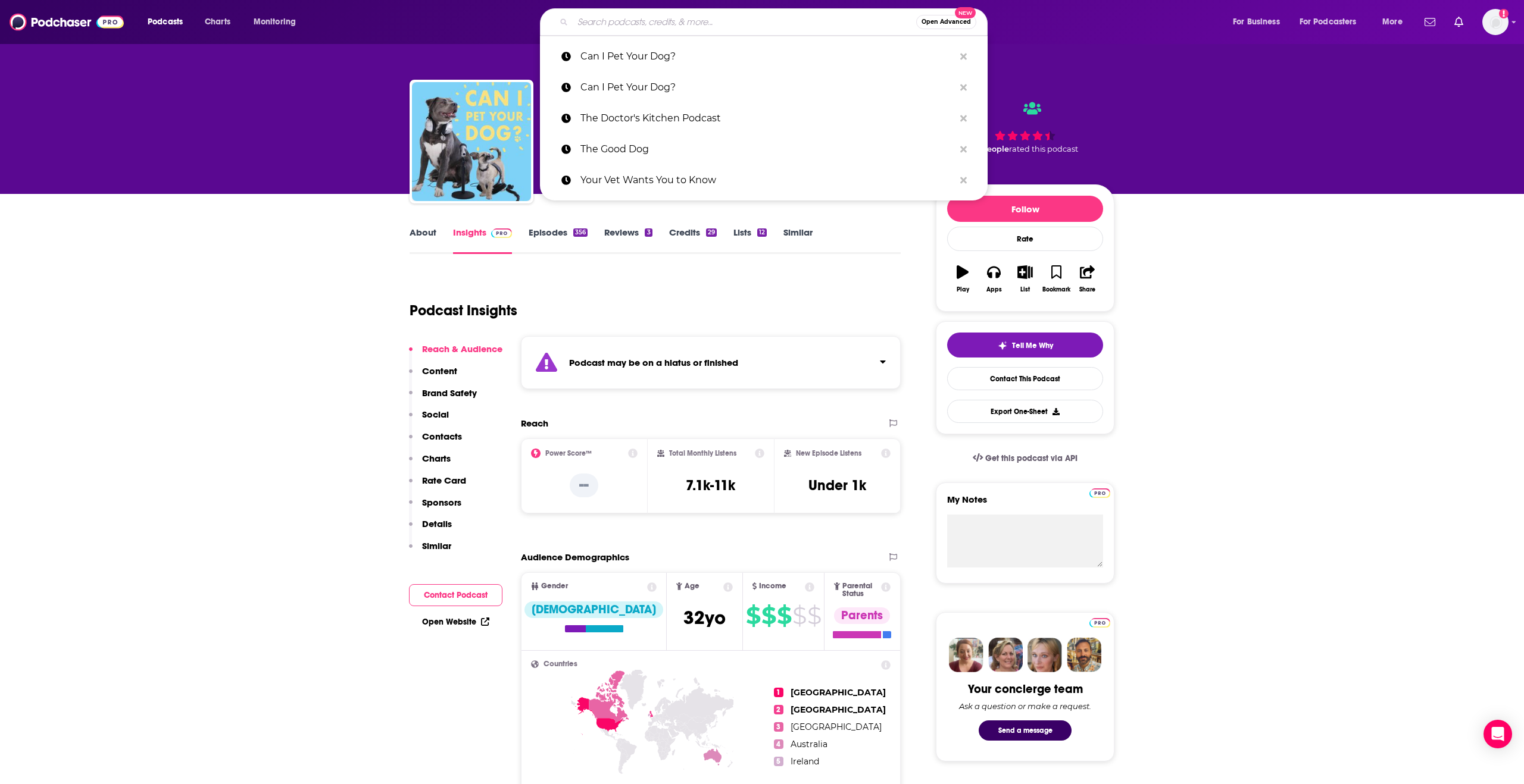
paste input "No Bad Dogs Podcast"
type input "No Bad Dogs Podcast"
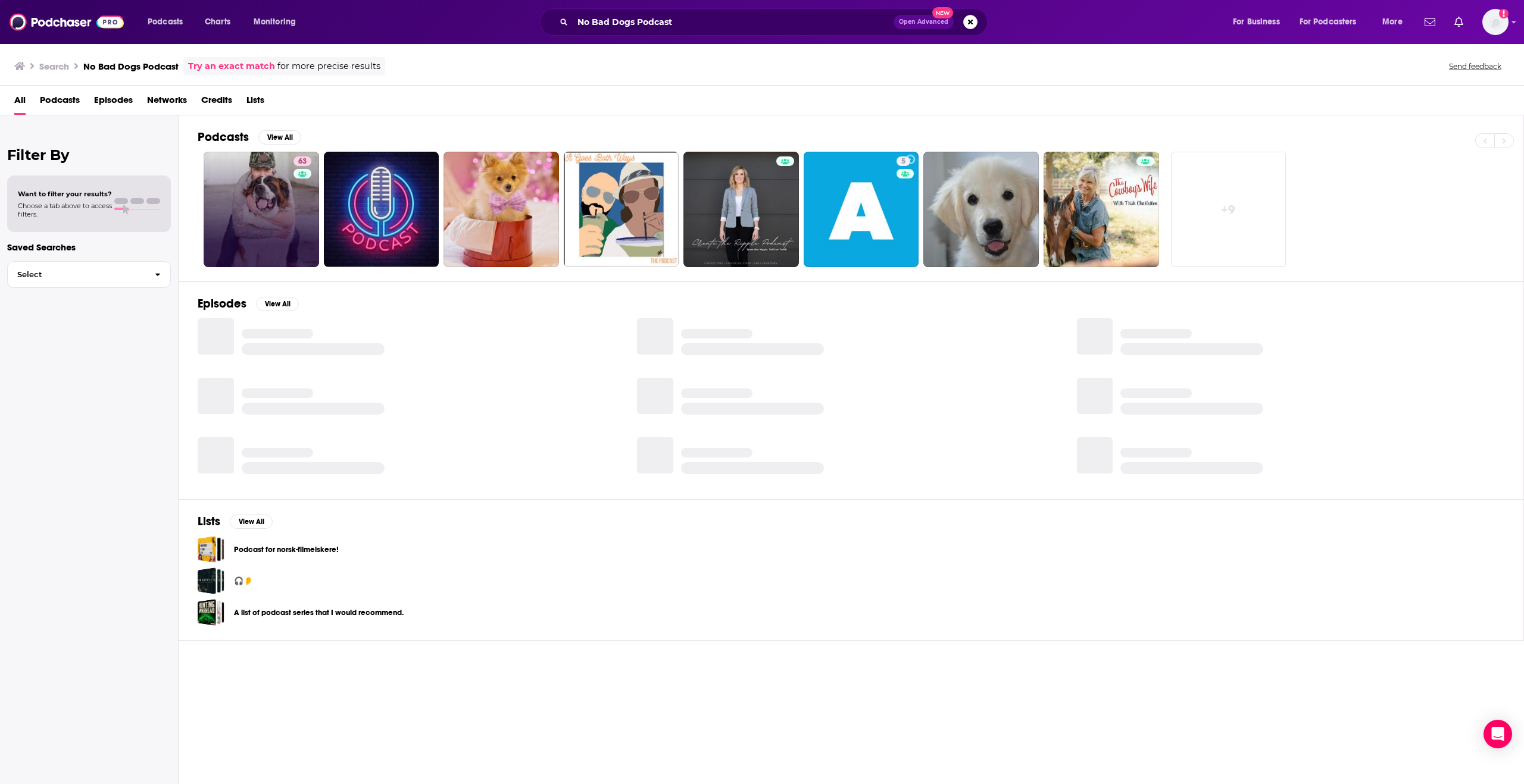
click at [277, 179] on link "63" at bounding box center [261, 209] width 115 height 115
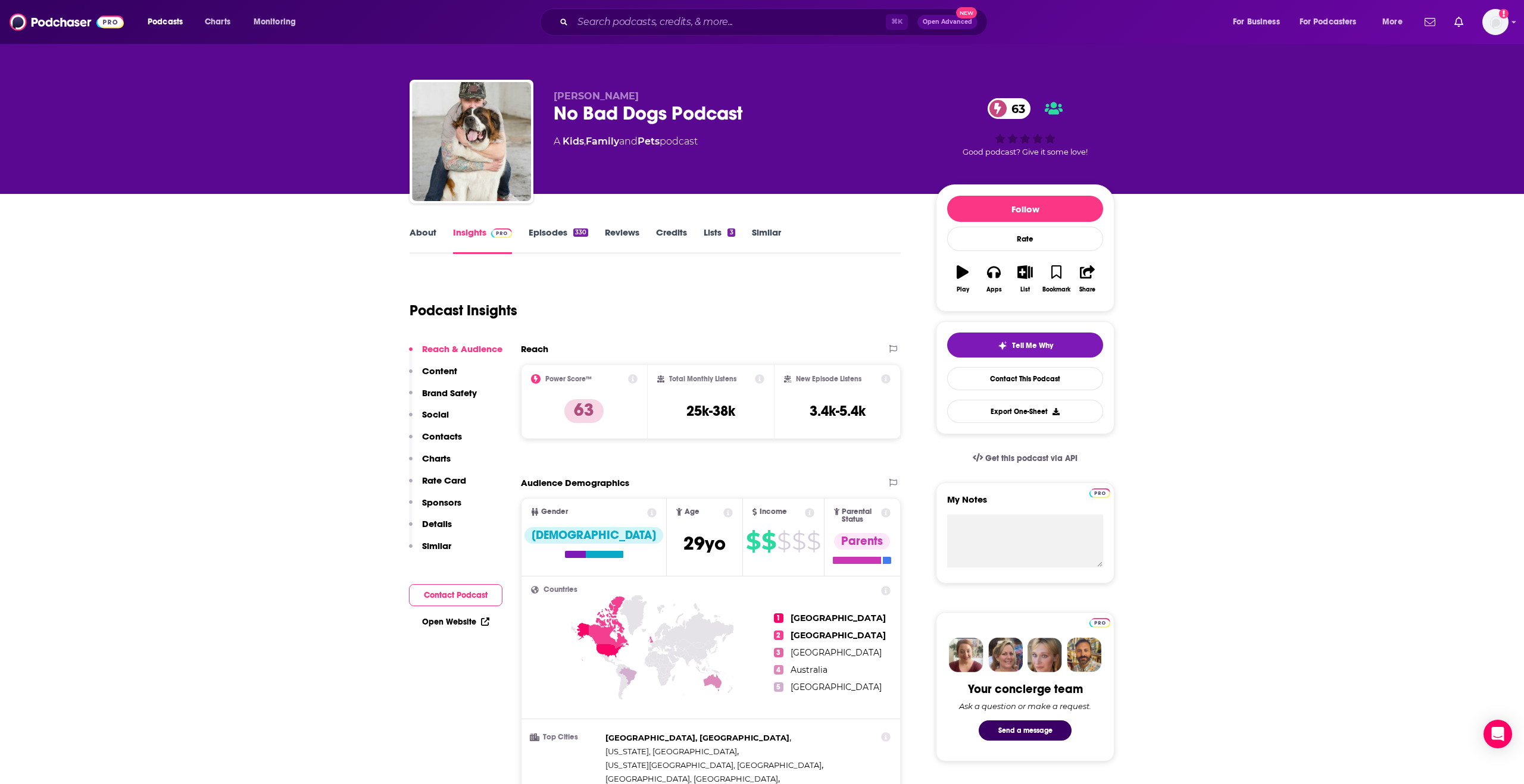
click at [439, 441] on p "Contacts" at bounding box center [442, 436] width 40 height 11
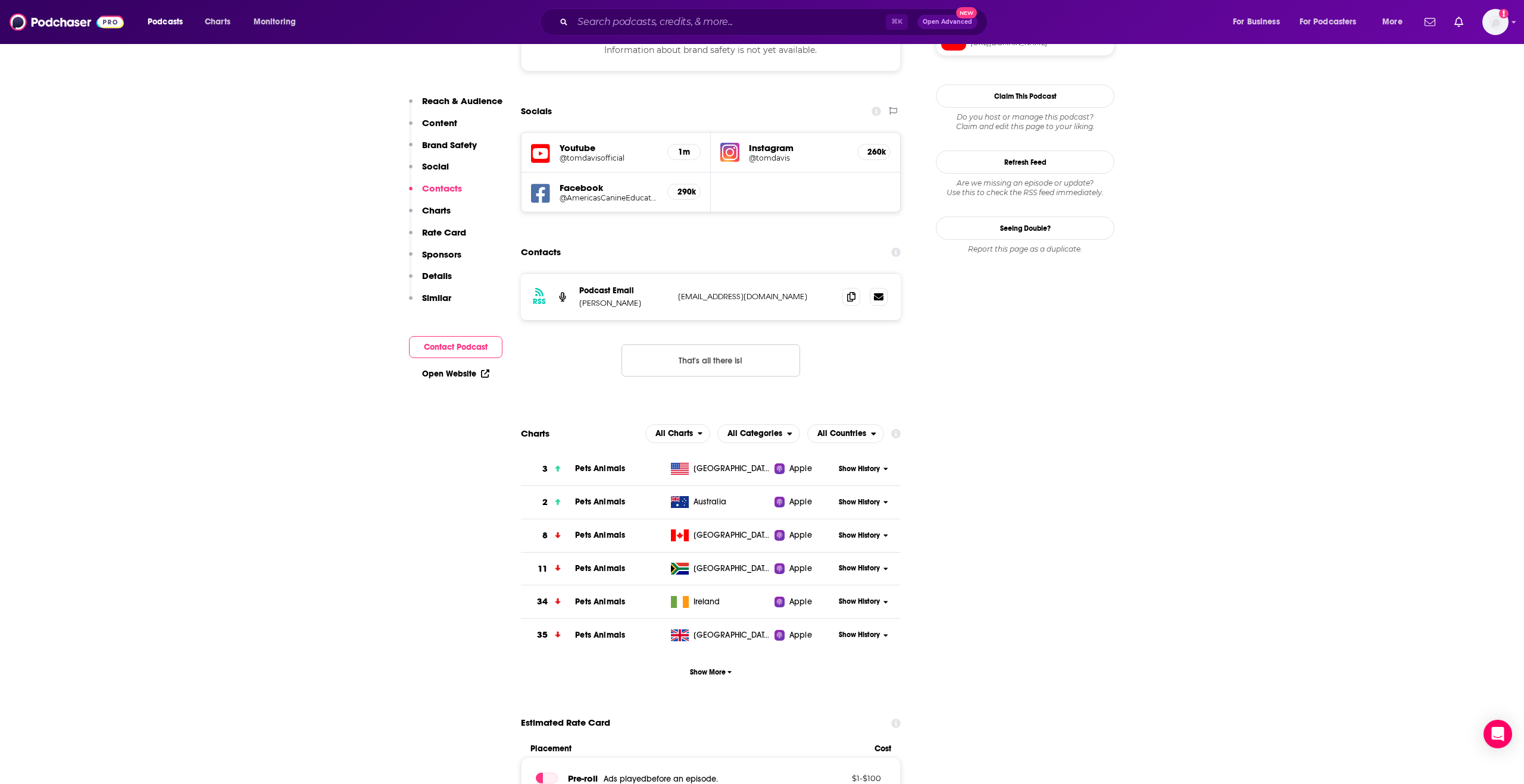
scroll to position [1131, 0]
click at [854, 290] on icon at bounding box center [851, 295] width 8 height 9
click at [587, 141] on h5 "Youtube" at bounding box center [609, 147] width 99 height 11
click at [550, 143] on icon at bounding box center [541, 153] width 19 height 19
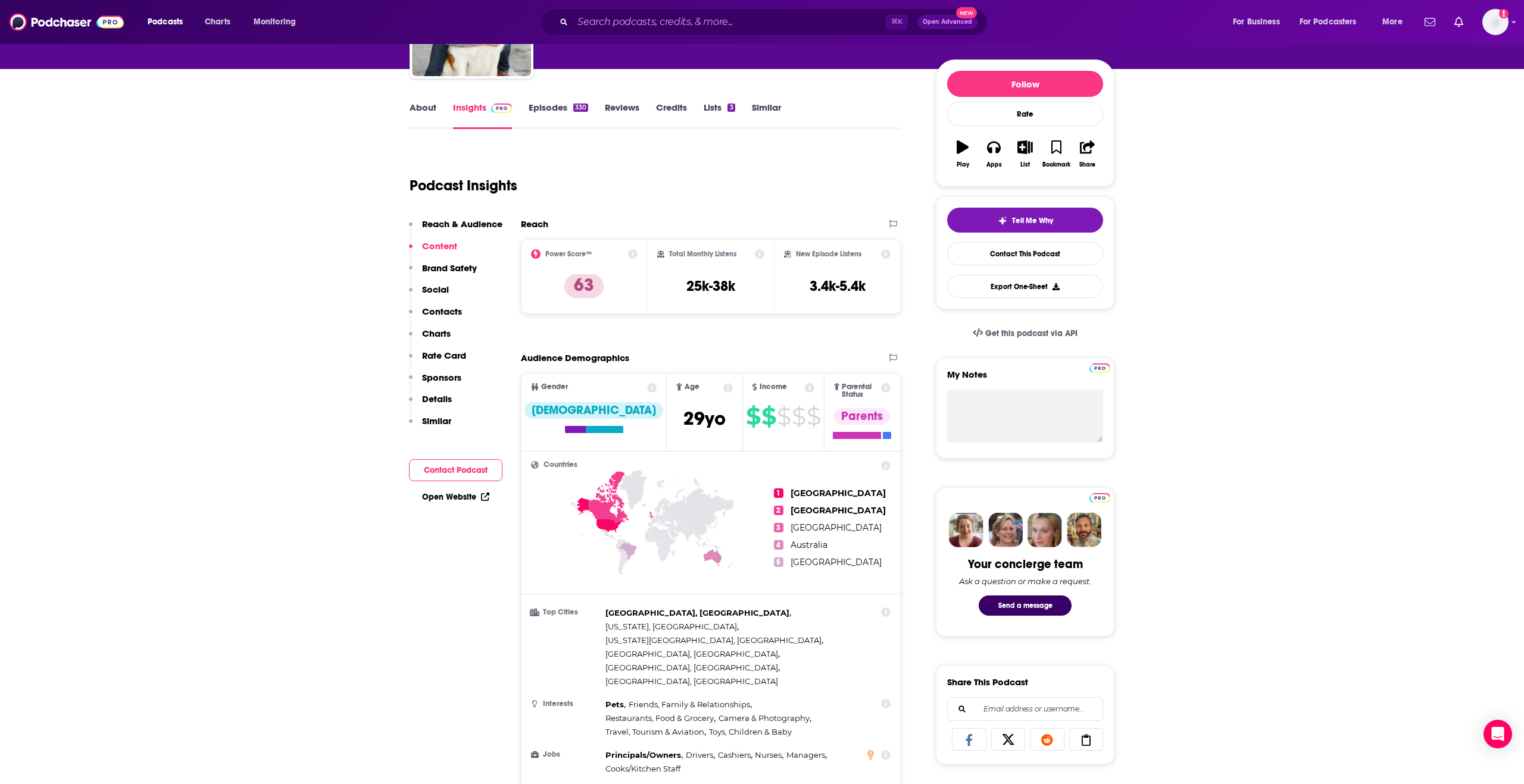
scroll to position [0, 0]
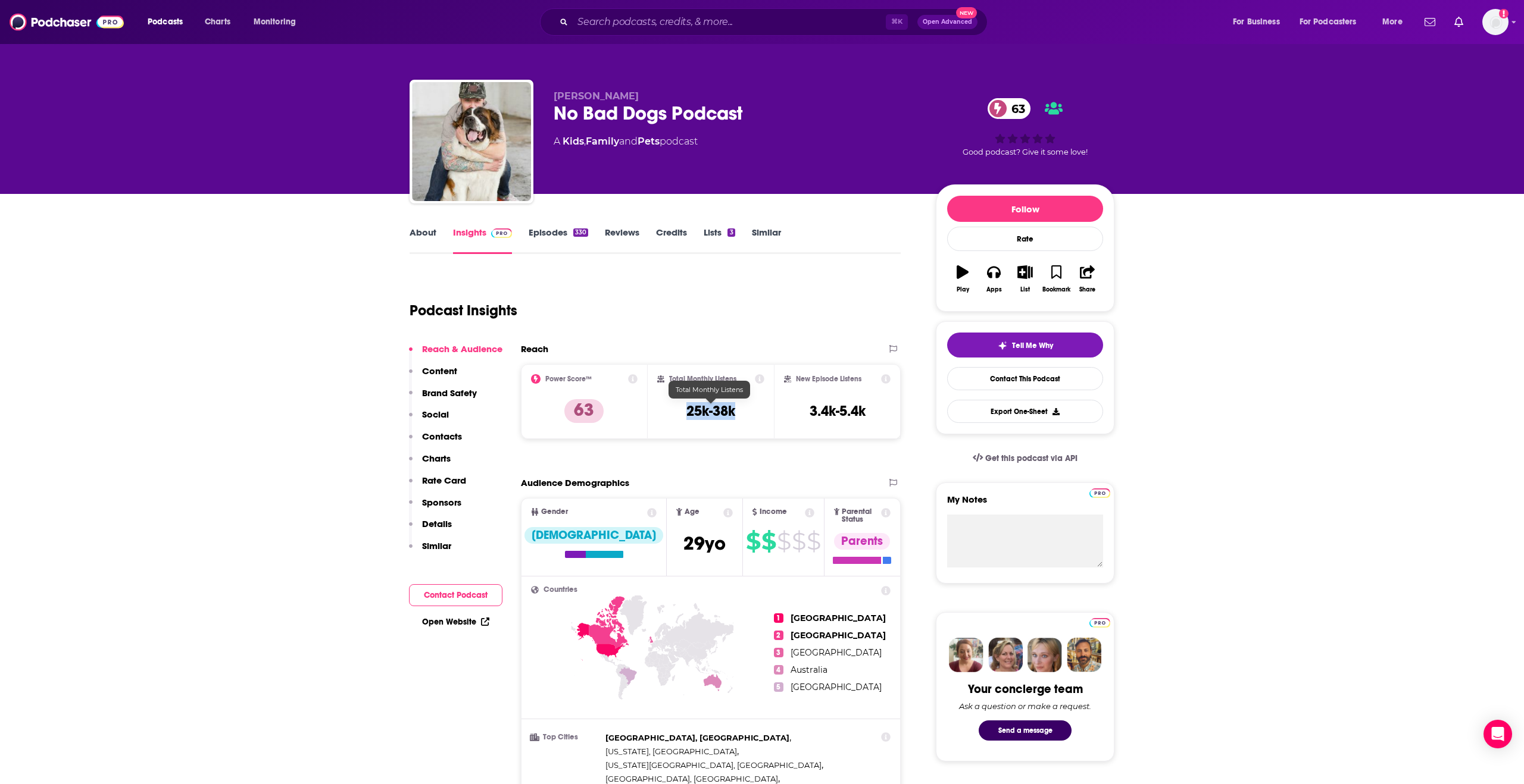
drag, startPoint x: 676, startPoint y: 411, endPoint x: 745, endPoint y: 415, distance: 69.1
click at [745, 415] on div "Total Monthly Listens 25k-38k" at bounding box center [711, 402] width 108 height 55
copy h3 "25k-38k"
click at [607, 27] on input "Search podcasts, credits, & more..." at bounding box center [729, 21] width 314 height 19
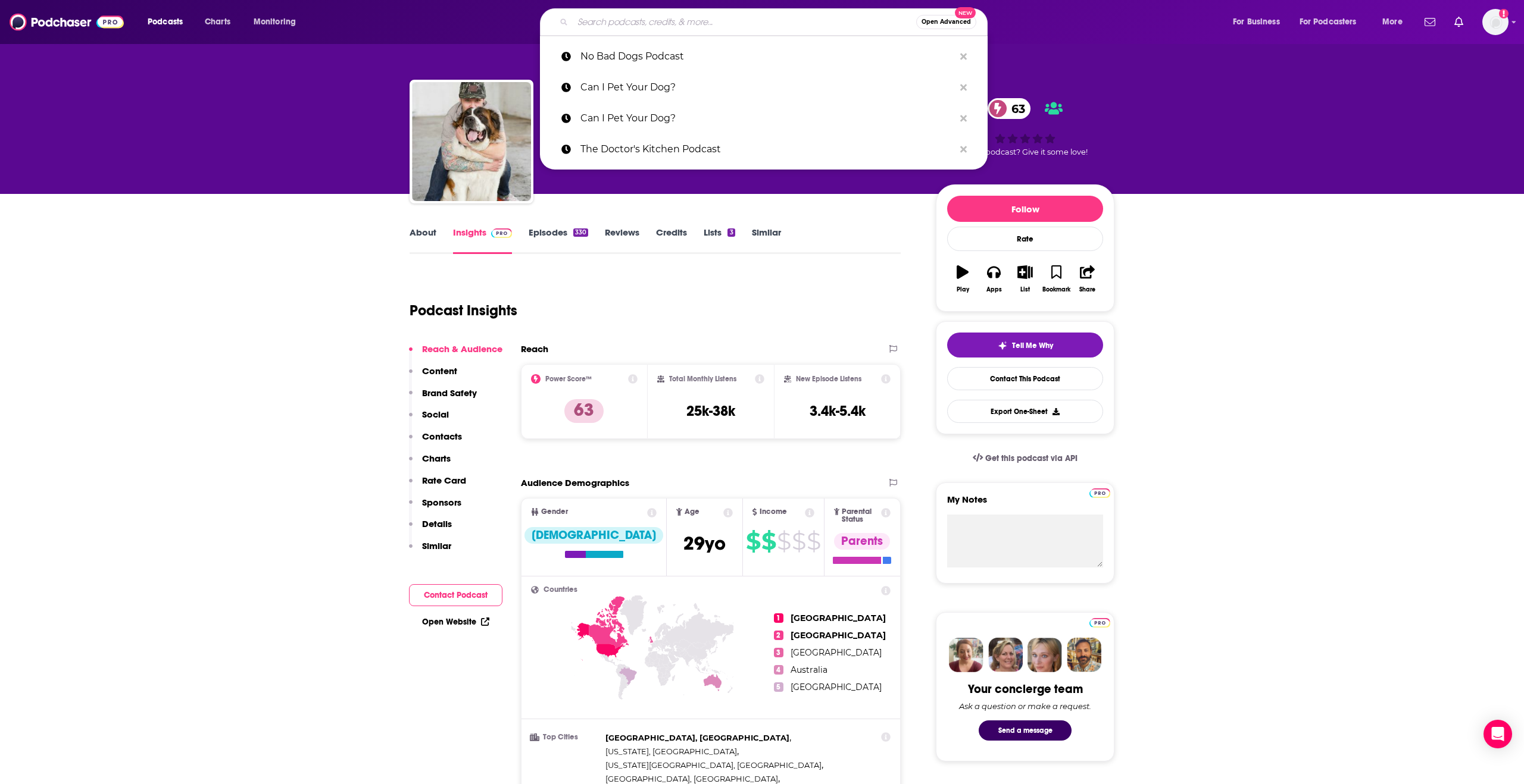
paste input "The Dog's Way Podcast"
type input "The Dog's Way Podcast"
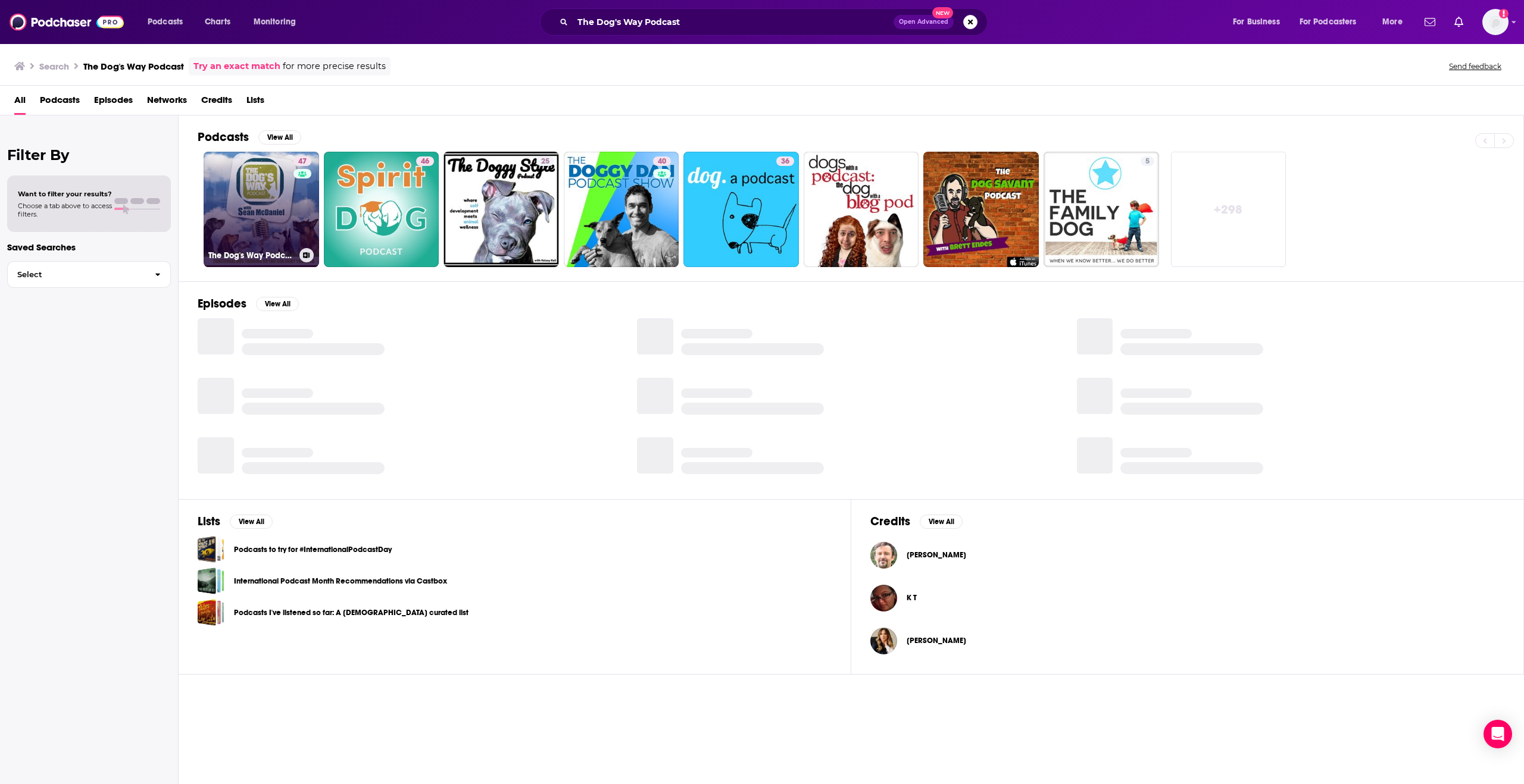
click at [255, 237] on link "47 The Dog's Way Podcast: Dog Training for Real Life" at bounding box center [261, 209] width 115 height 115
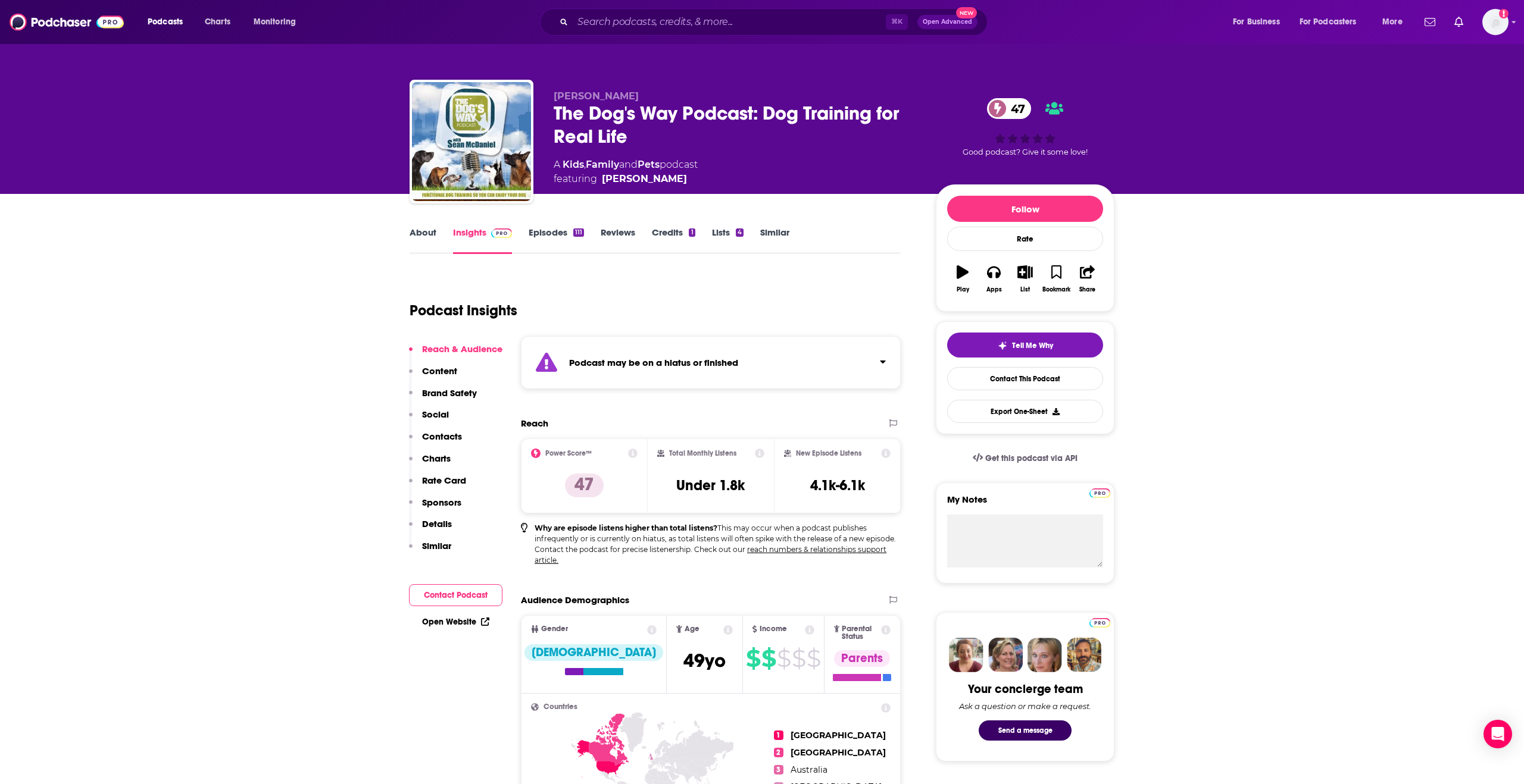
click at [443, 421] on button "Social" at bounding box center [429, 420] width 40 height 22
click at [438, 432] on p "Contacts" at bounding box center [442, 436] width 40 height 11
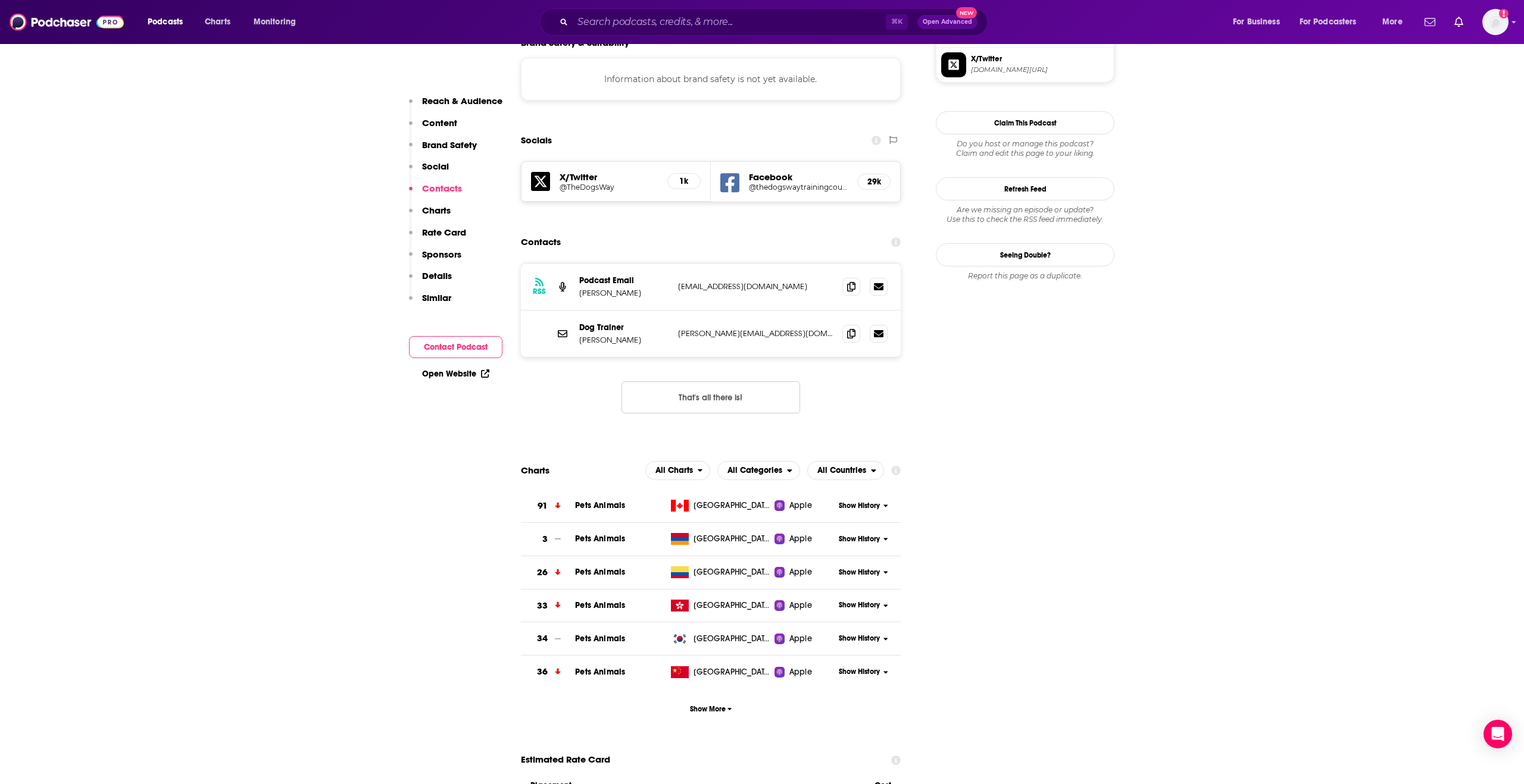
scroll to position [1182, 0]
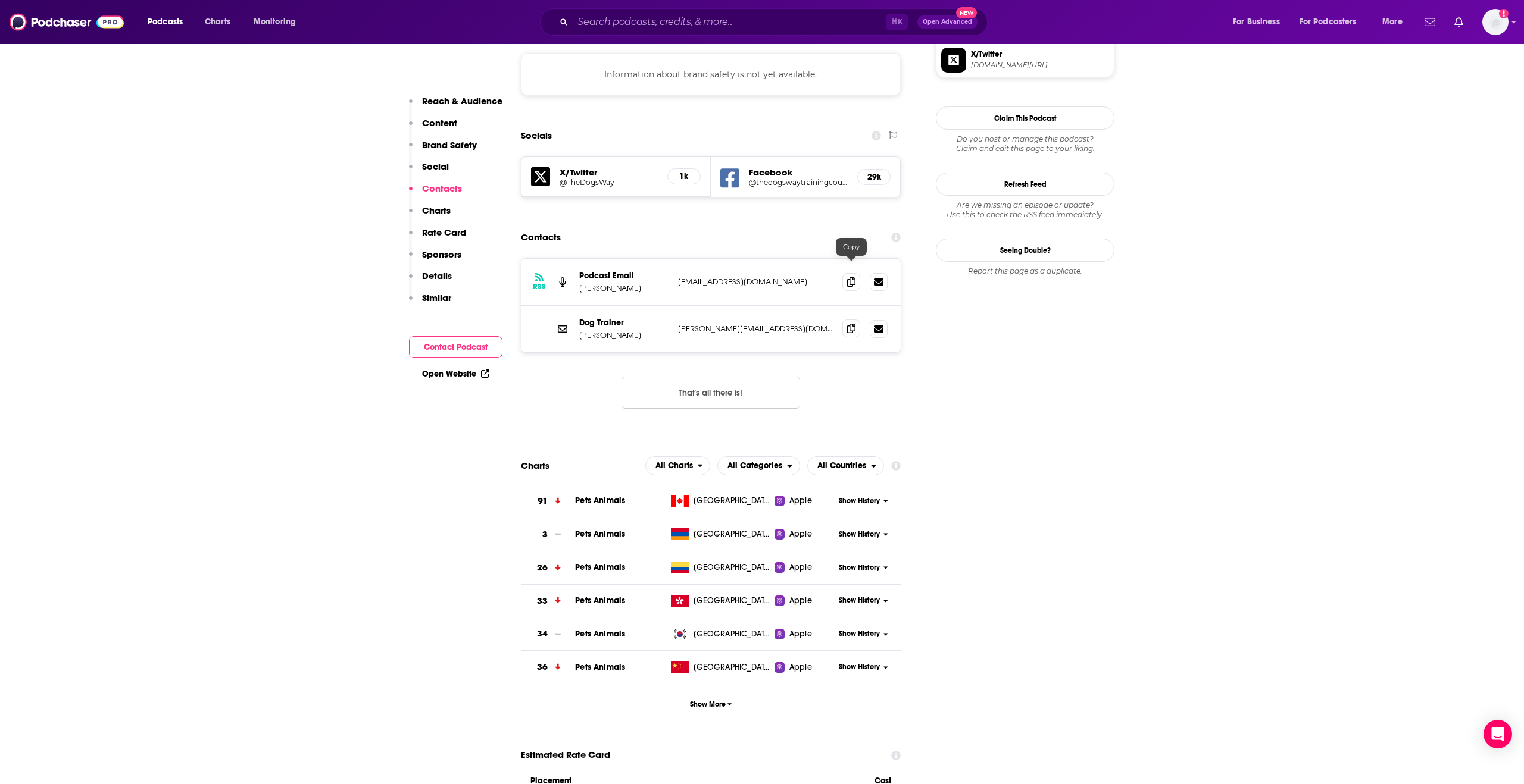
click at [848, 324] on icon at bounding box center [851, 328] width 8 height 9
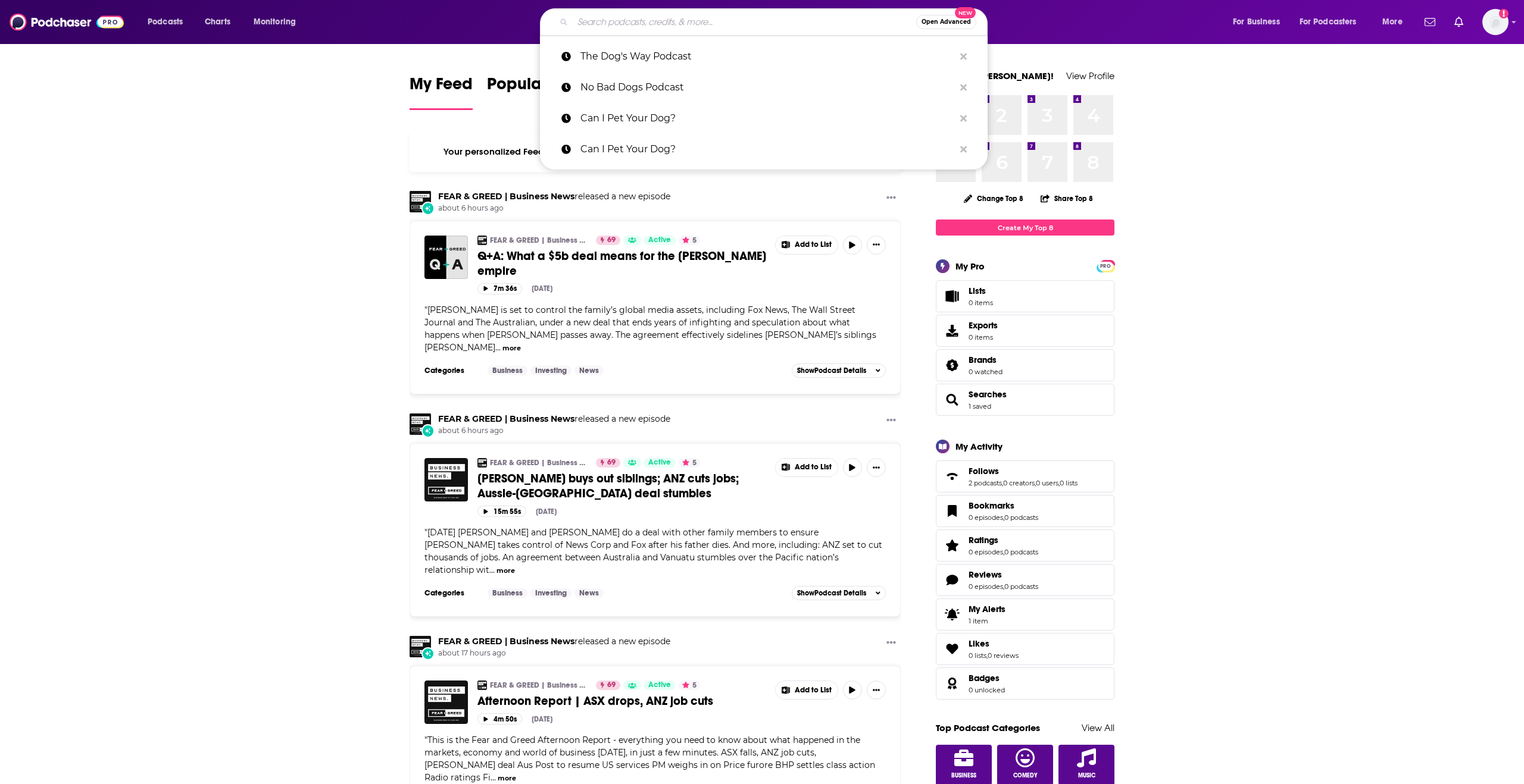
click at [629, 22] on input "Search podcasts, credits, & more..." at bounding box center [744, 21] width 343 height 19
paste input "Drinking From the Toilet: Real dogs, Real training"
type input "Drinking From the Toilet: Real dogs, Real training"
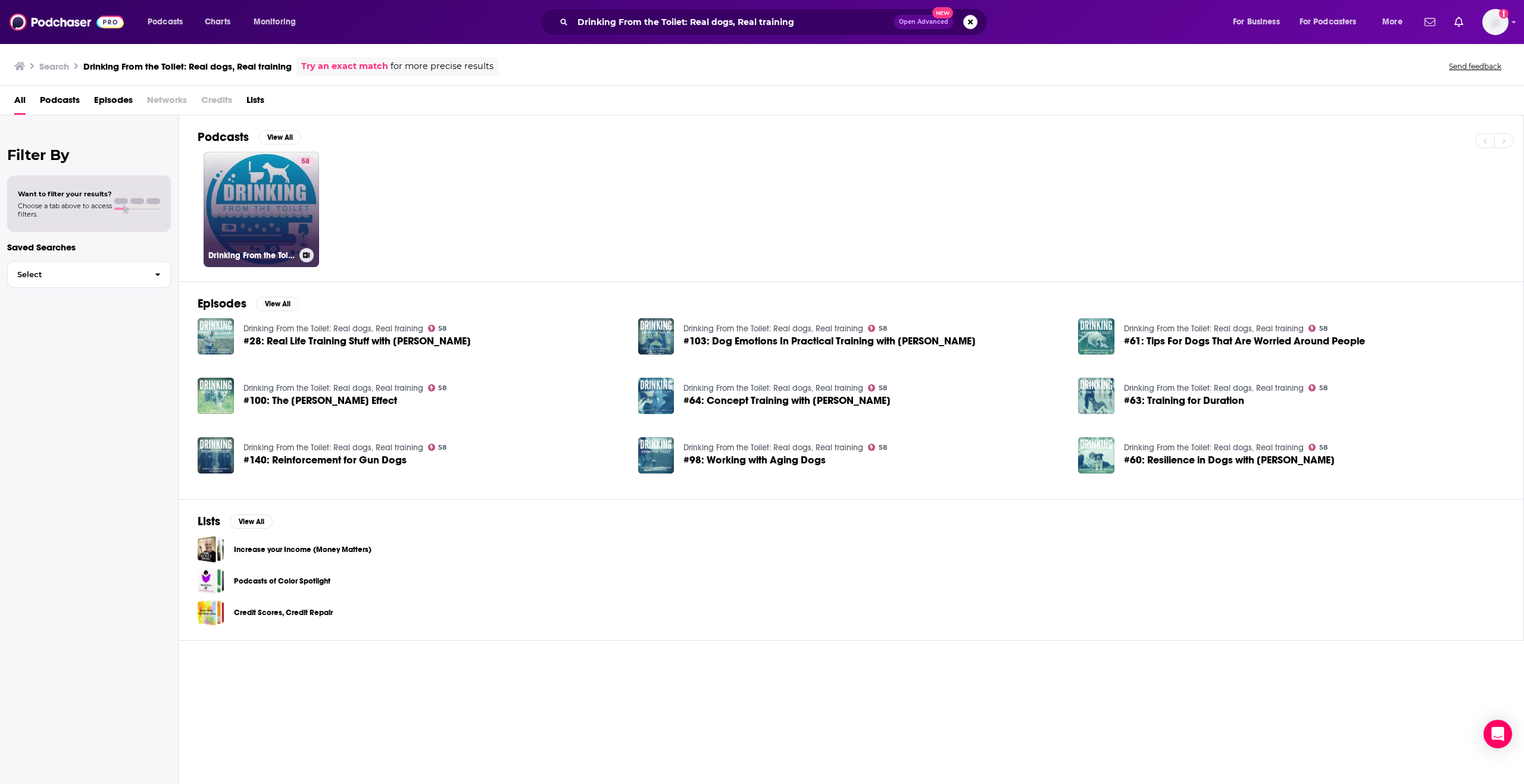
click at [257, 188] on link "58 Drinking From the Toilet: Real dogs, Real training" at bounding box center [261, 209] width 115 height 115
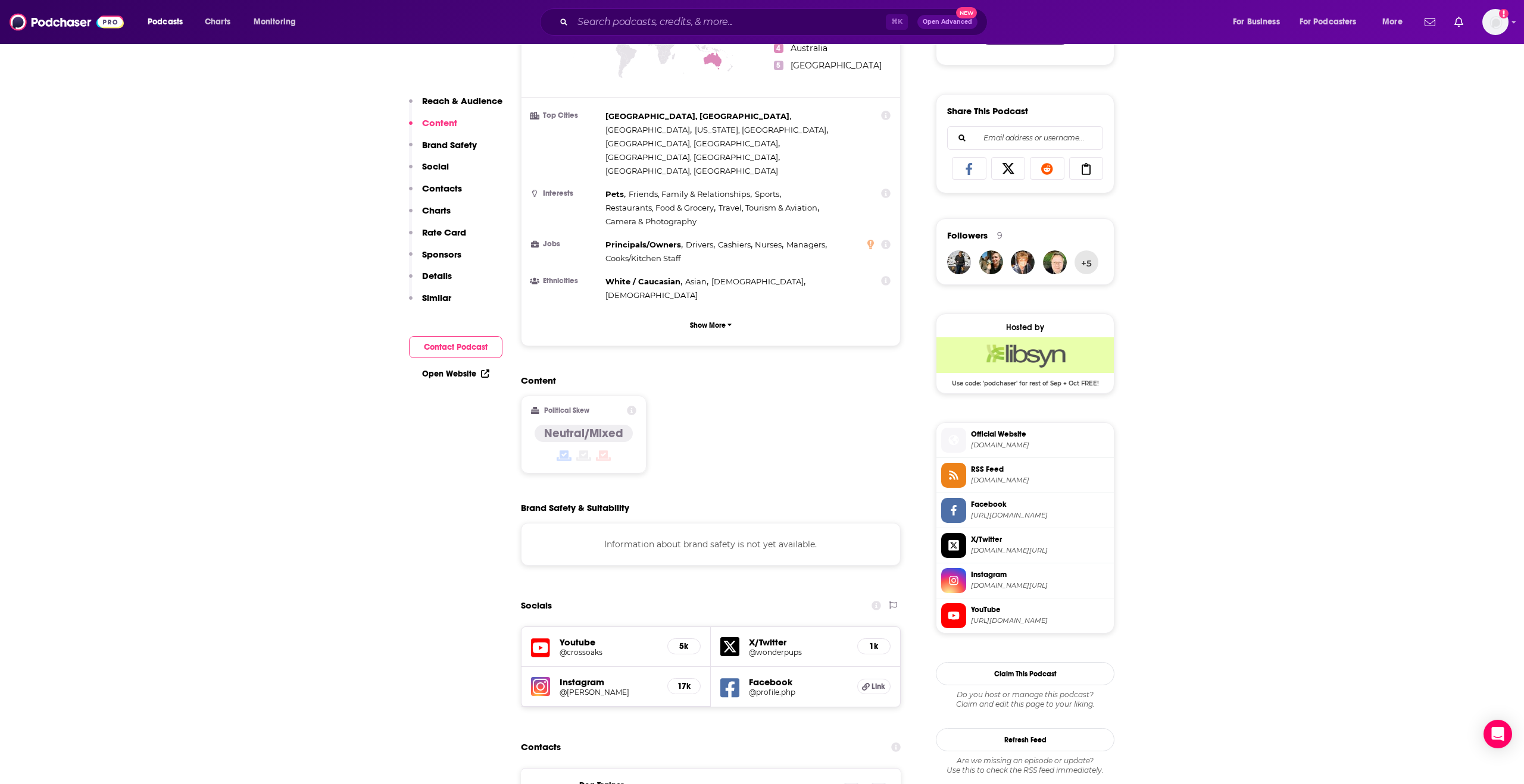
scroll to position [958, 0]
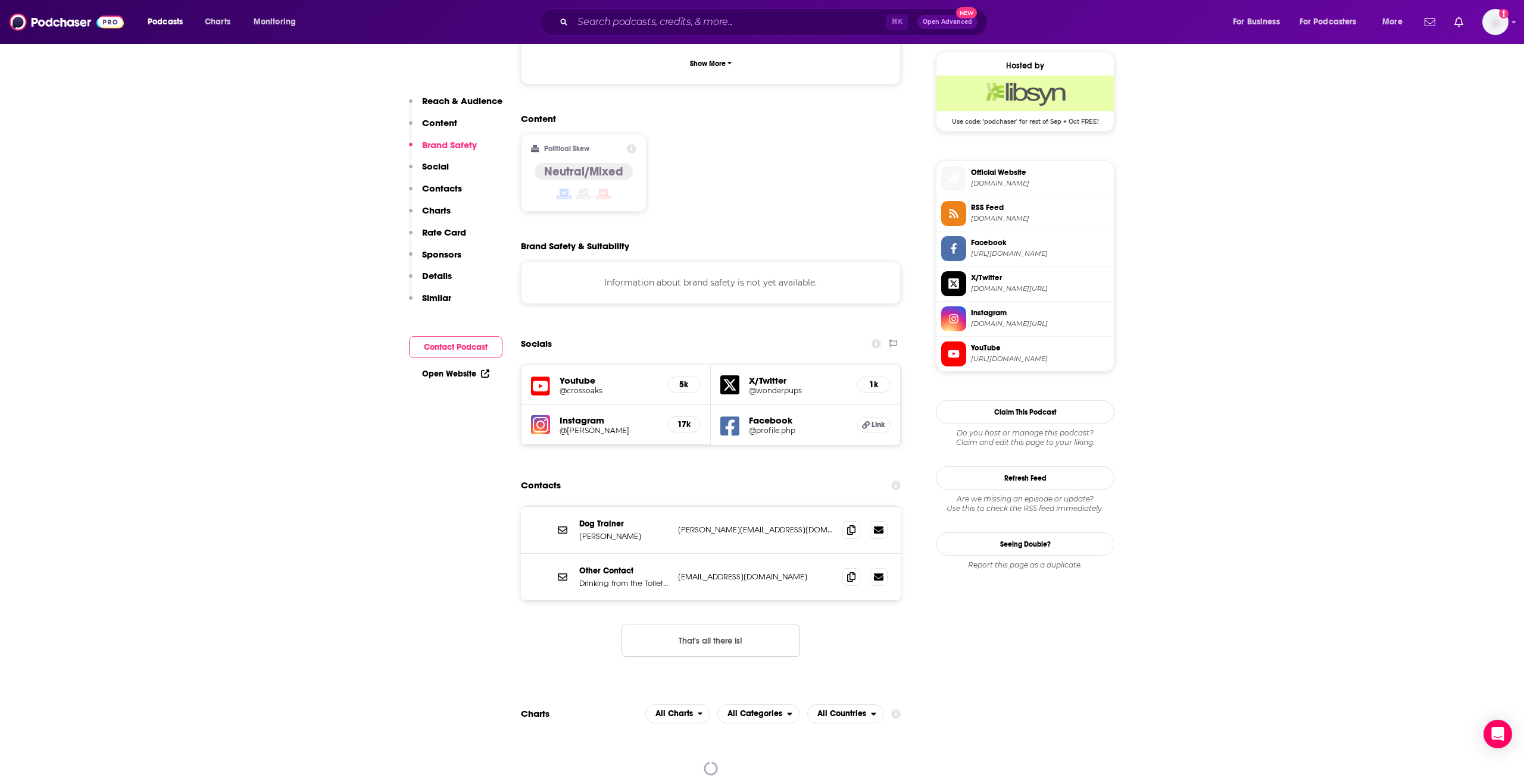
click at [537, 376] on icon at bounding box center [541, 387] width 19 height 22
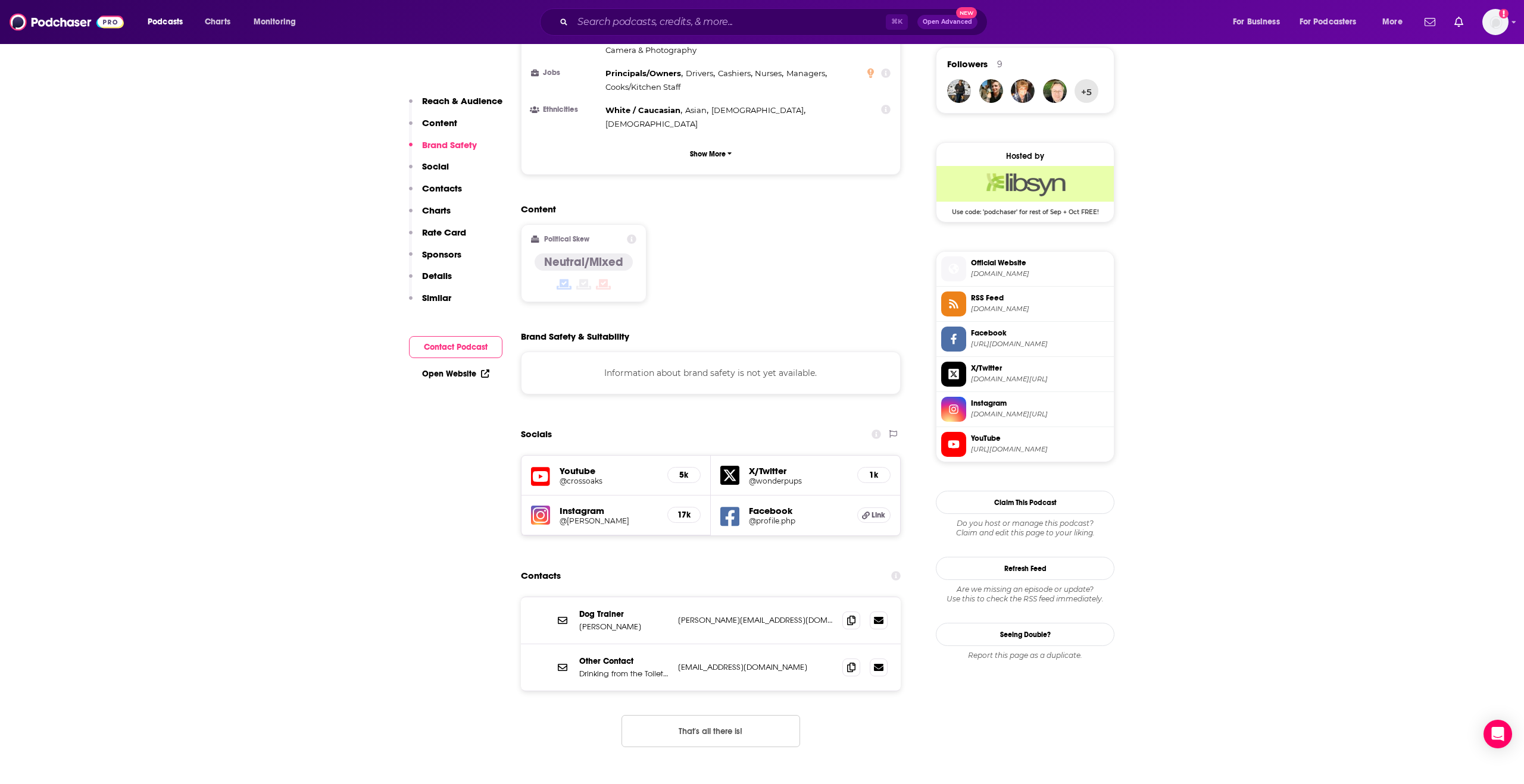
scroll to position [867, 0]
click at [850, 617] on icon at bounding box center [851, 621] width 8 height 9
click at [650, 16] on input "Search podcasts, credits, & more..." at bounding box center [729, 21] width 314 height 19
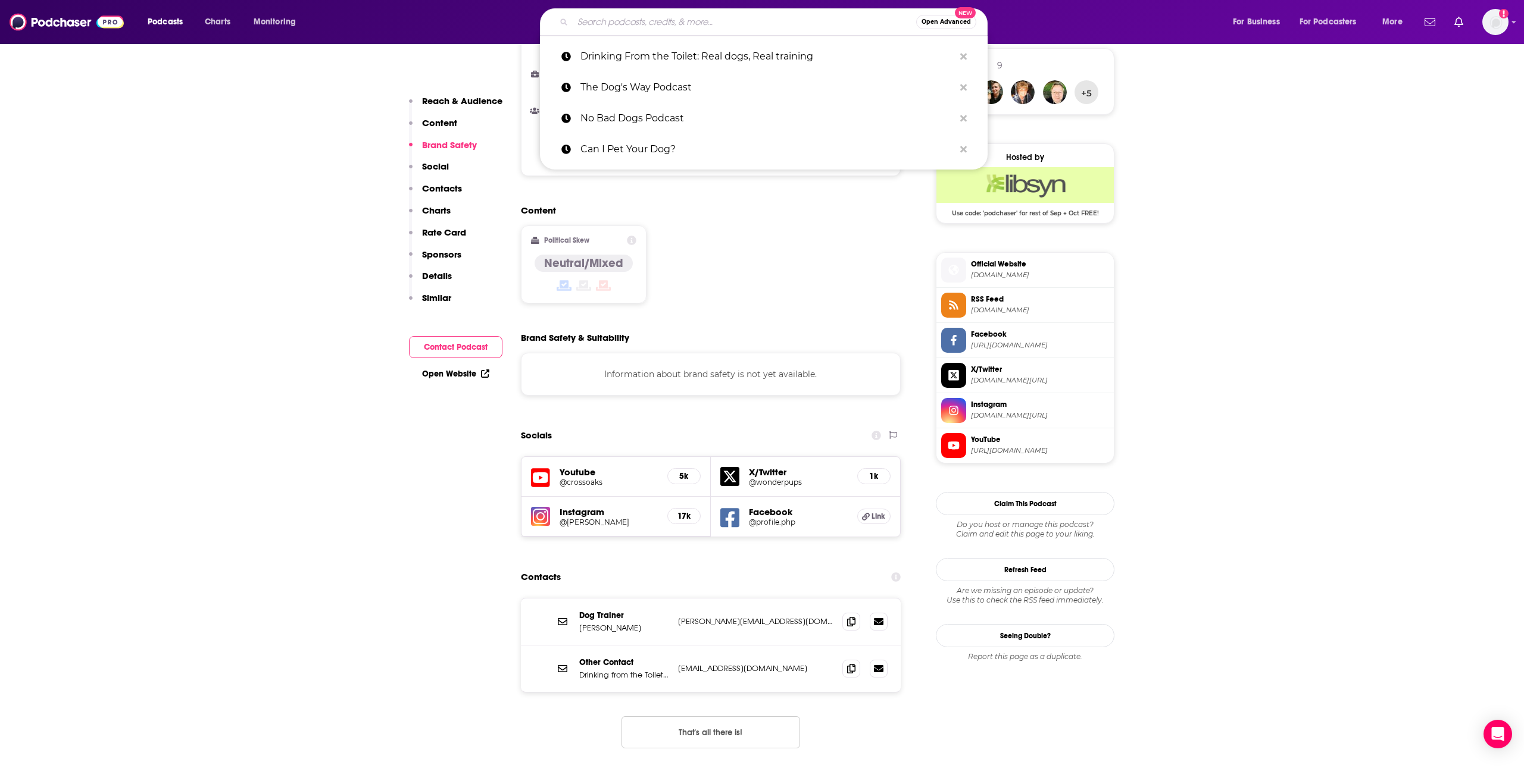
paste input "Dog Works Radio"
type input "Dog Works Radio"
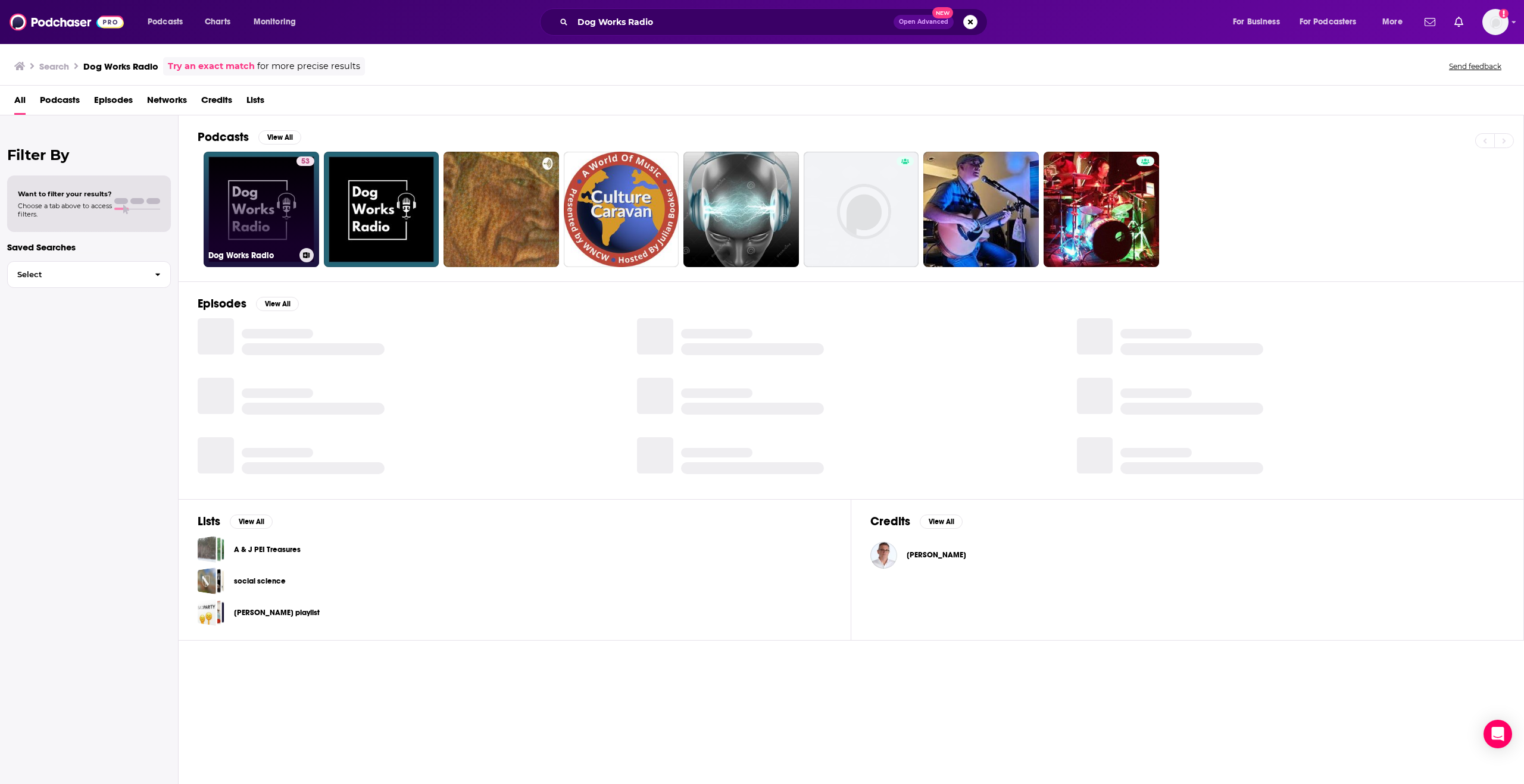
click at [272, 199] on link "53 Dog Works Radio" at bounding box center [261, 209] width 115 height 115
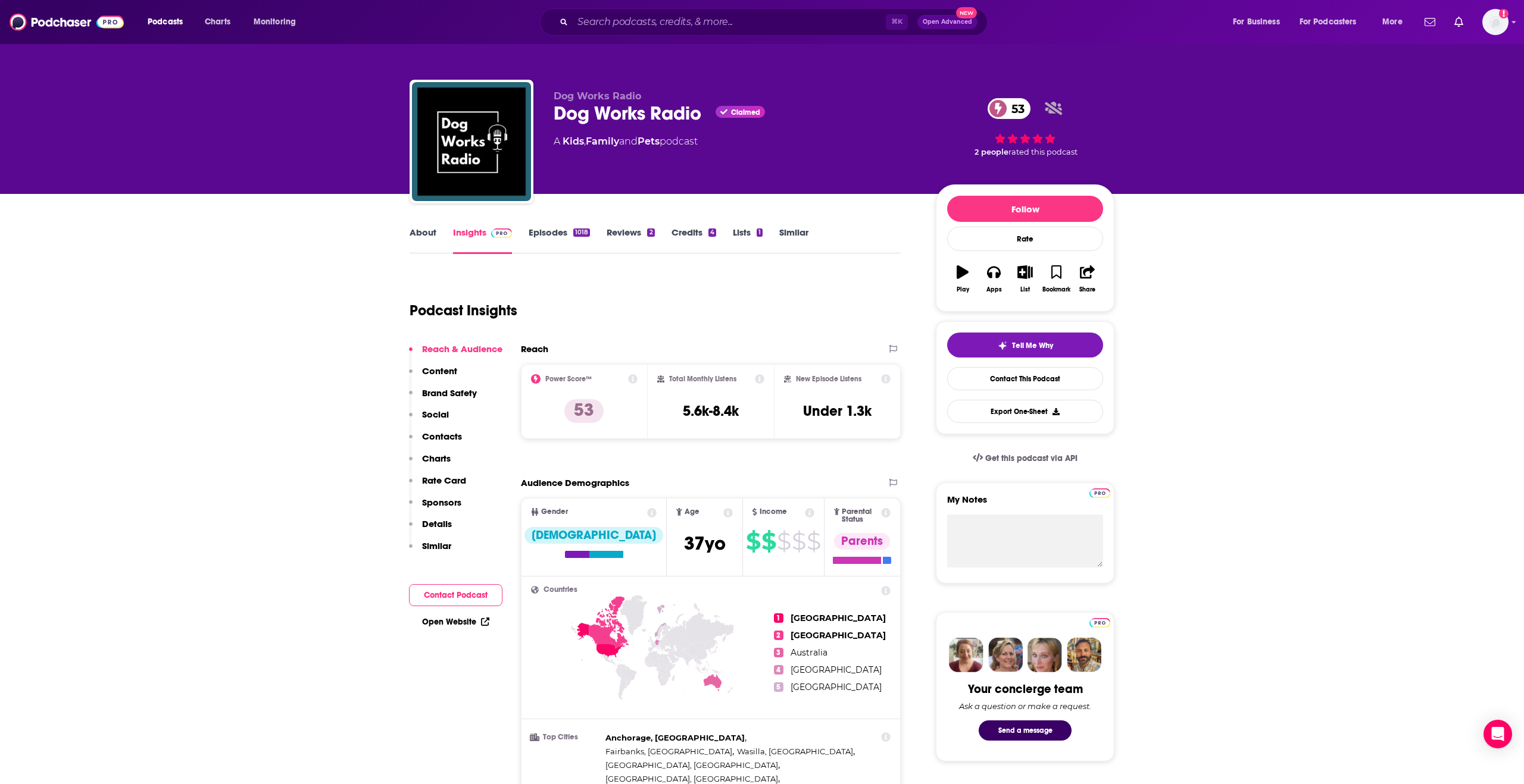
click at [588, 113] on div "Dog Works Radio Claimed 53" at bounding box center [735, 113] width 363 height 23
drag, startPoint x: 565, startPoint y: 113, endPoint x: 731, endPoint y: 116, distance: 166.0
click at [731, 116] on div "Dog Works Radio Claimed 53" at bounding box center [735, 113] width 363 height 23
copy div "Dog Works Radio Claimed"
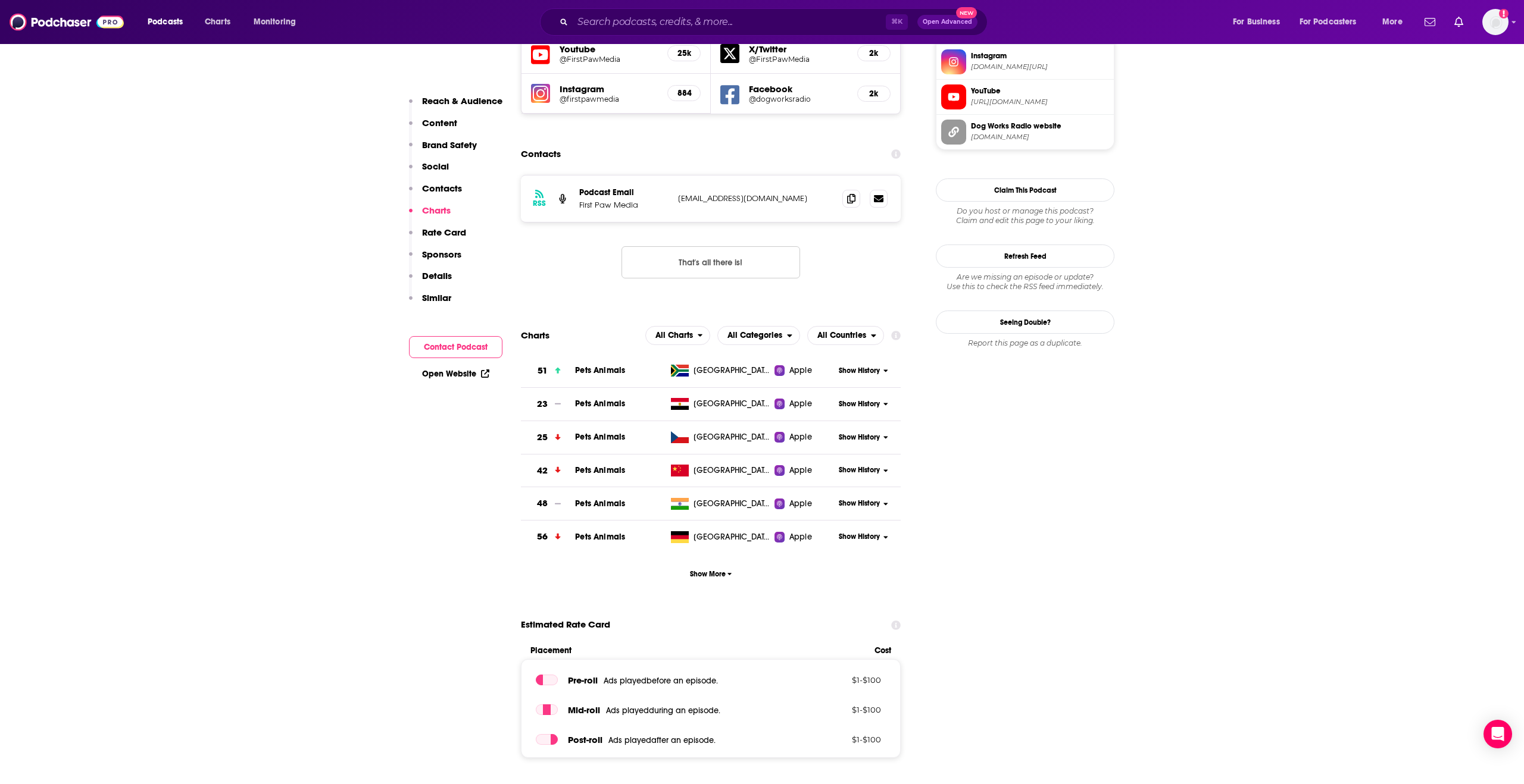
scroll to position [1145, 0]
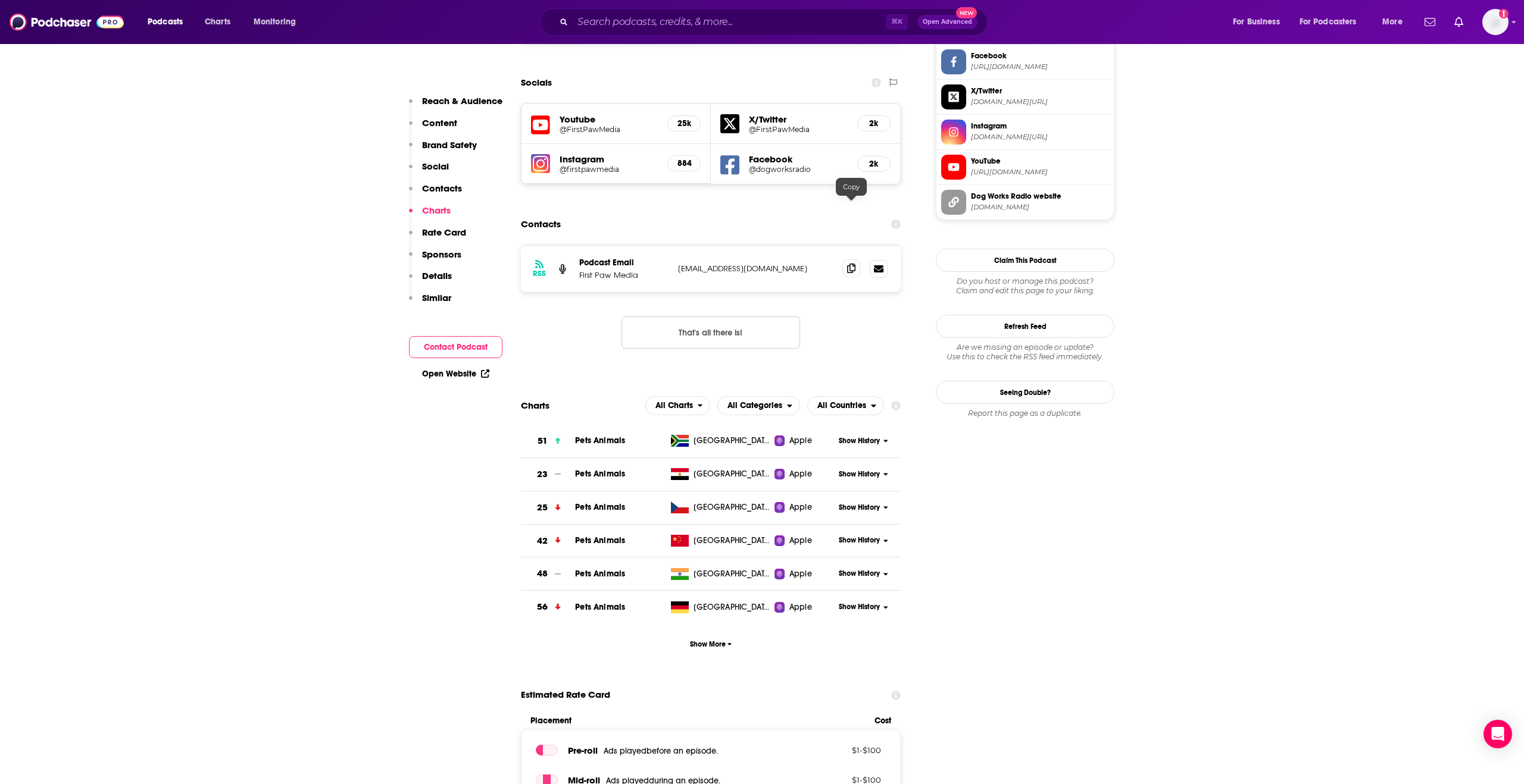
click at [846, 259] on span at bounding box center [850, 268] width 18 height 18
click at [848, 263] on icon at bounding box center [851, 268] width 8 height 9
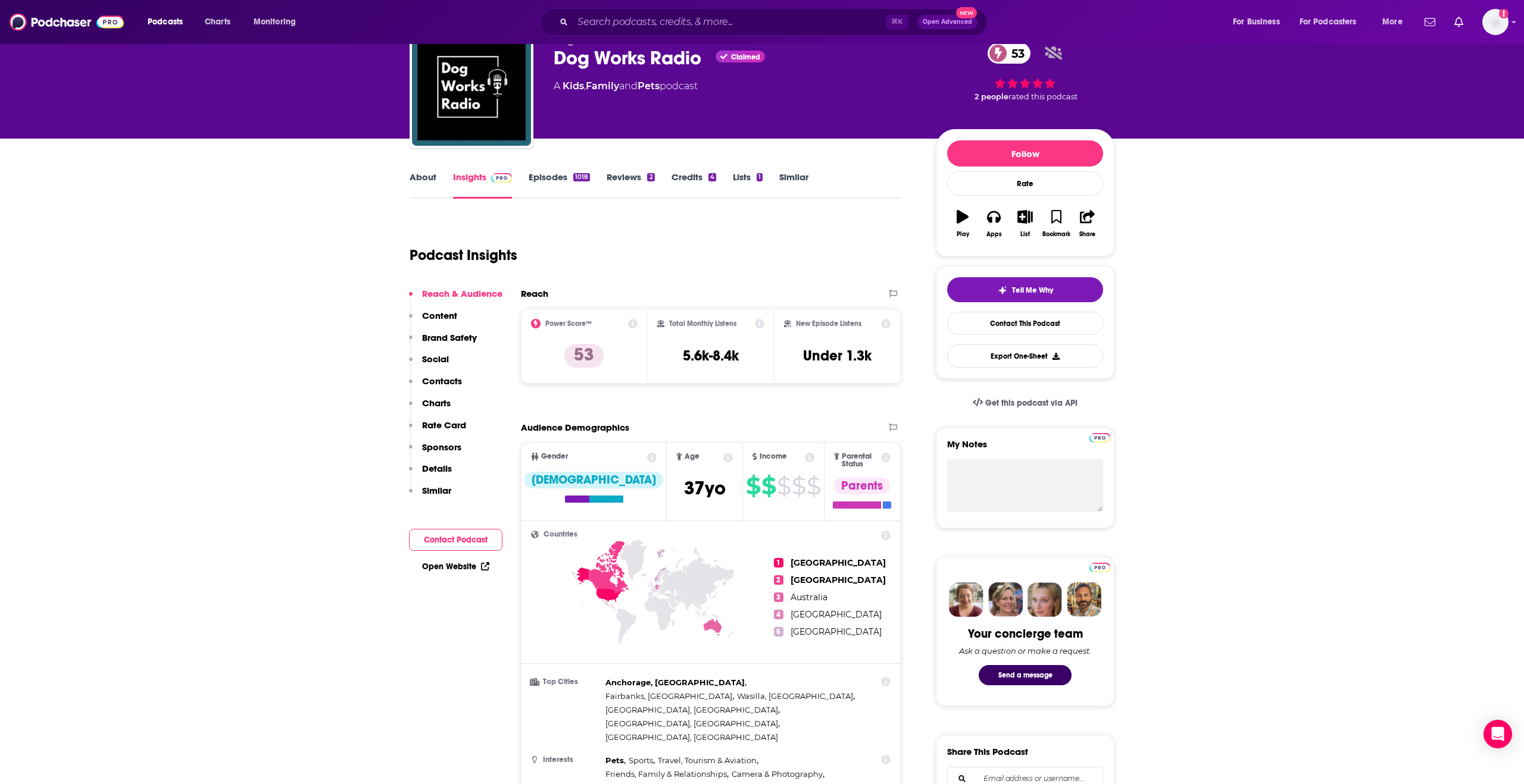
scroll to position [57, 0]
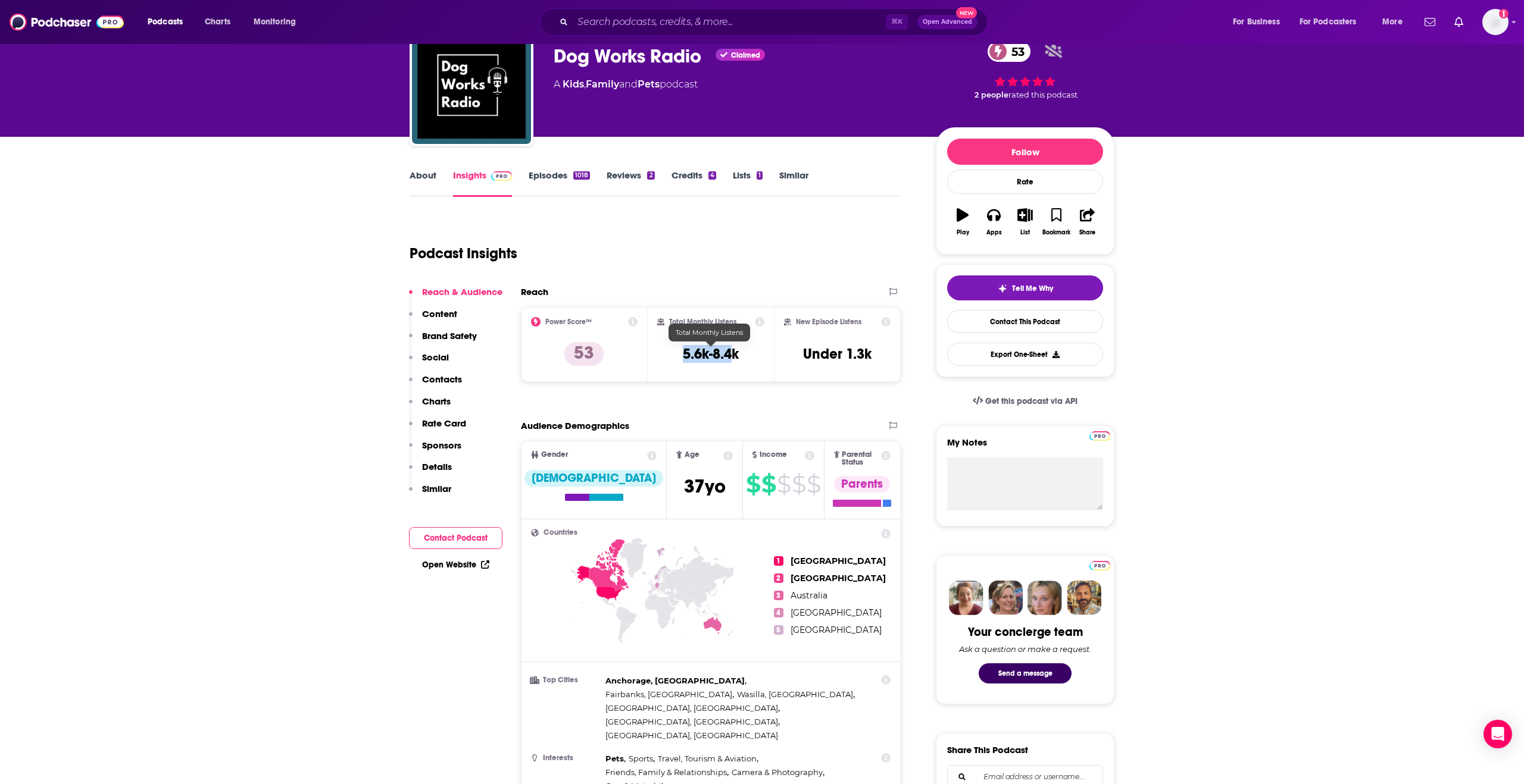
drag, startPoint x: 671, startPoint y: 354, endPoint x: 731, endPoint y: 354, distance: 60.0
click at [731, 354] on div "Total Monthly Listens 5.6k-8.4k" at bounding box center [711, 344] width 108 height 55
click at [742, 359] on div "Total Monthly Listens 5.6k-8.4k" at bounding box center [711, 344] width 108 height 55
drag, startPoint x: 695, startPoint y: 355, endPoint x: 672, endPoint y: 358, distance: 23.2
click at [672, 358] on div "Total Monthly Listens 5.6k-8.4k" at bounding box center [711, 344] width 108 height 55
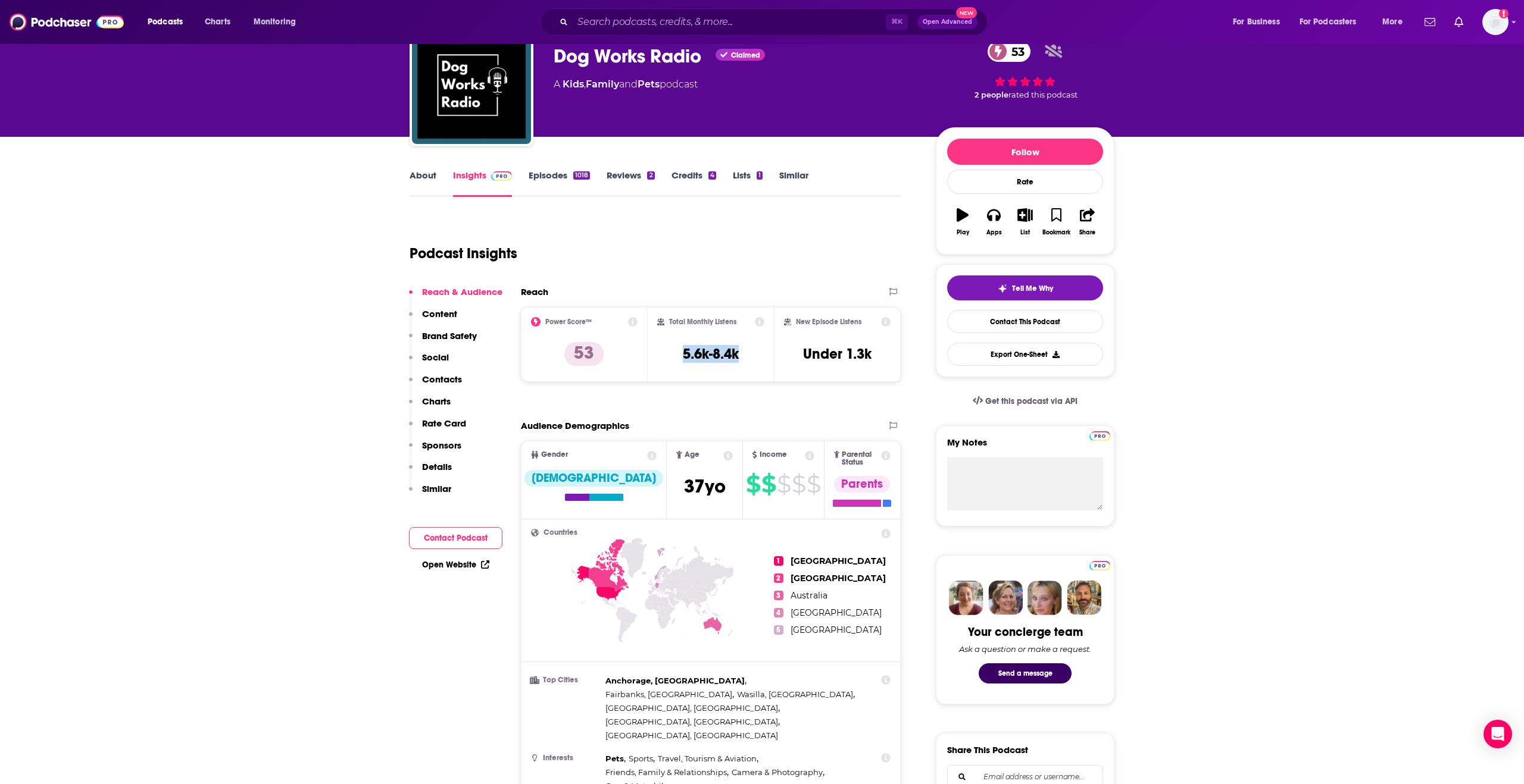
copy h3 "5.6k-8.4k"
